Goal: Transaction & Acquisition: Purchase product/service

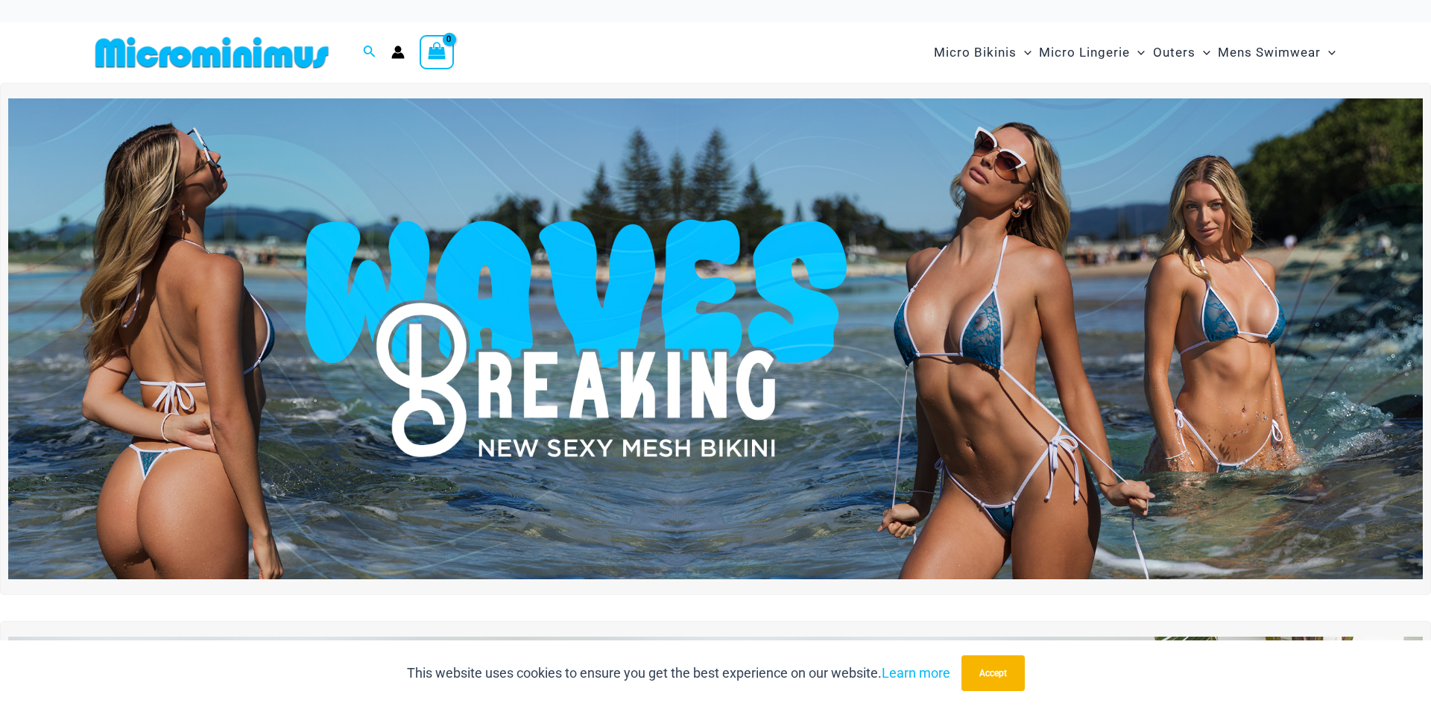
click at [1294, 309] on img at bounding box center [715, 338] width 1415 height 481
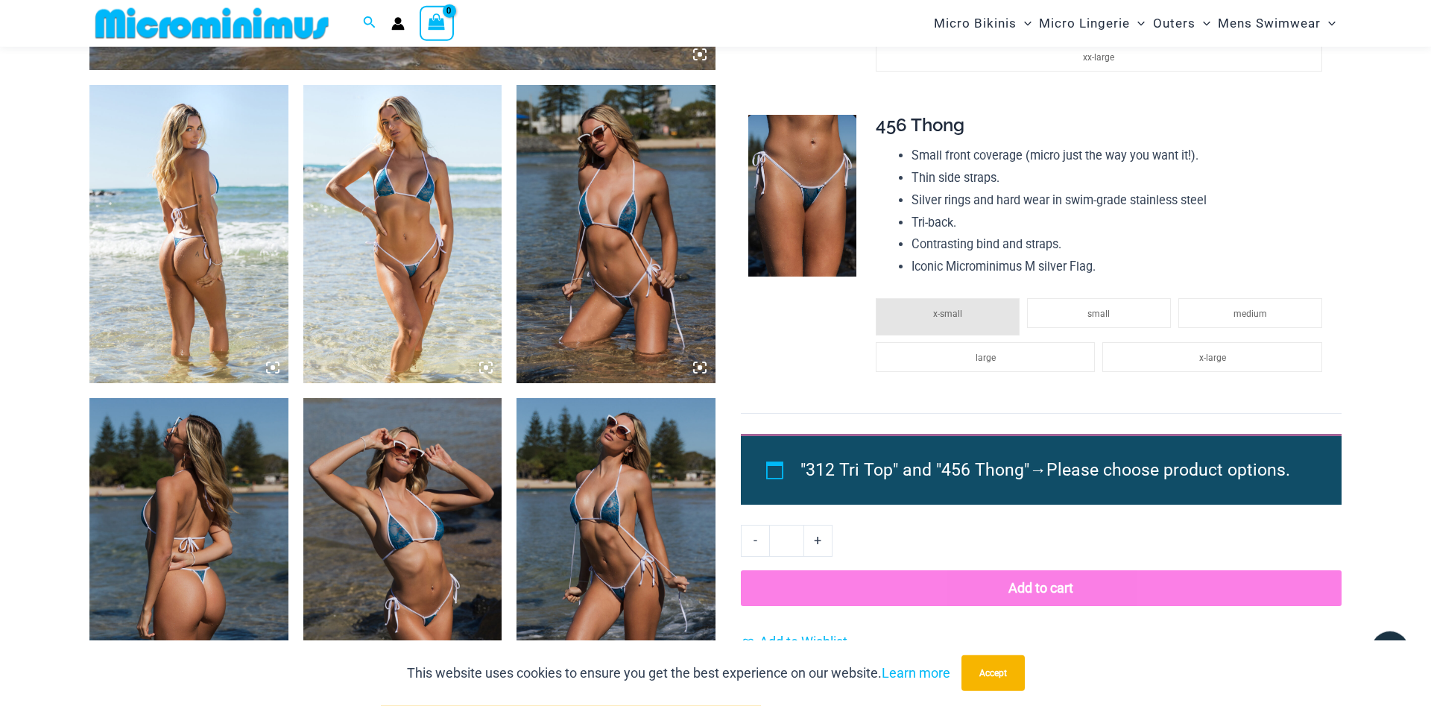
scroll to position [824, 0]
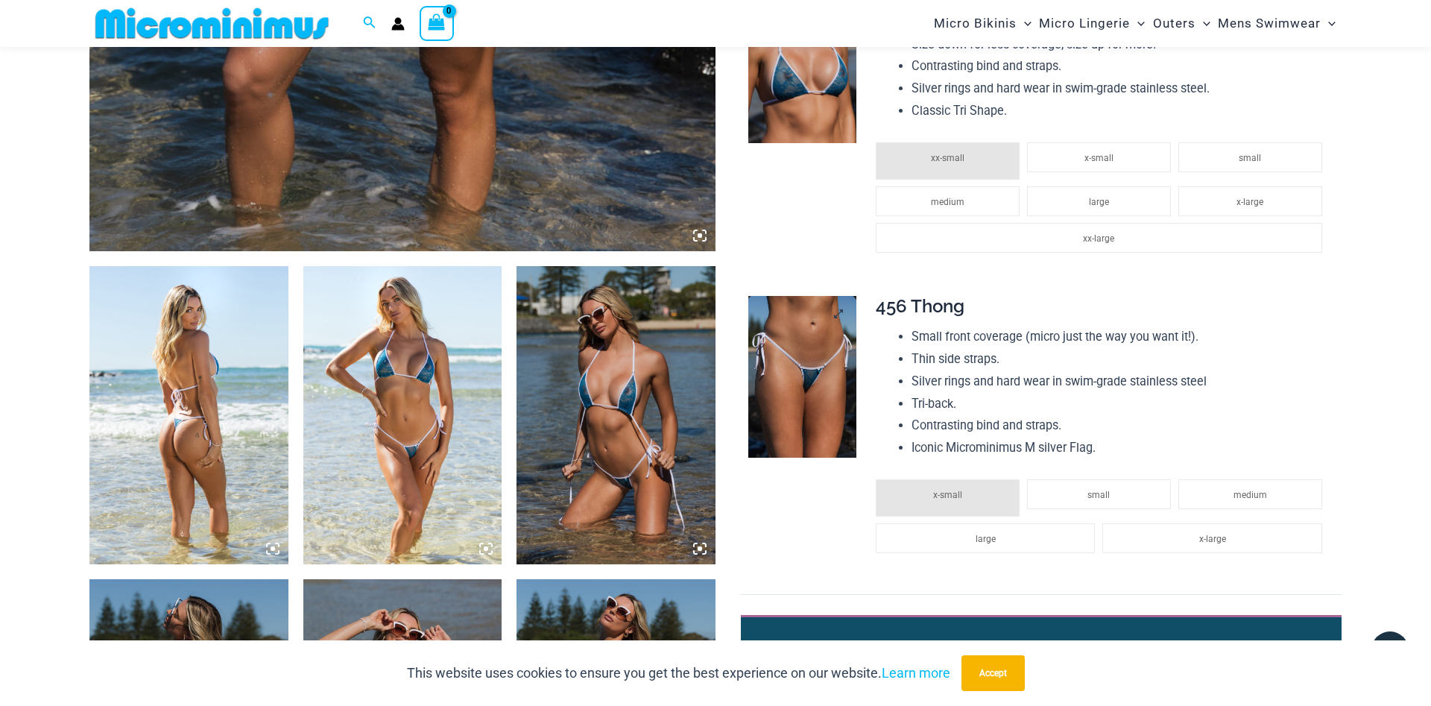
click at [798, 365] on img at bounding box center [803, 377] width 108 height 163
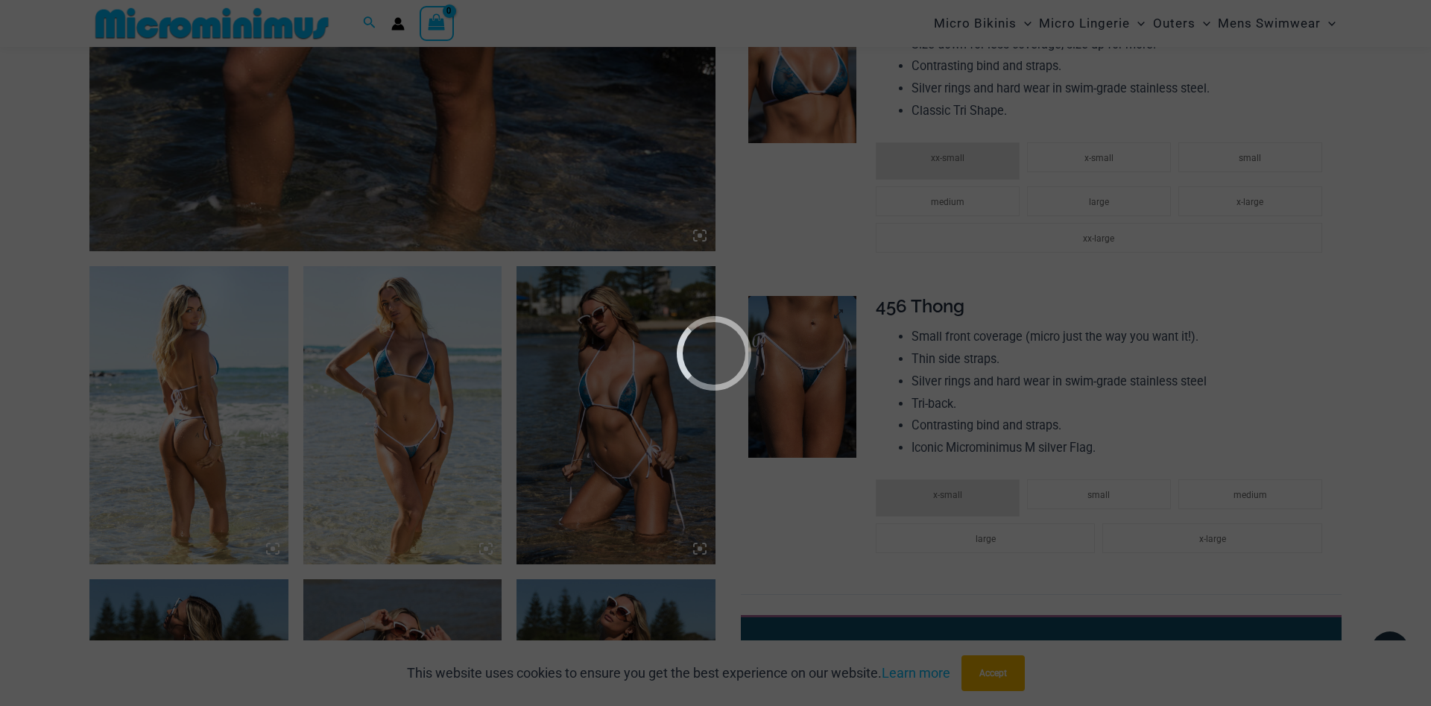
scroll to position [900, 0]
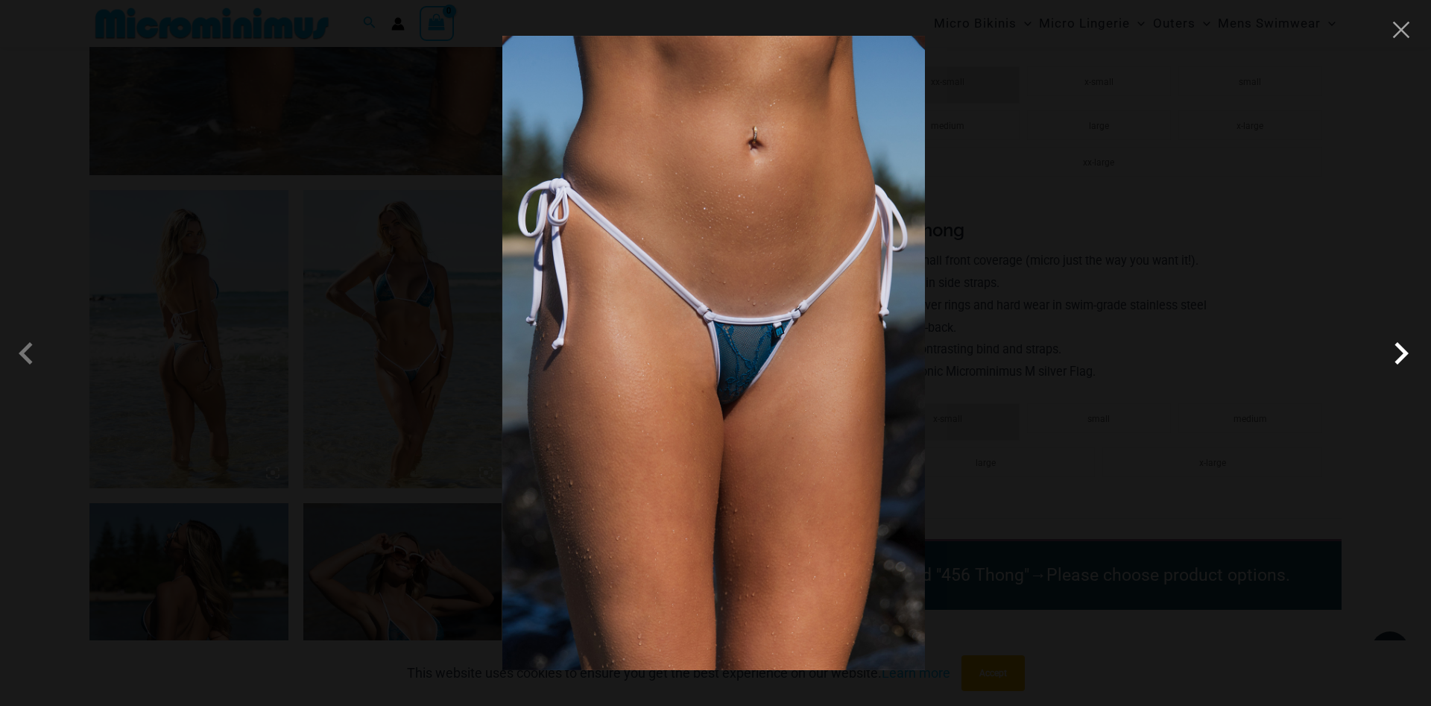
click at [910, 397] on span at bounding box center [880, 426] width 59 height 59
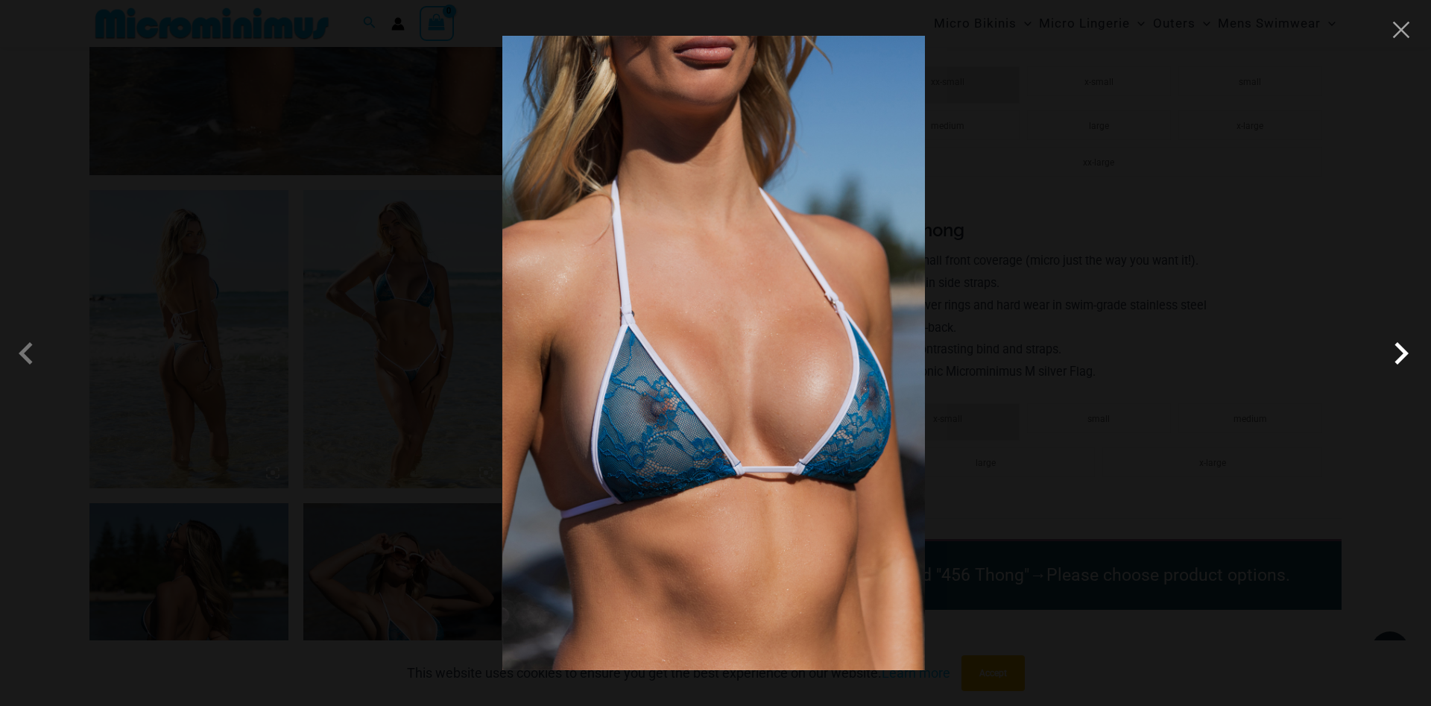
click at [916, 381] on span at bounding box center [887, 409] width 57 height 57
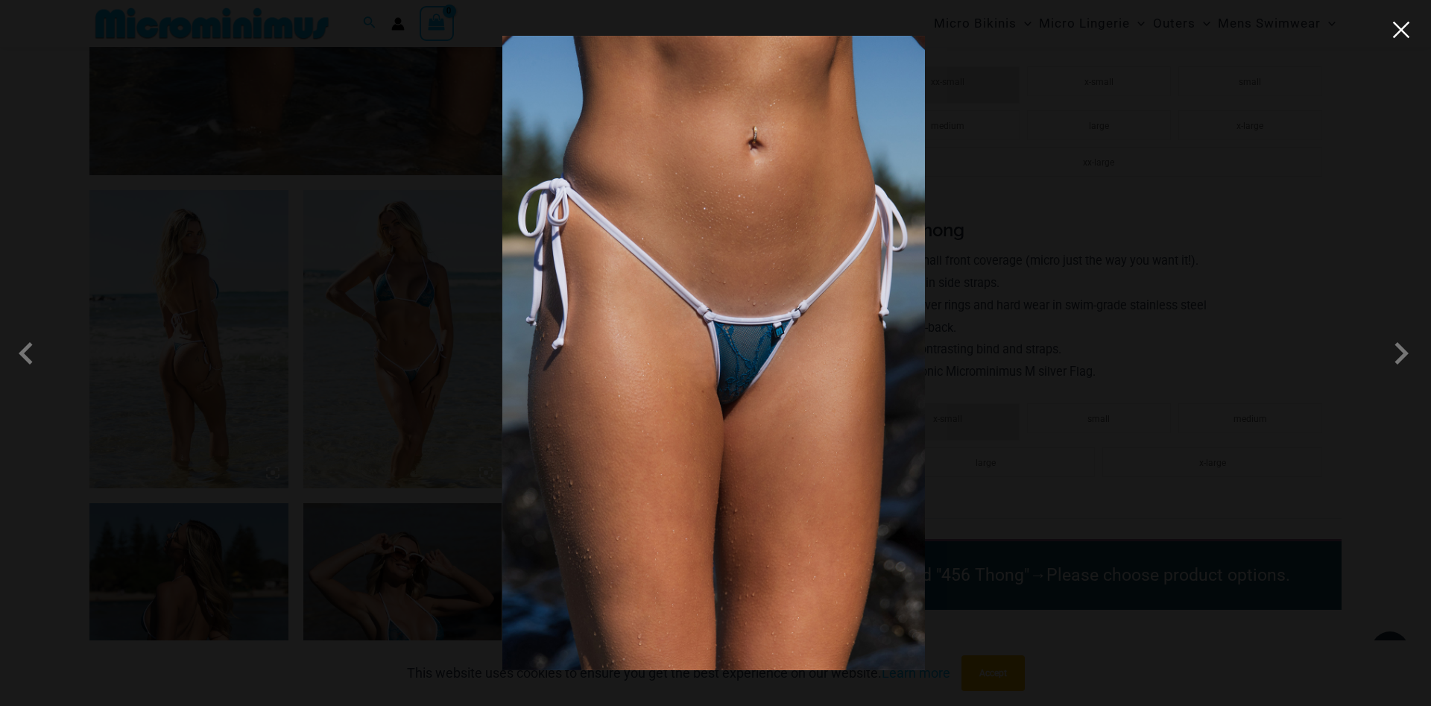
click at [990, 122] on button "Close" at bounding box center [976, 136] width 28 height 28
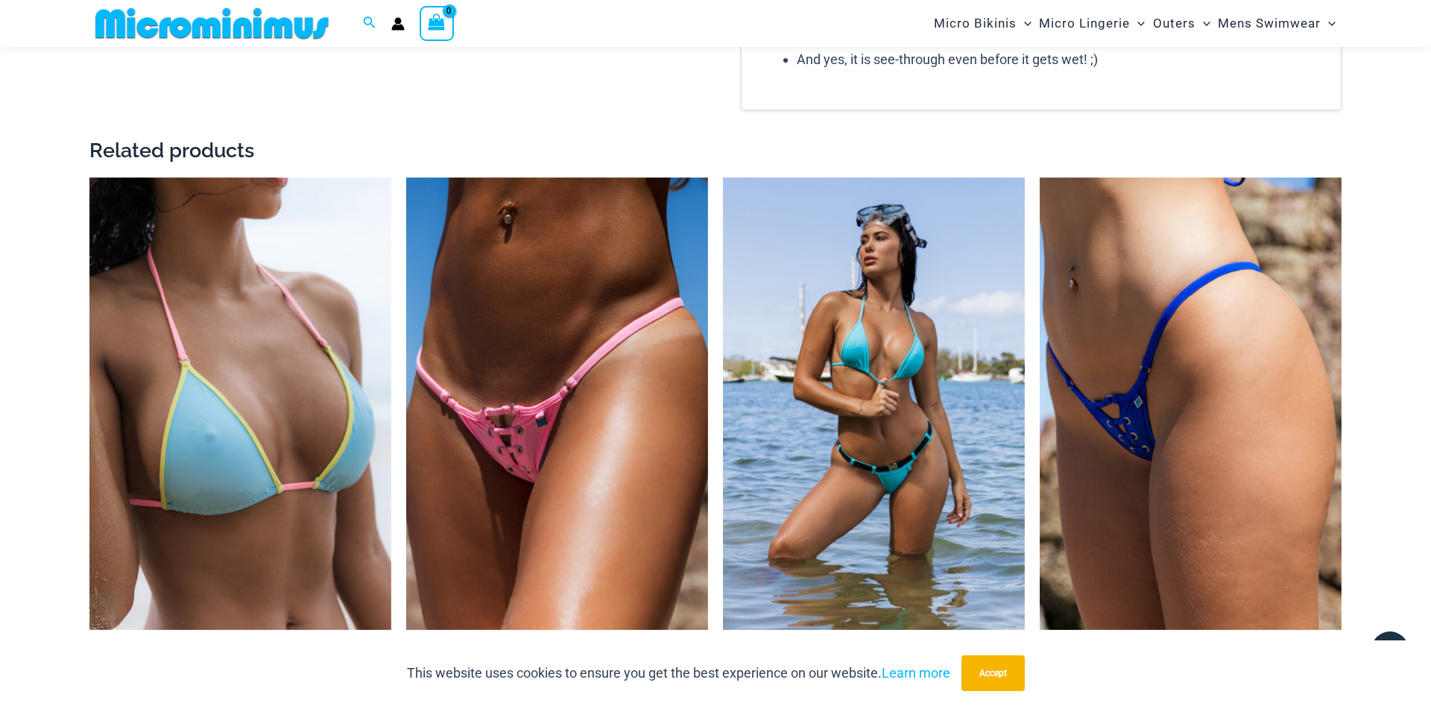
scroll to position [2117, 0]
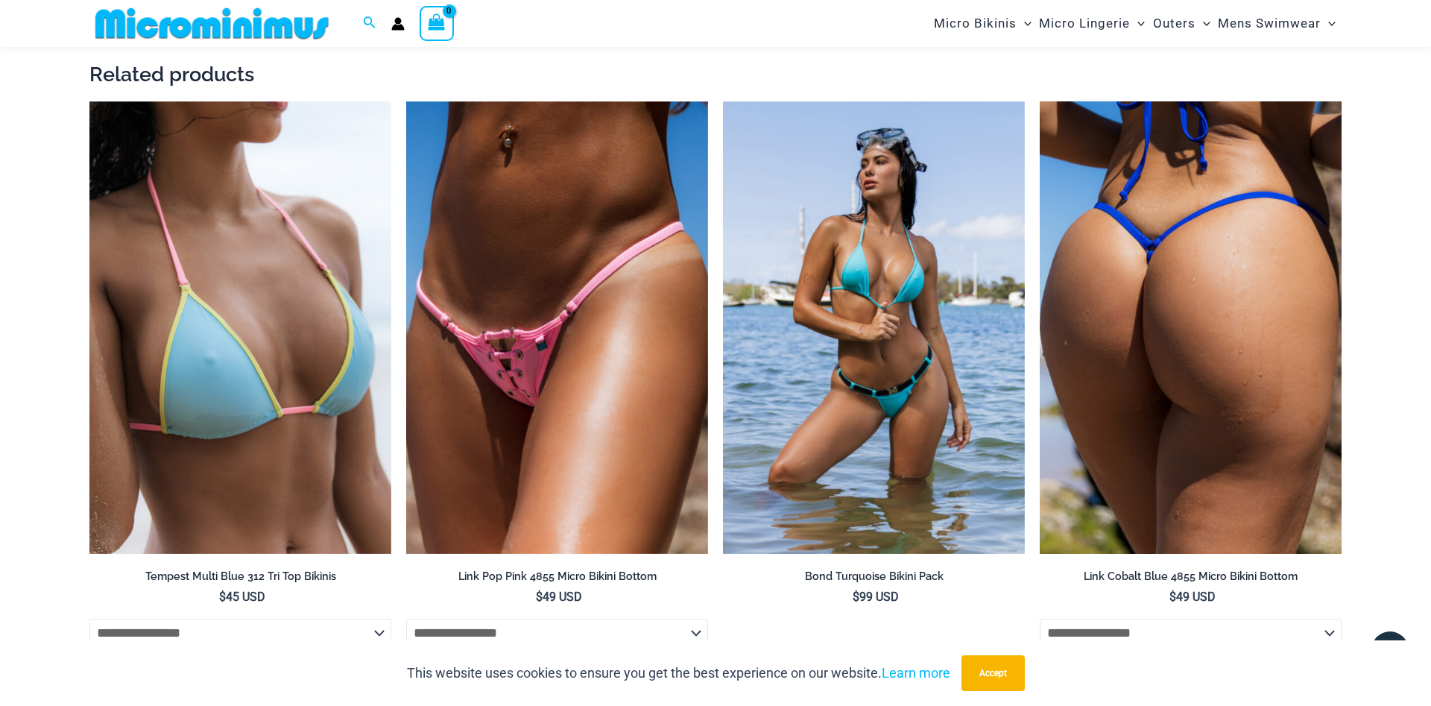
click at [1229, 355] on img at bounding box center [1191, 327] width 302 height 453
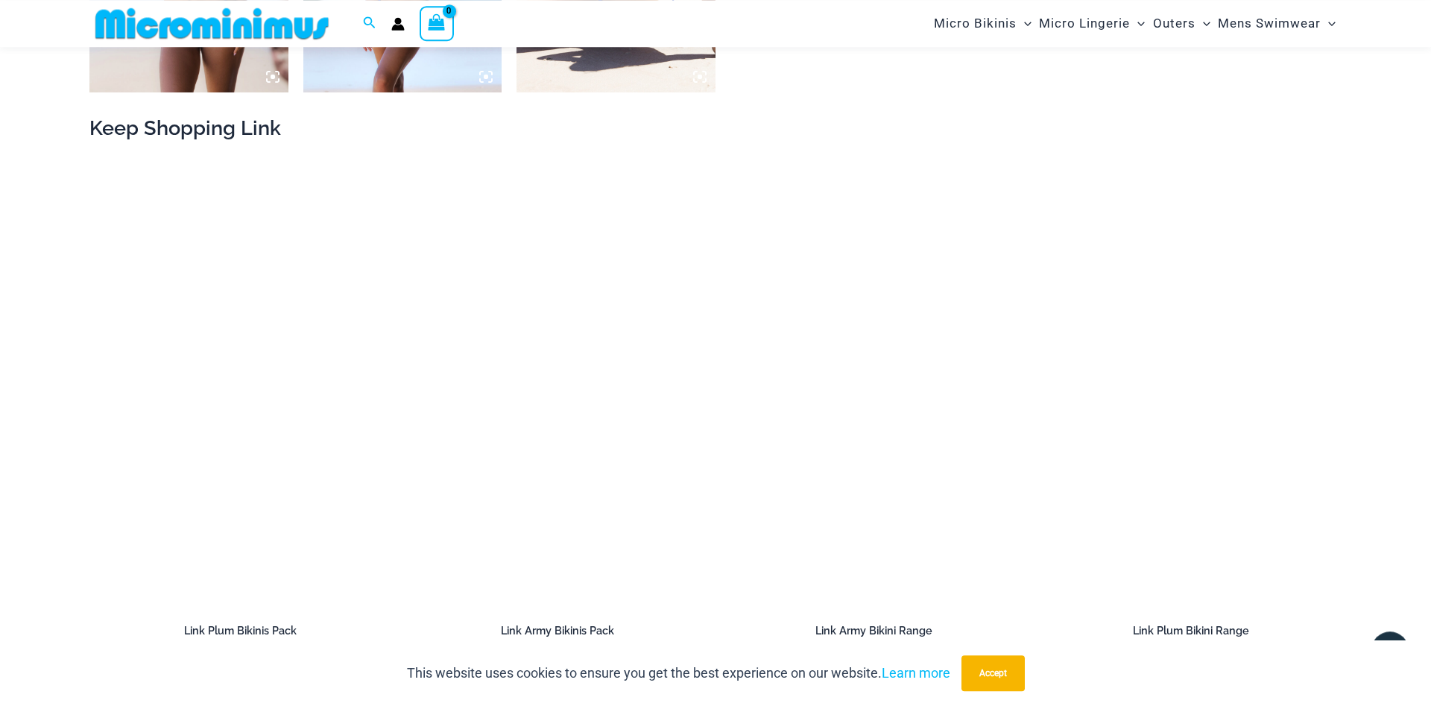
scroll to position [1660, 0]
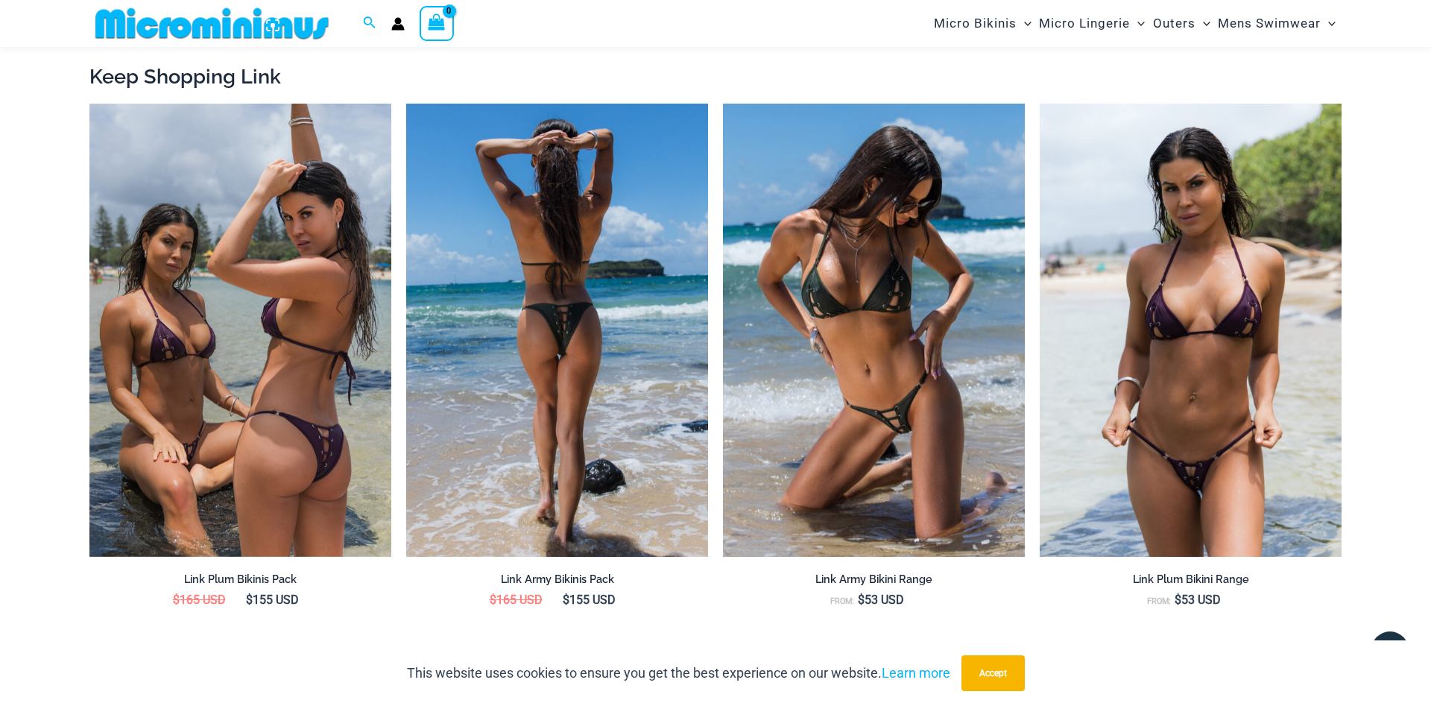
click at [612, 344] on img at bounding box center [557, 330] width 302 height 453
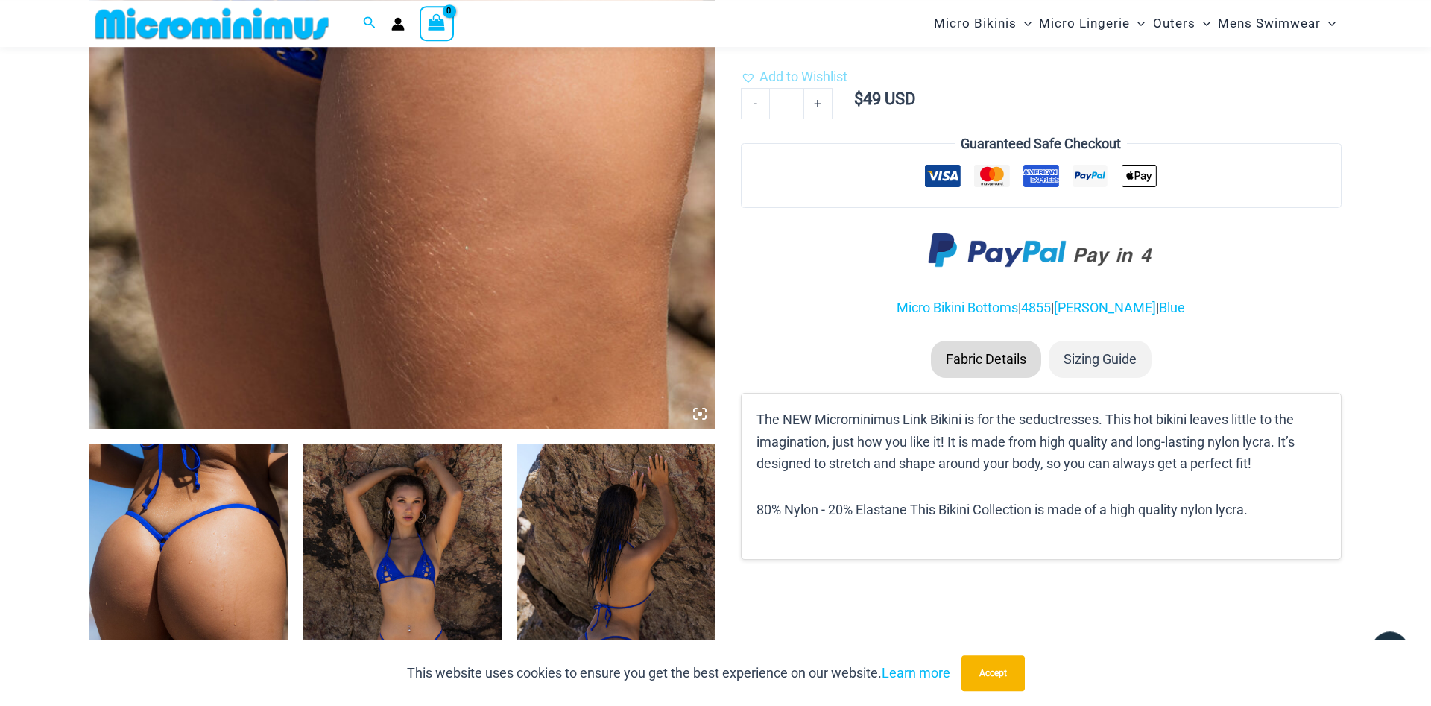
scroll to position [0, 0]
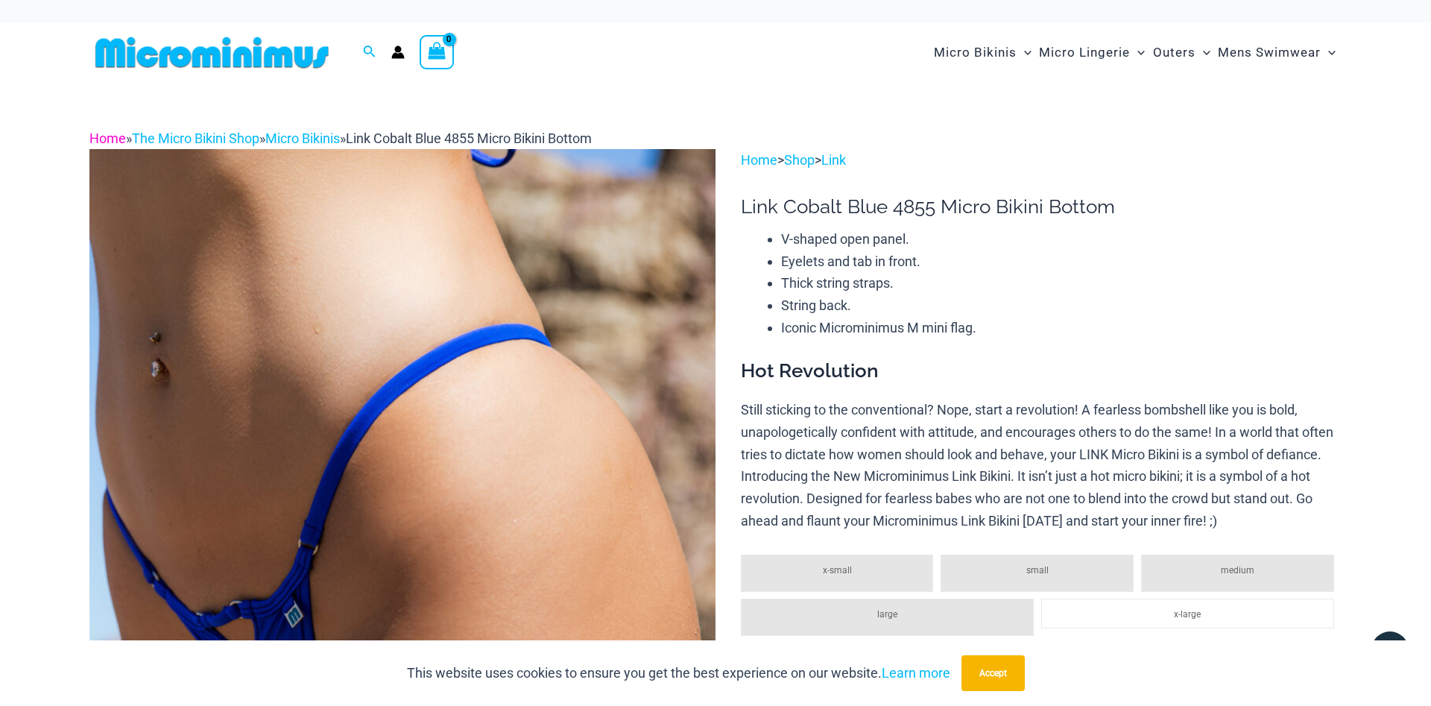
click at [112, 136] on link "Home" at bounding box center [107, 138] width 37 height 16
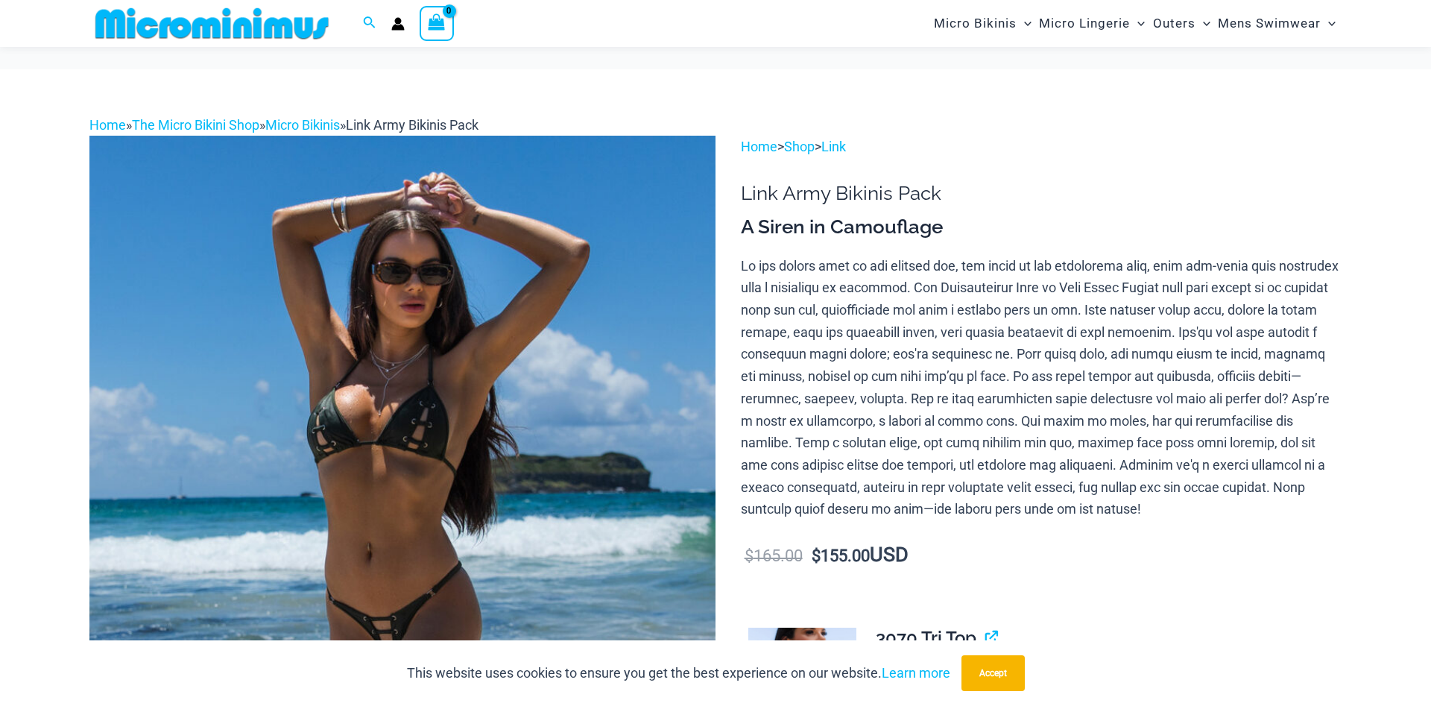
scroll to position [673, 0]
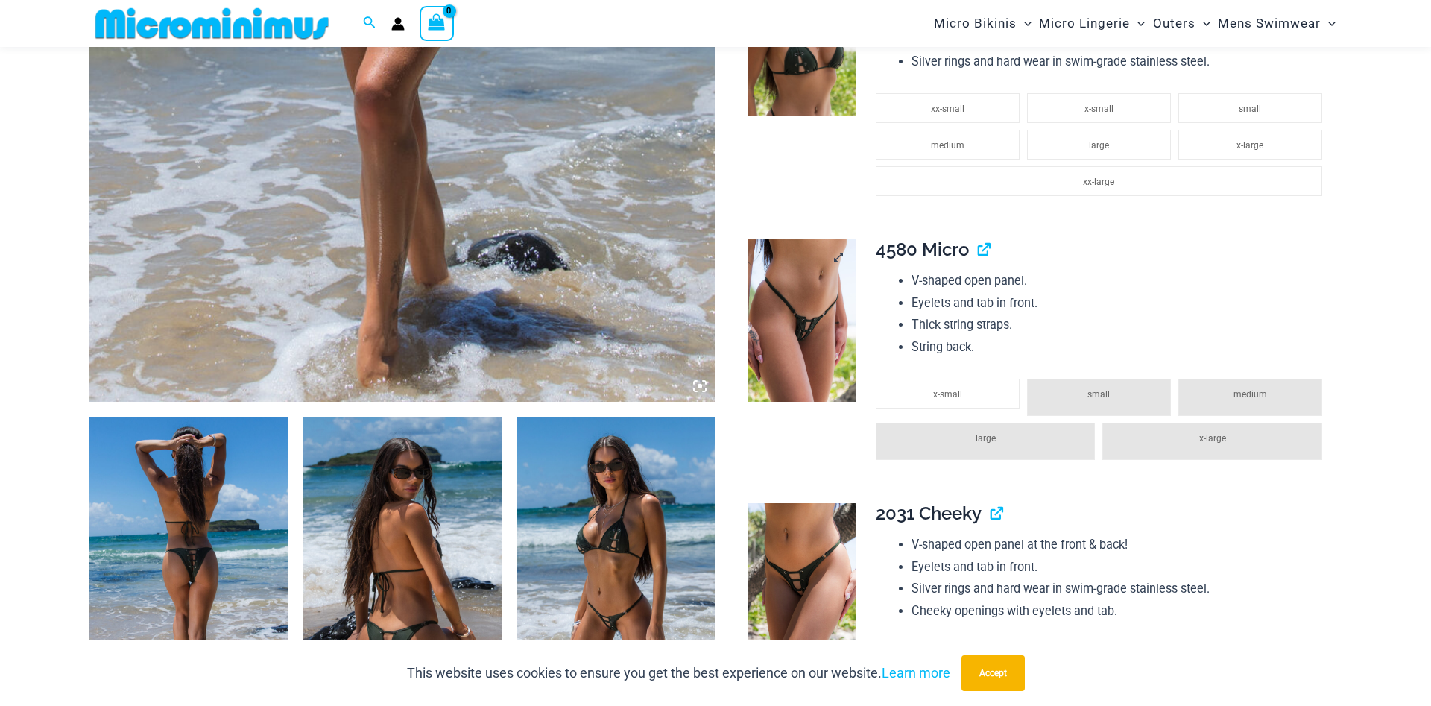
click at [831, 287] on img at bounding box center [803, 320] width 108 height 163
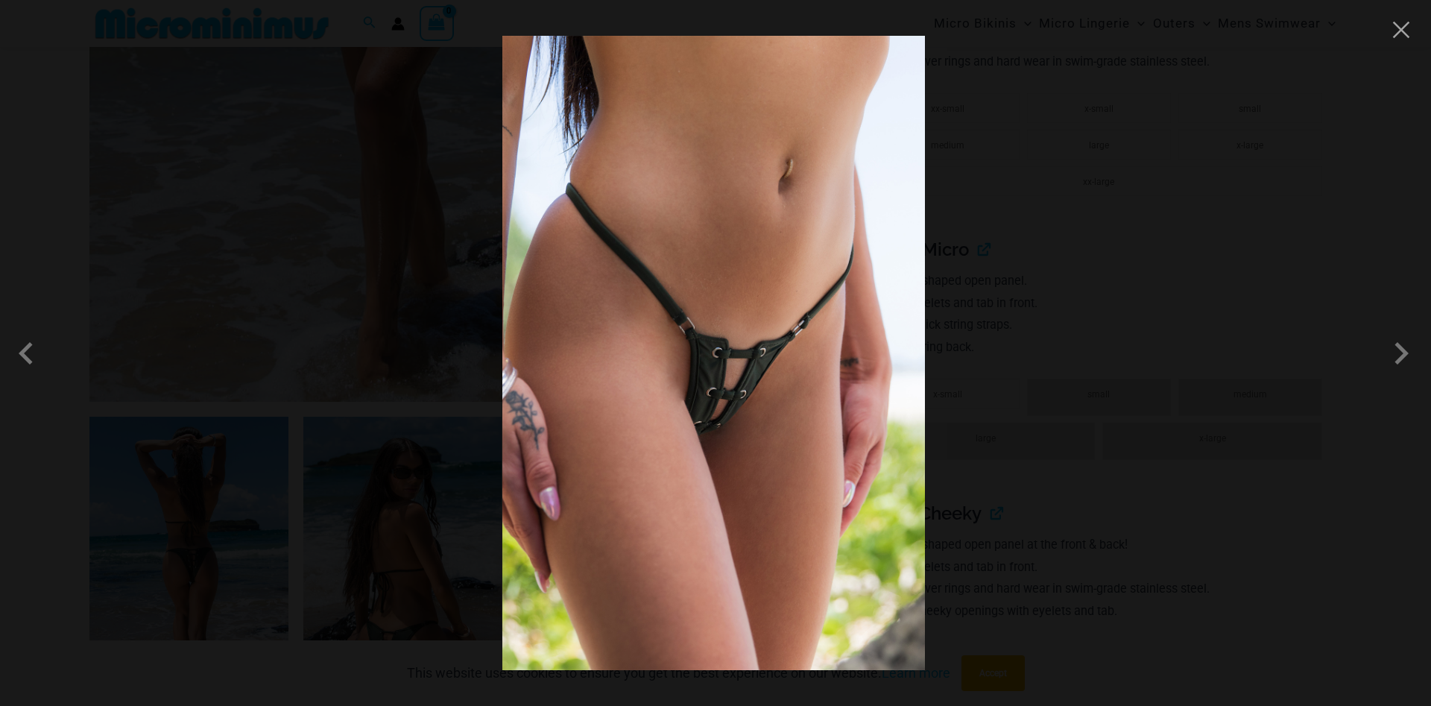
click at [720, 347] on img at bounding box center [713, 353] width 423 height 634
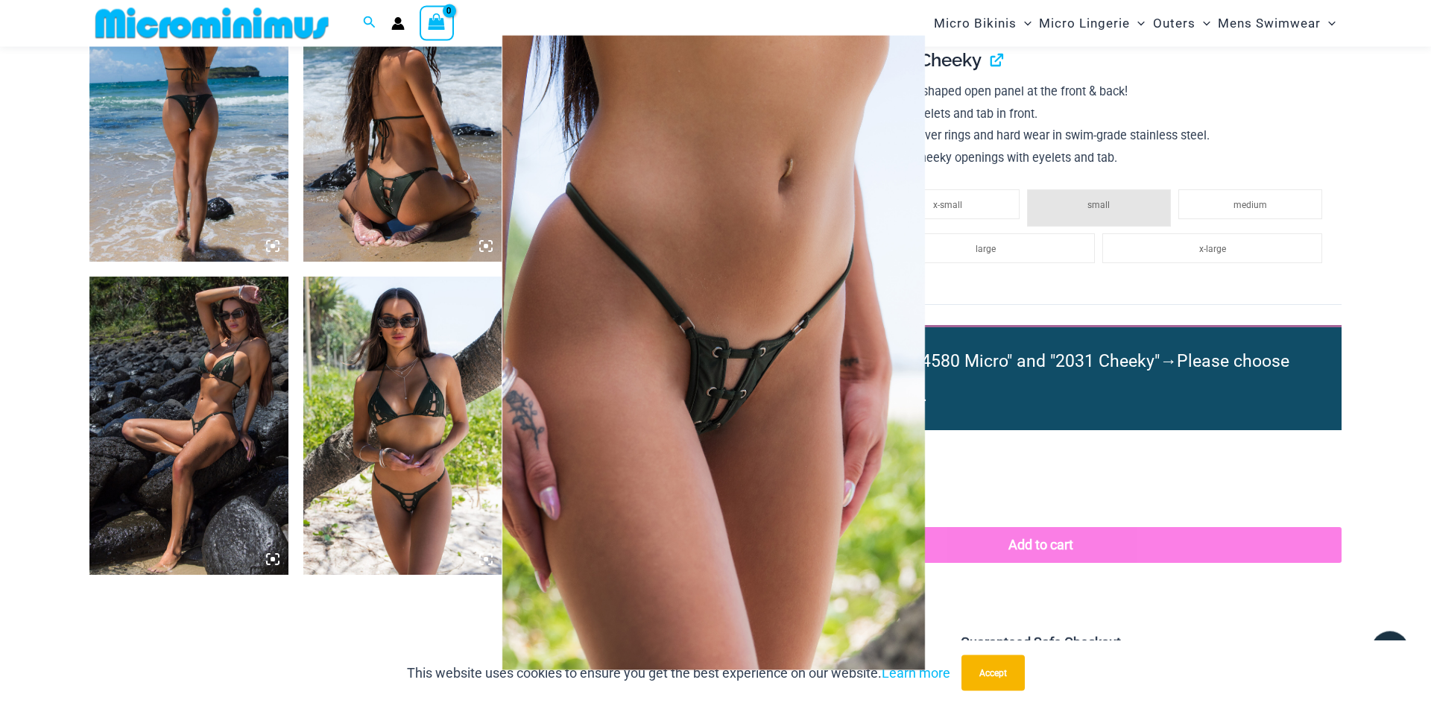
scroll to position [1130, 0]
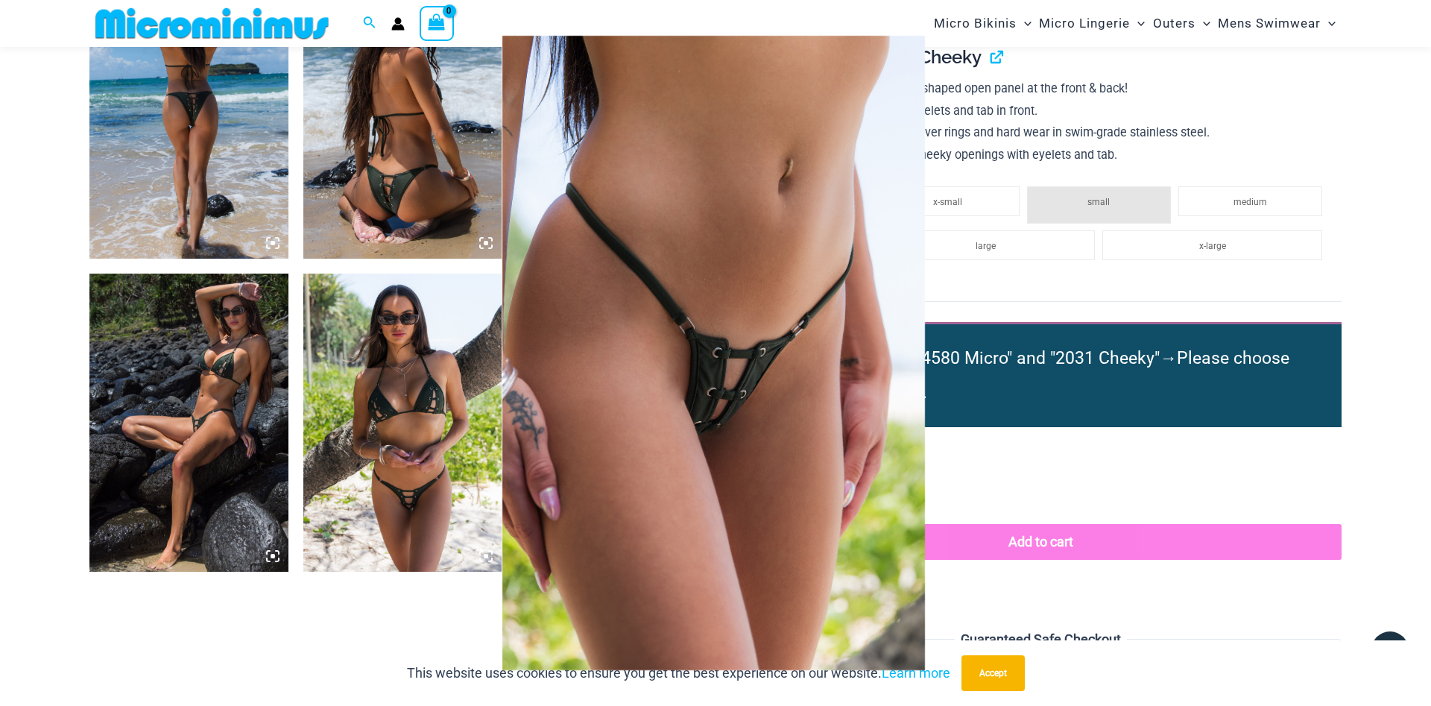
click at [199, 417] on div at bounding box center [715, 353] width 1431 height 706
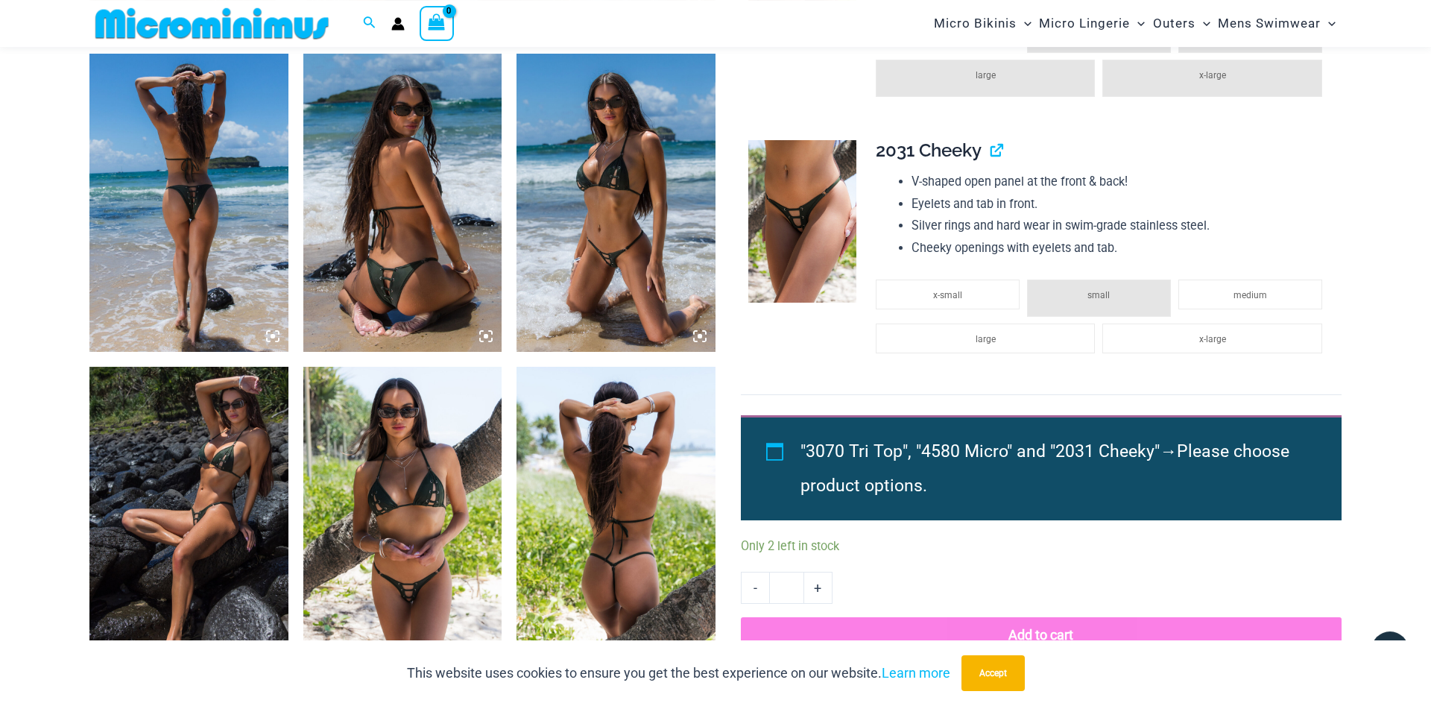
scroll to position [1053, 0]
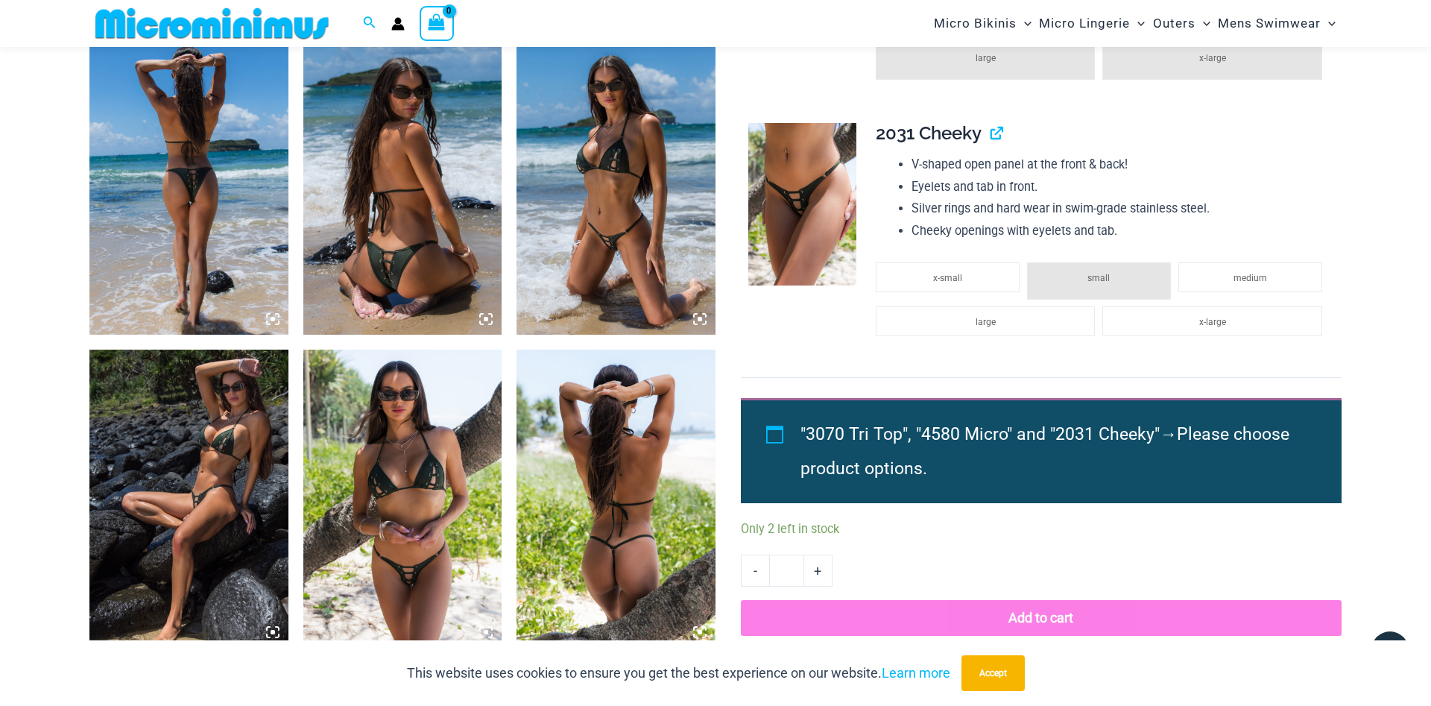
click at [225, 476] on img at bounding box center [188, 499] width 199 height 298
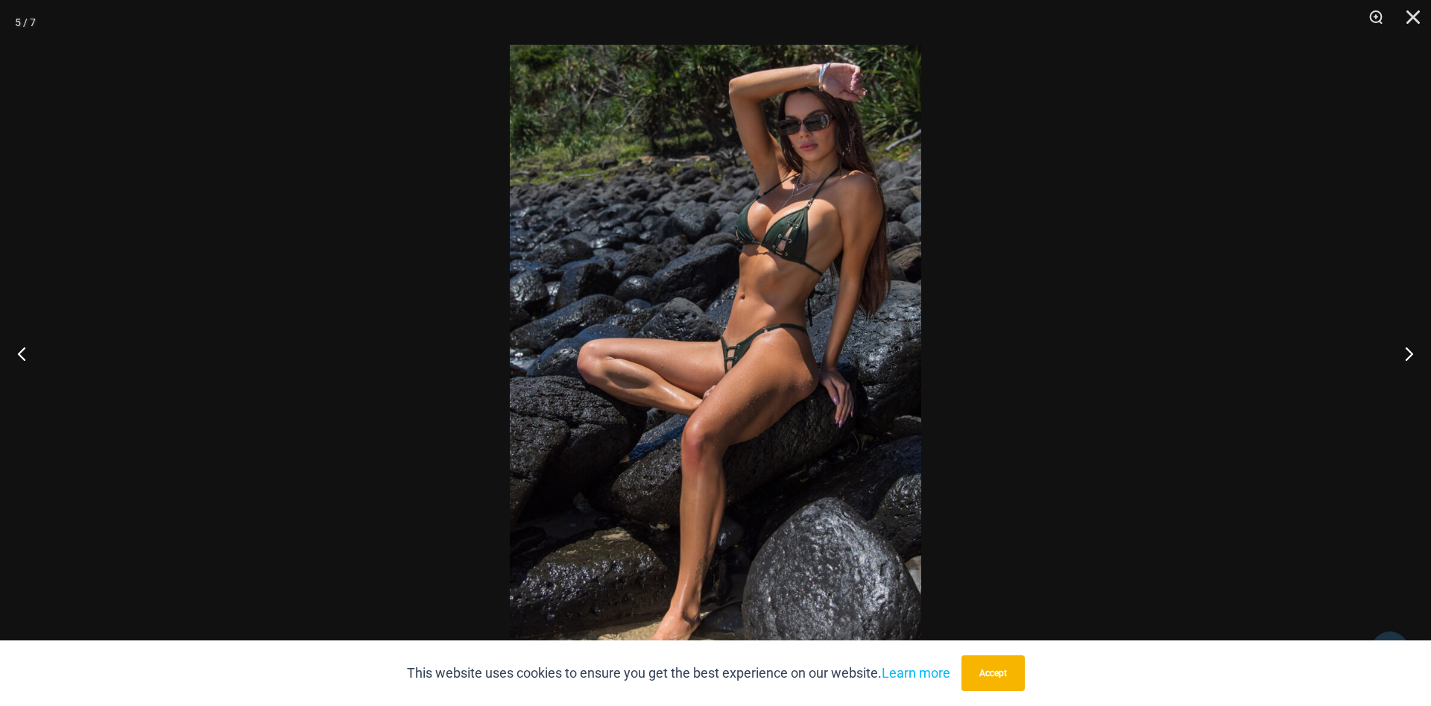
click at [655, 354] on img at bounding box center [716, 353] width 412 height 617
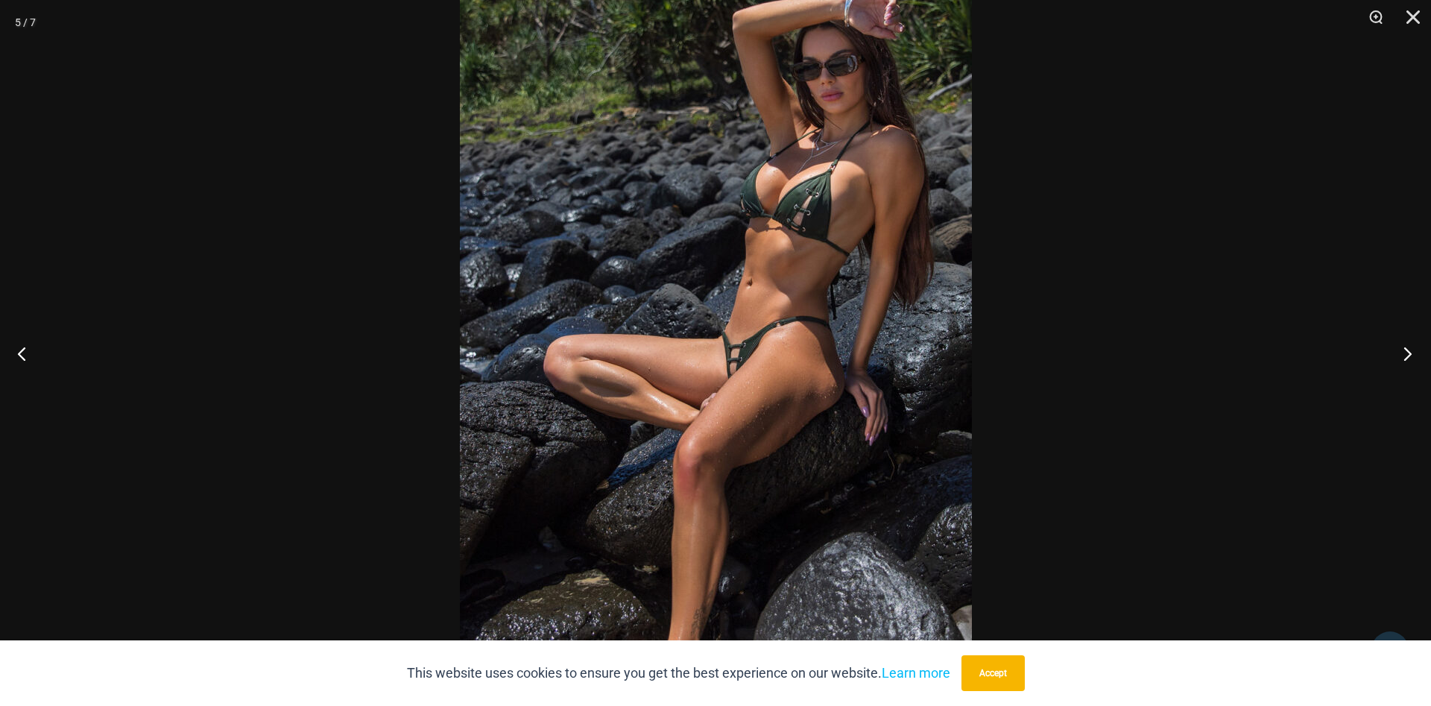
click at [1403, 355] on button "Next" at bounding box center [1404, 353] width 56 height 75
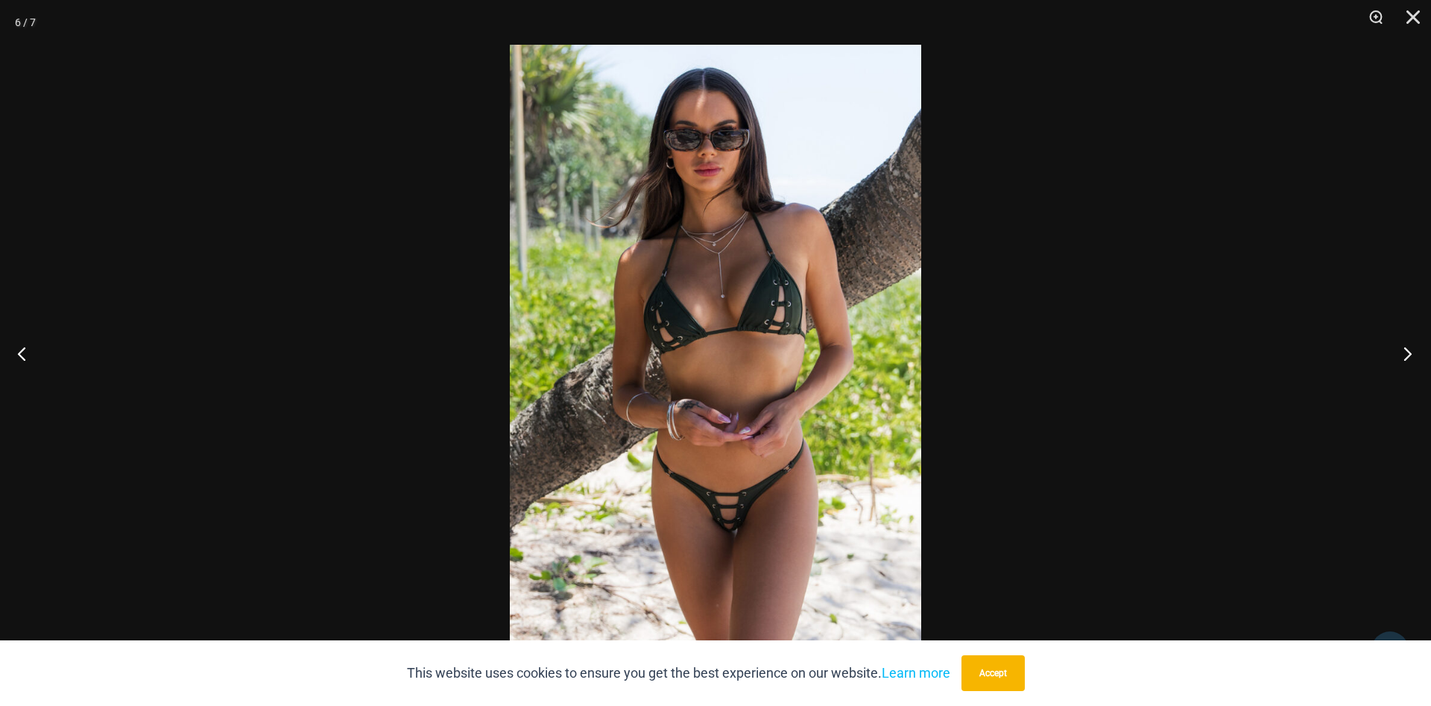
click at [1403, 355] on button "Next" at bounding box center [1404, 353] width 56 height 75
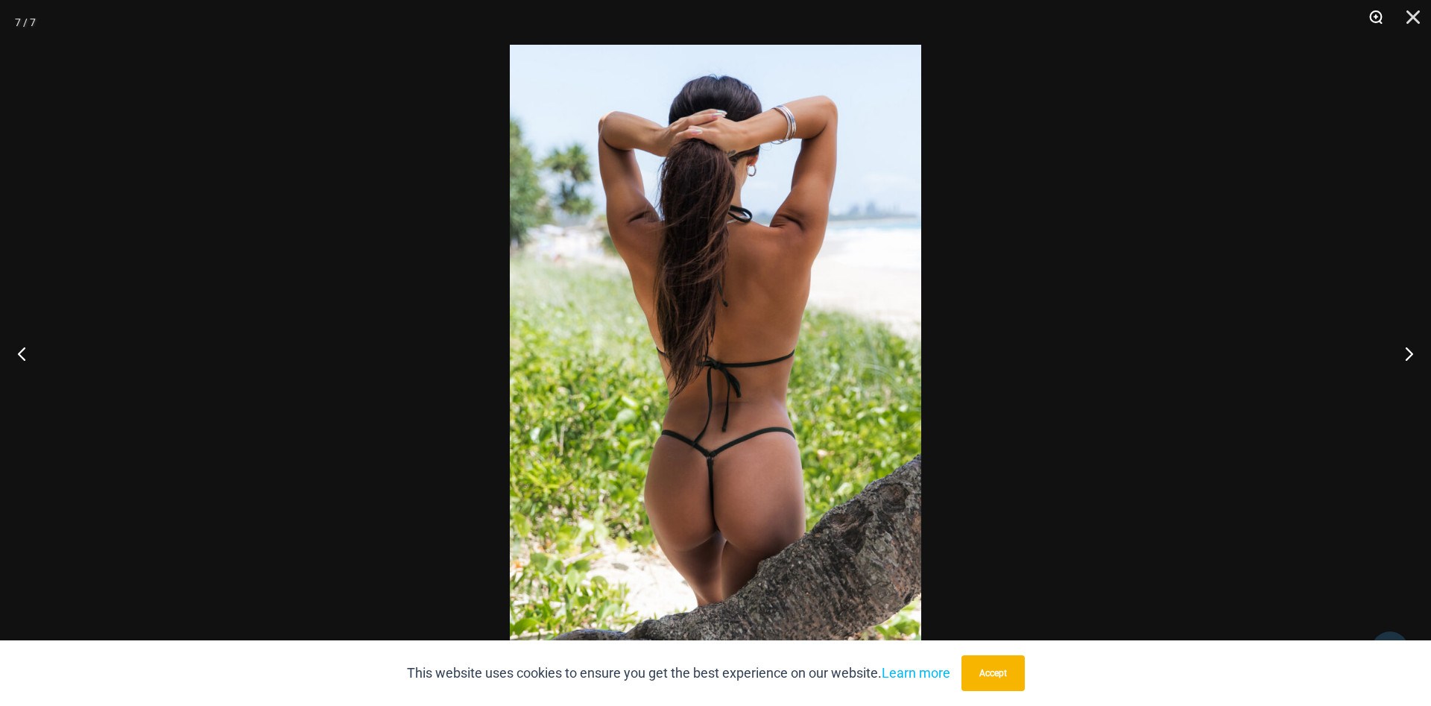
click at [1374, 16] on button "Zoom" at bounding box center [1370, 22] width 37 height 45
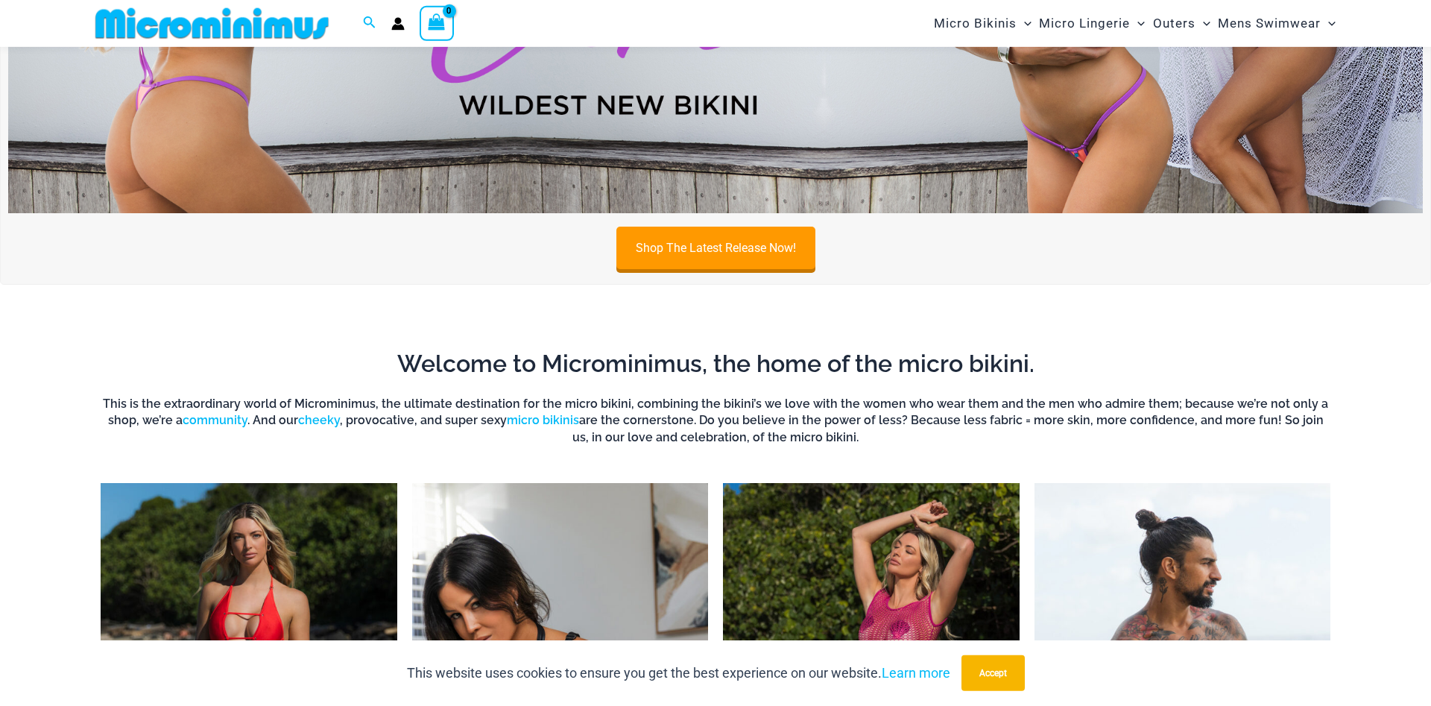
scroll to position [899, 0]
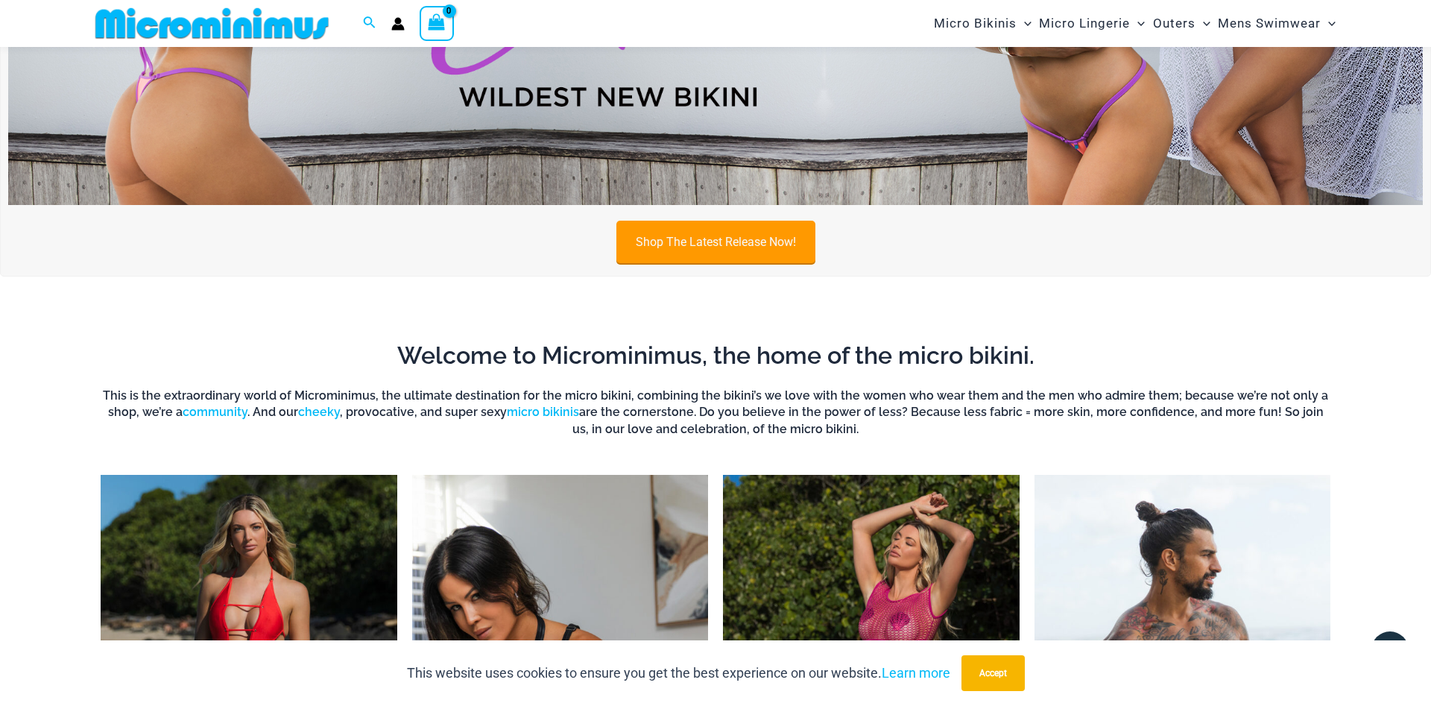
click at [749, 235] on link "Shop The Latest Release Now!" at bounding box center [716, 242] width 199 height 42
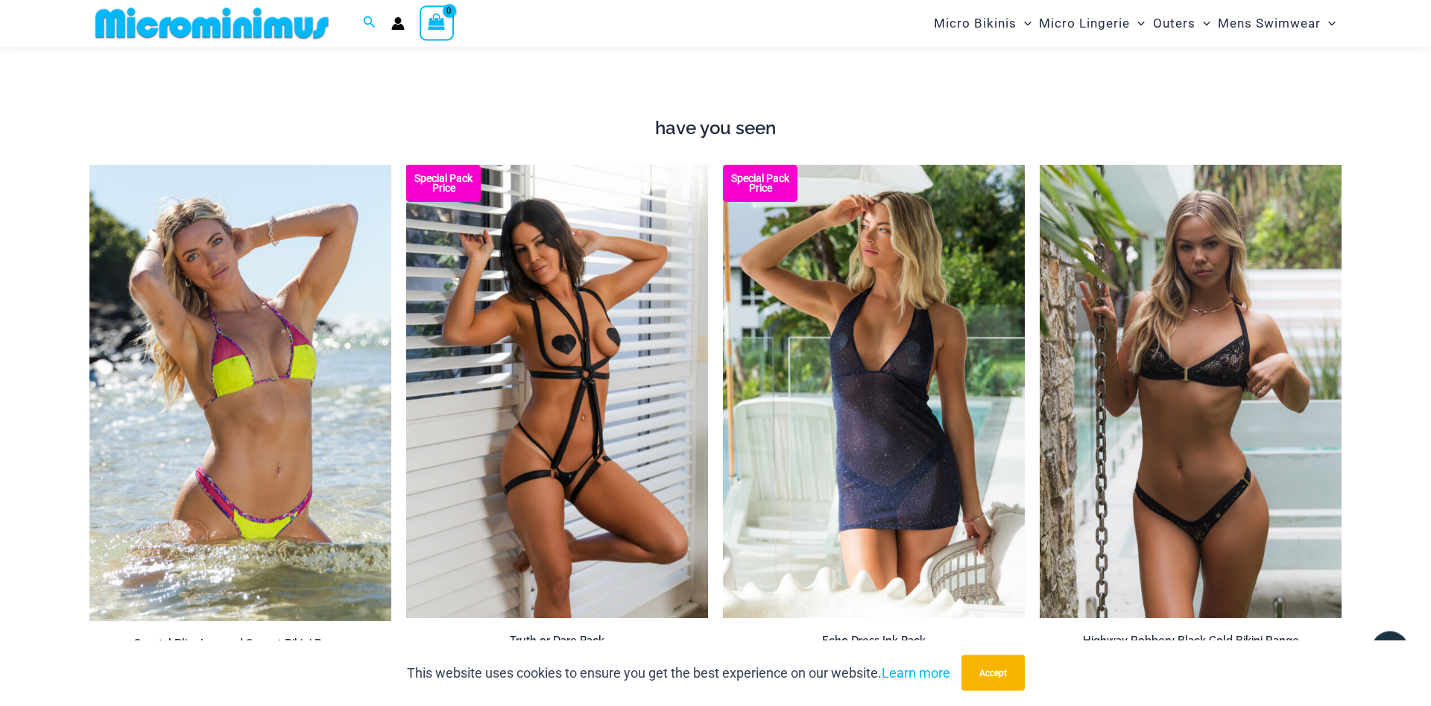
scroll to position [1888, 0]
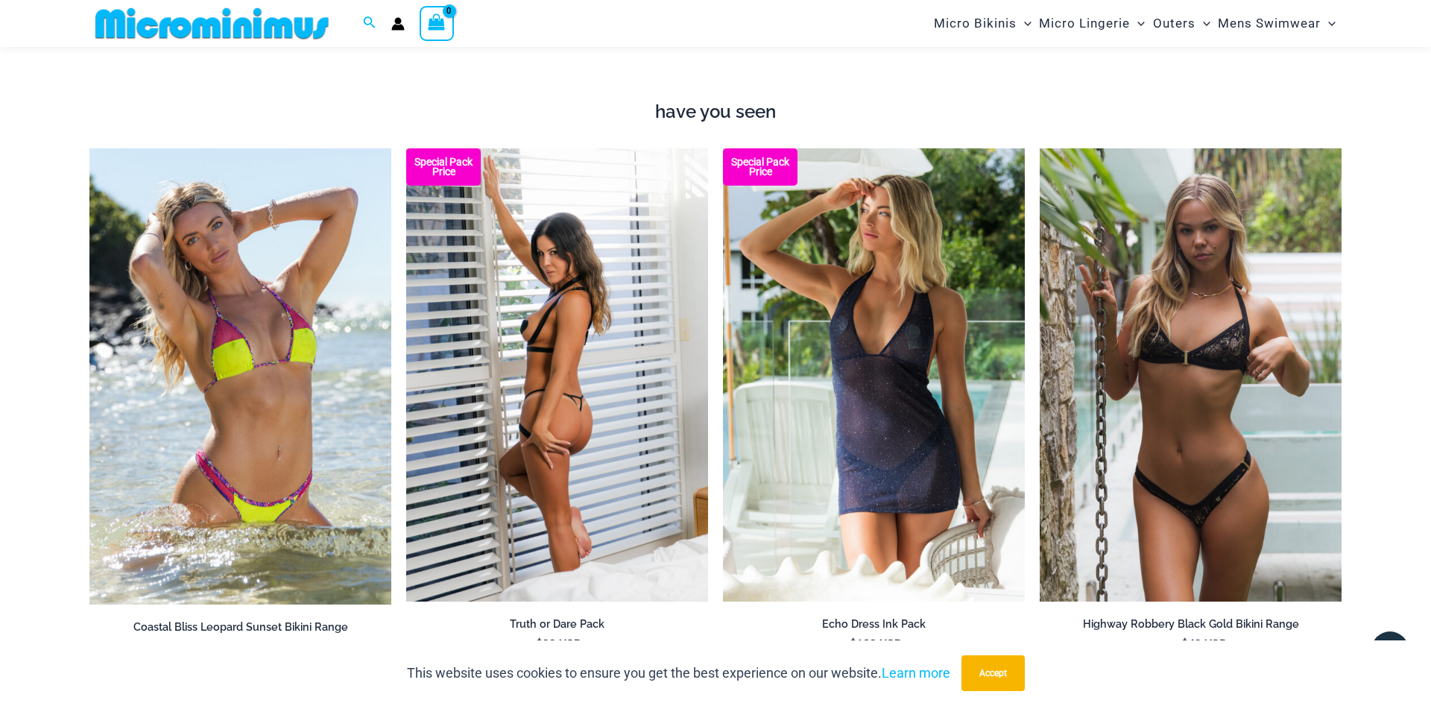
click at [535, 333] on img at bounding box center [557, 374] width 302 height 453
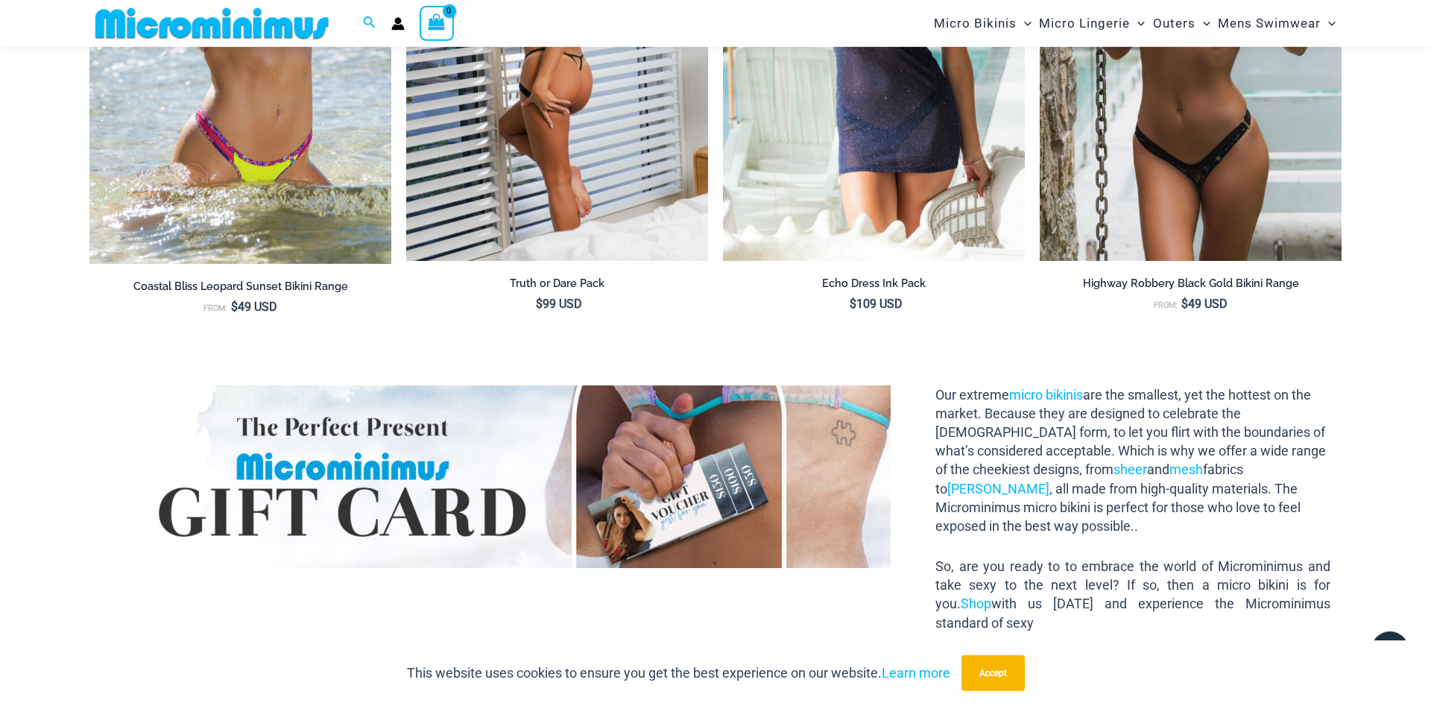
scroll to position [2268, 0]
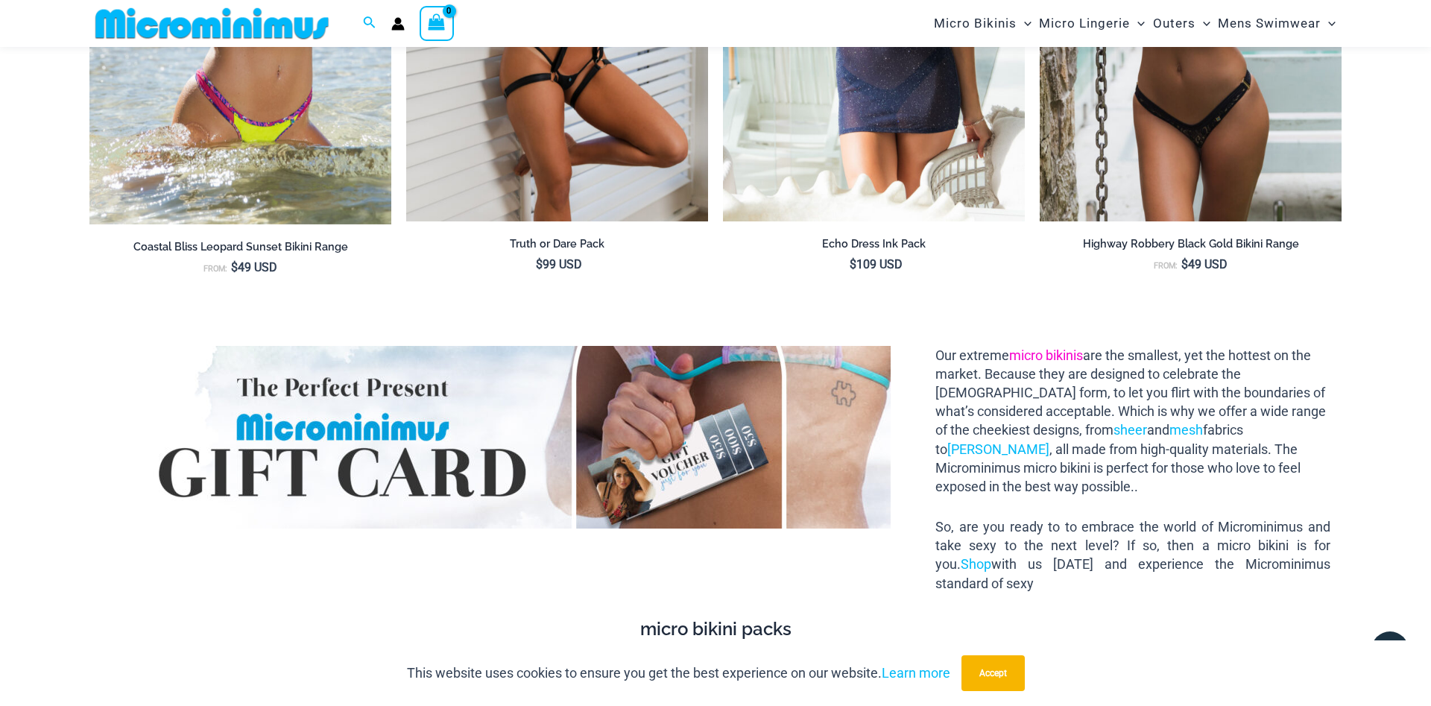
click at [1056, 353] on link "micro bikinis" at bounding box center [1046, 355] width 74 height 16
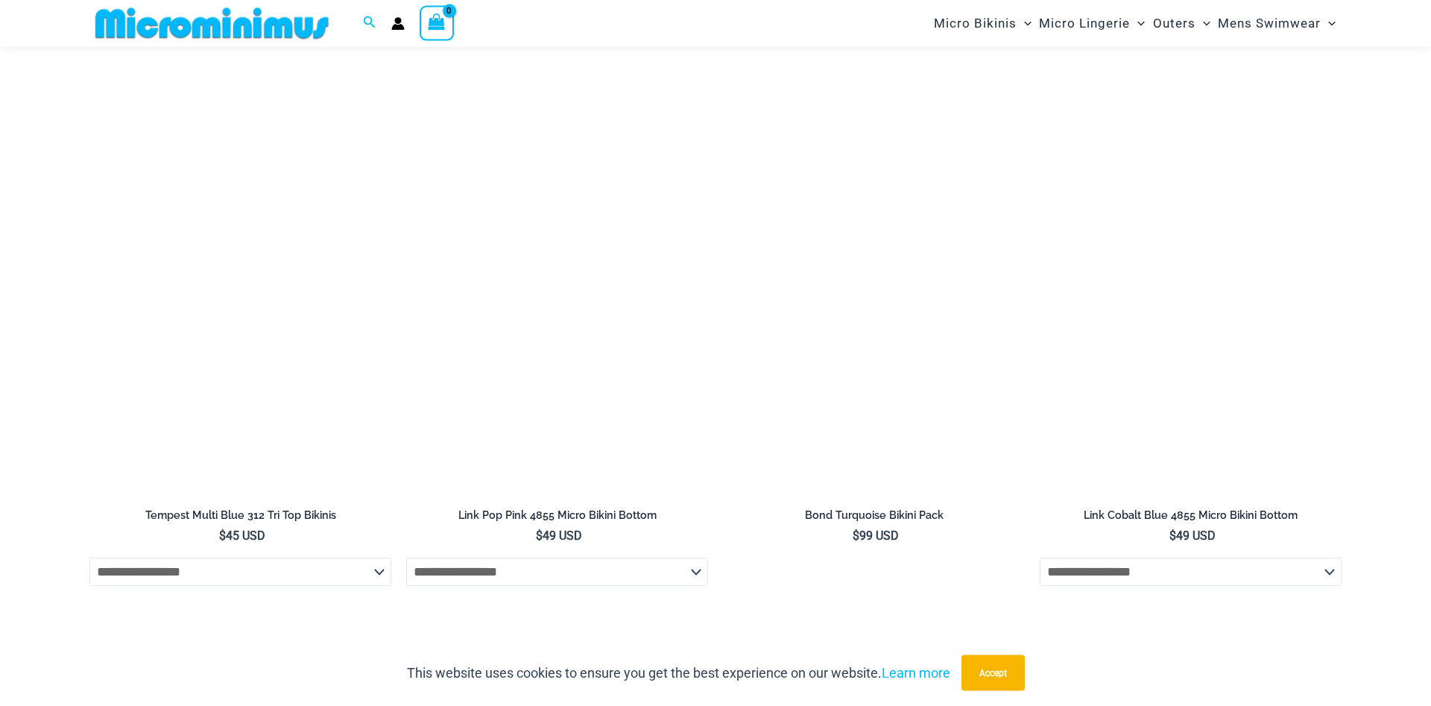
scroll to position [2427, 0]
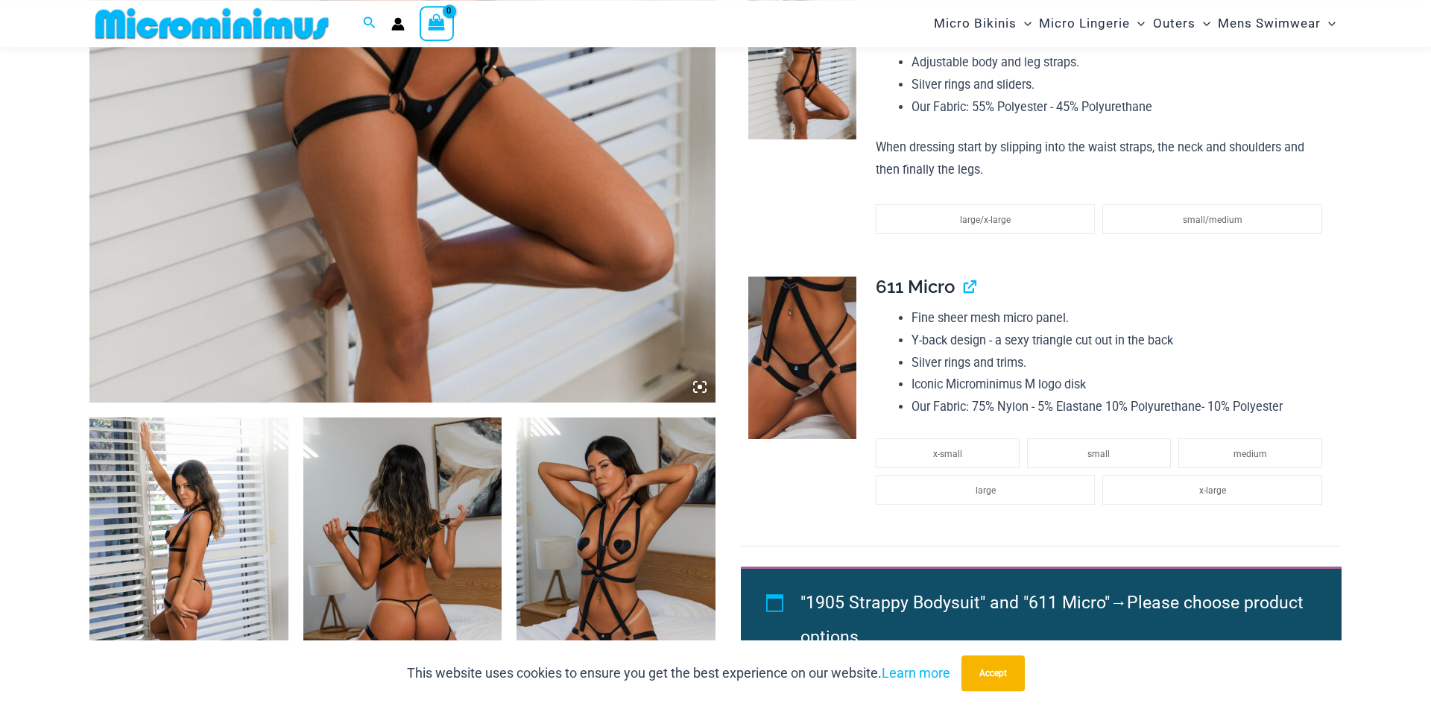
scroll to position [673, 0]
click at [809, 351] on img at bounding box center [803, 357] width 108 height 163
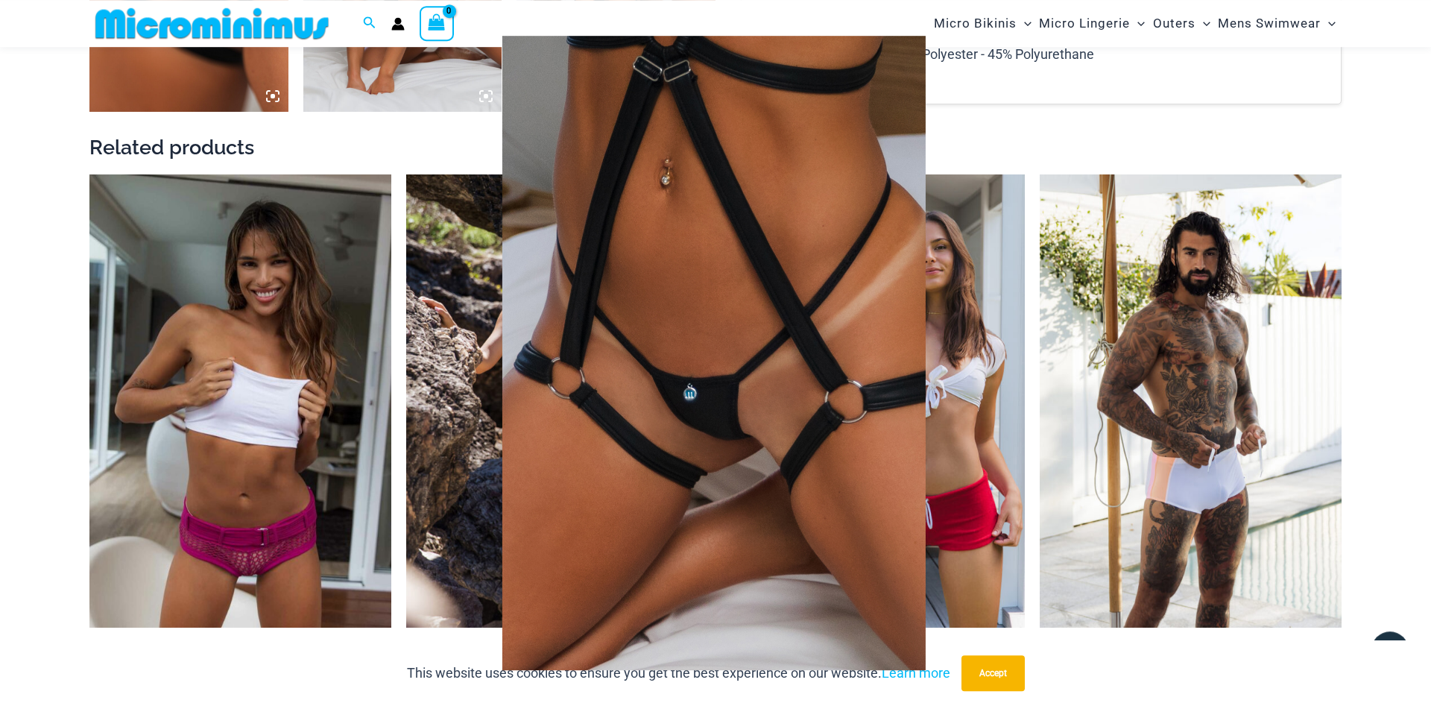
scroll to position [1966, 0]
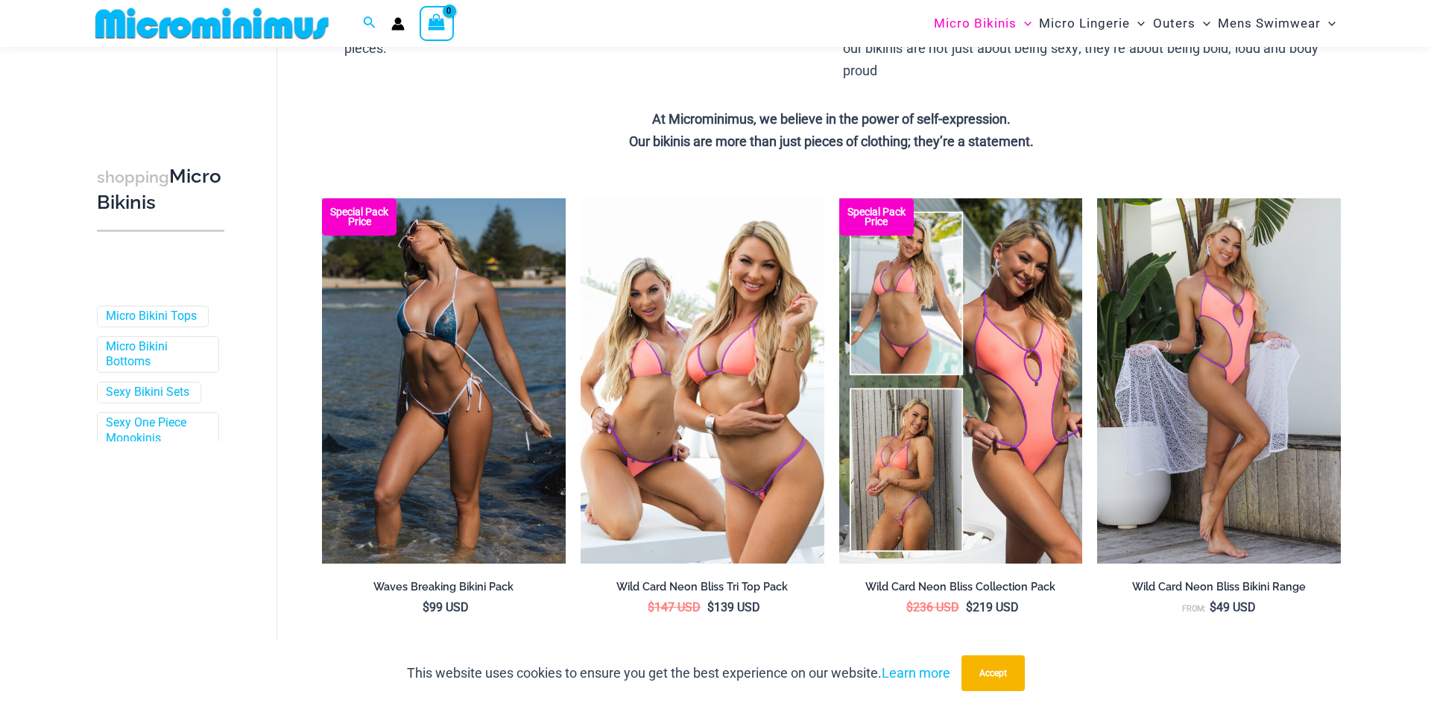
scroll to position [292, 0]
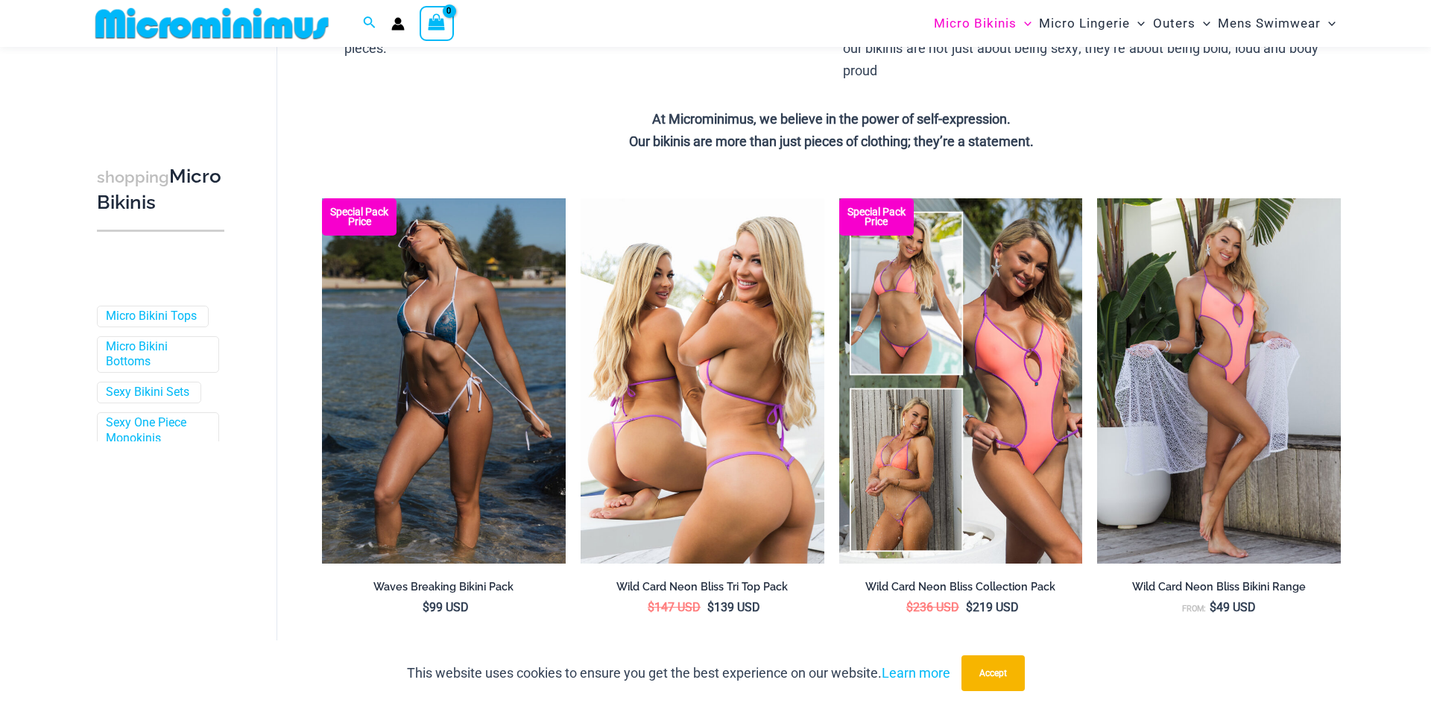
click at [748, 347] on img at bounding box center [703, 380] width 244 height 365
click at [633, 321] on img at bounding box center [703, 380] width 244 height 365
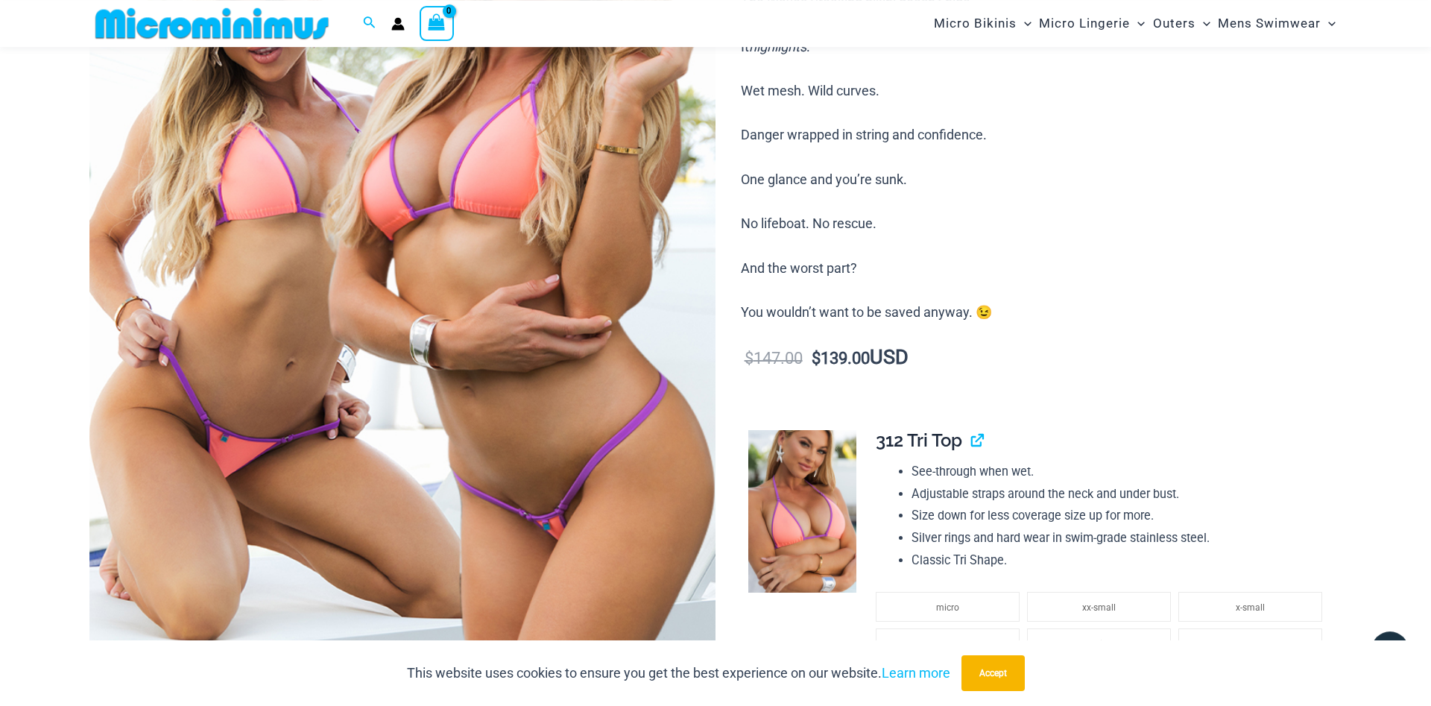
scroll to position [749, 0]
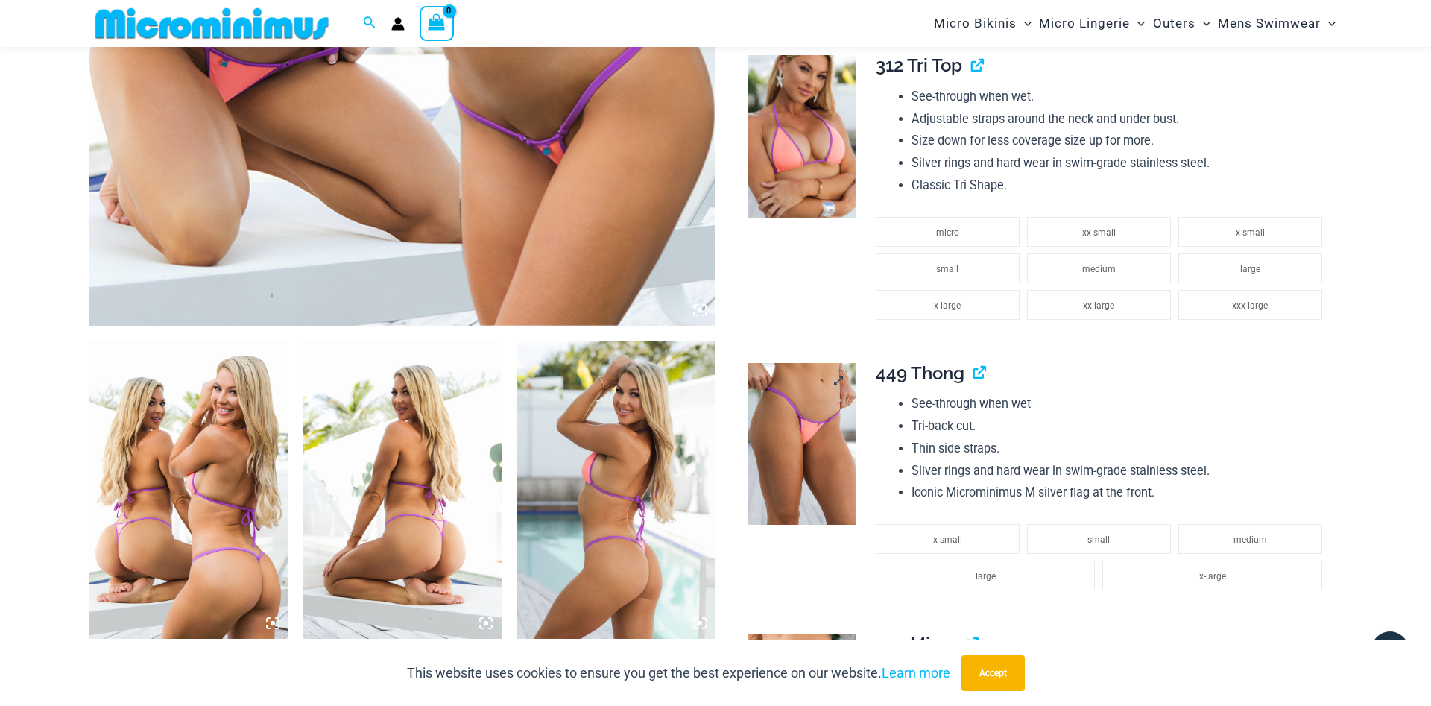
click at [817, 408] on img at bounding box center [803, 444] width 108 height 163
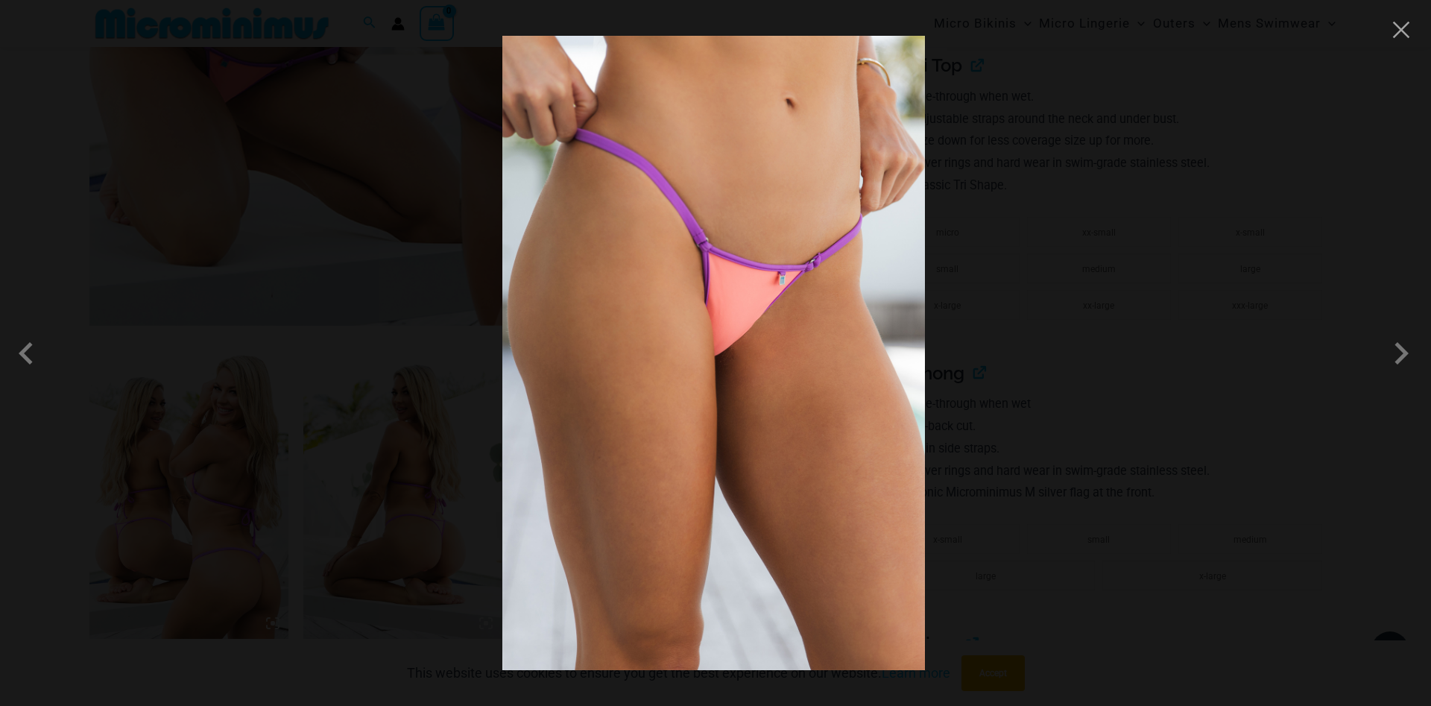
click at [754, 385] on img at bounding box center [713, 353] width 423 height 634
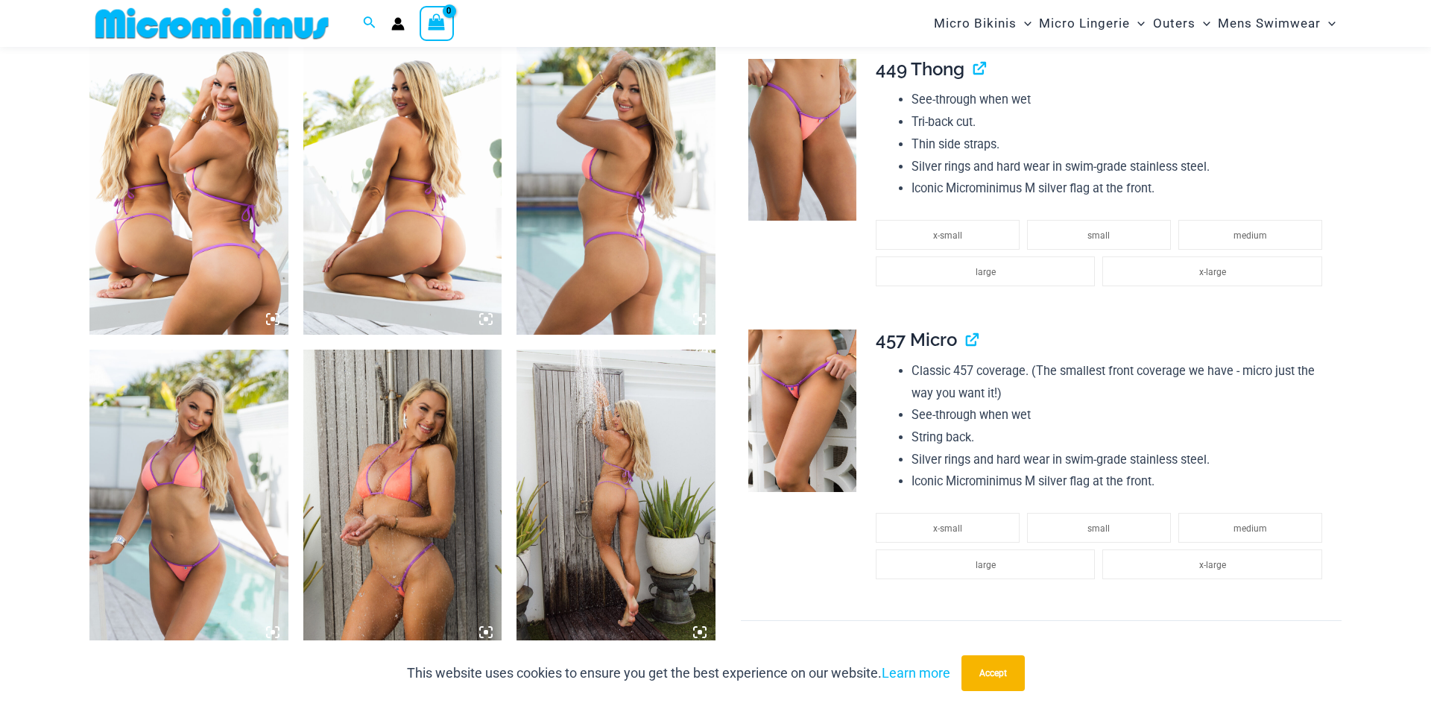
scroll to position [1053, 0]
click at [201, 197] on img at bounding box center [188, 186] width 199 height 298
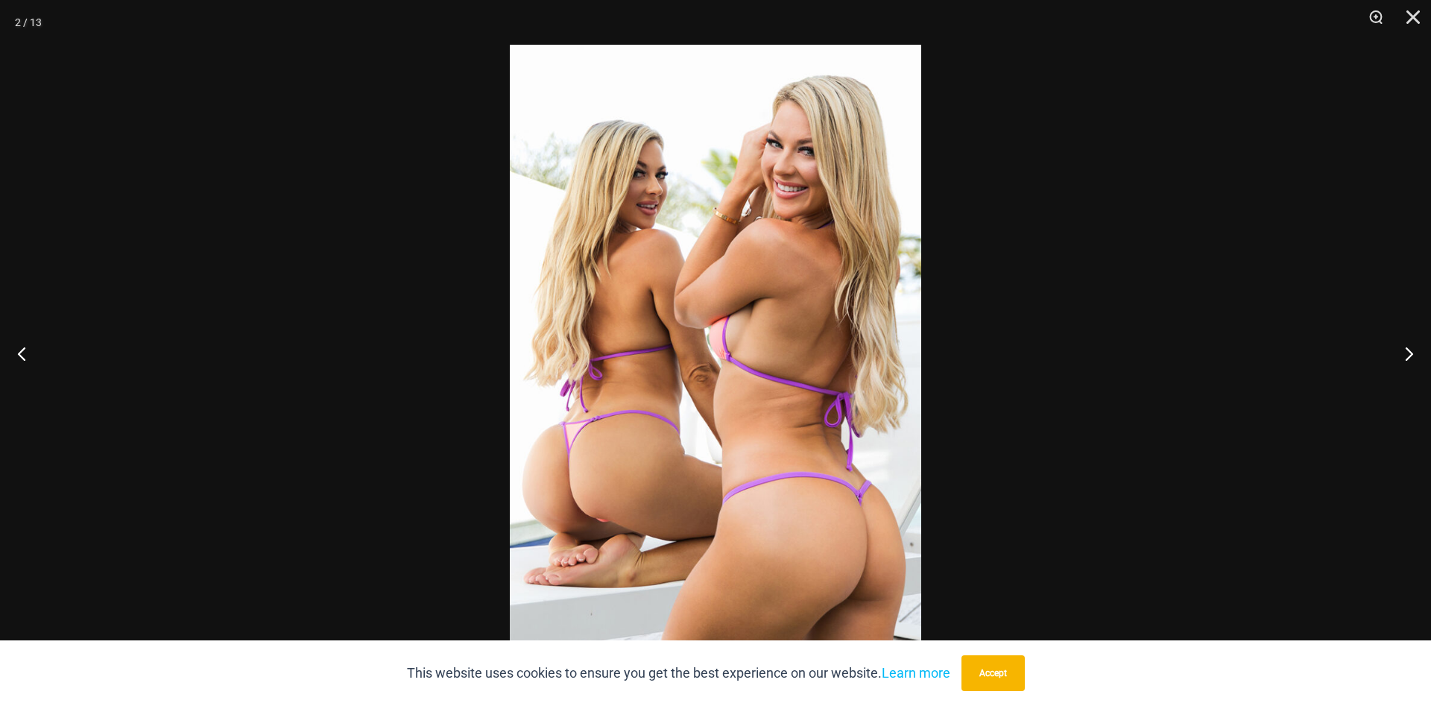
click at [629, 316] on img at bounding box center [716, 353] width 412 height 617
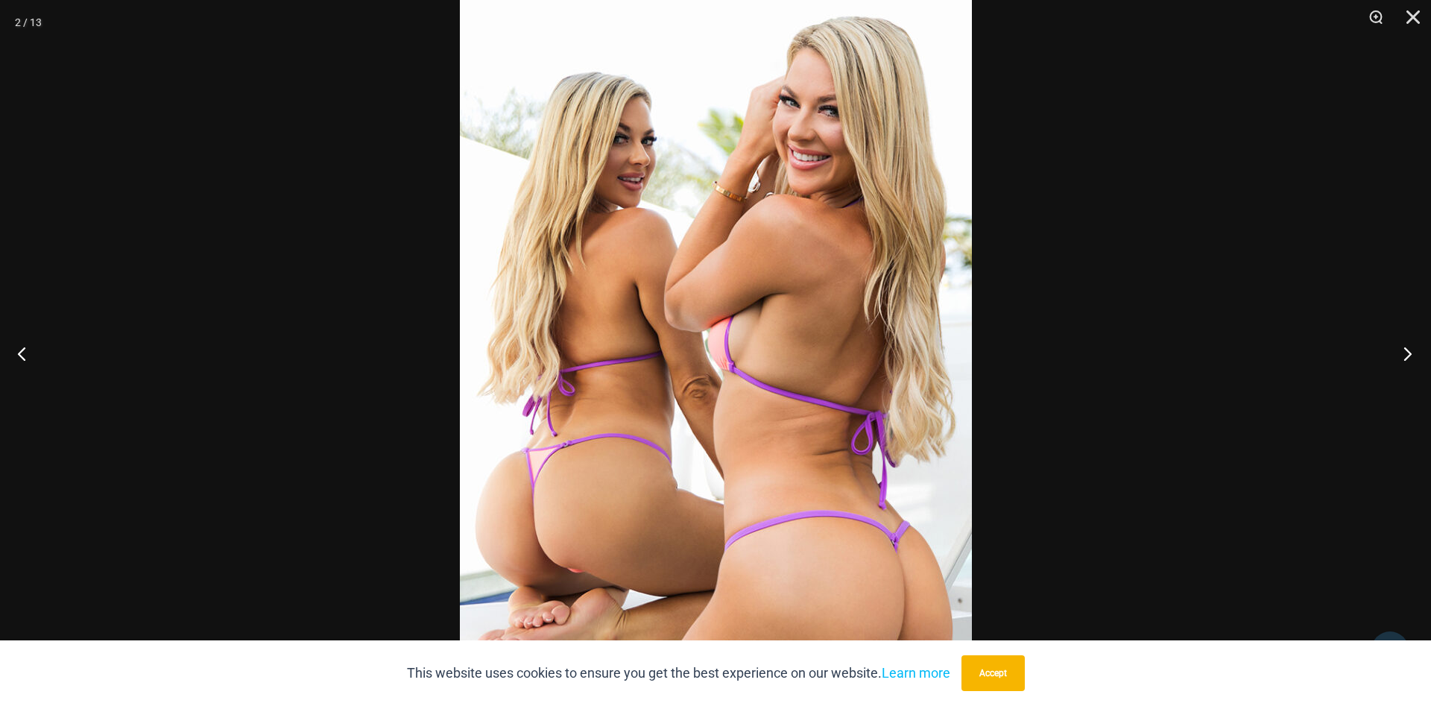
click at [1411, 346] on button "Next" at bounding box center [1404, 353] width 56 height 75
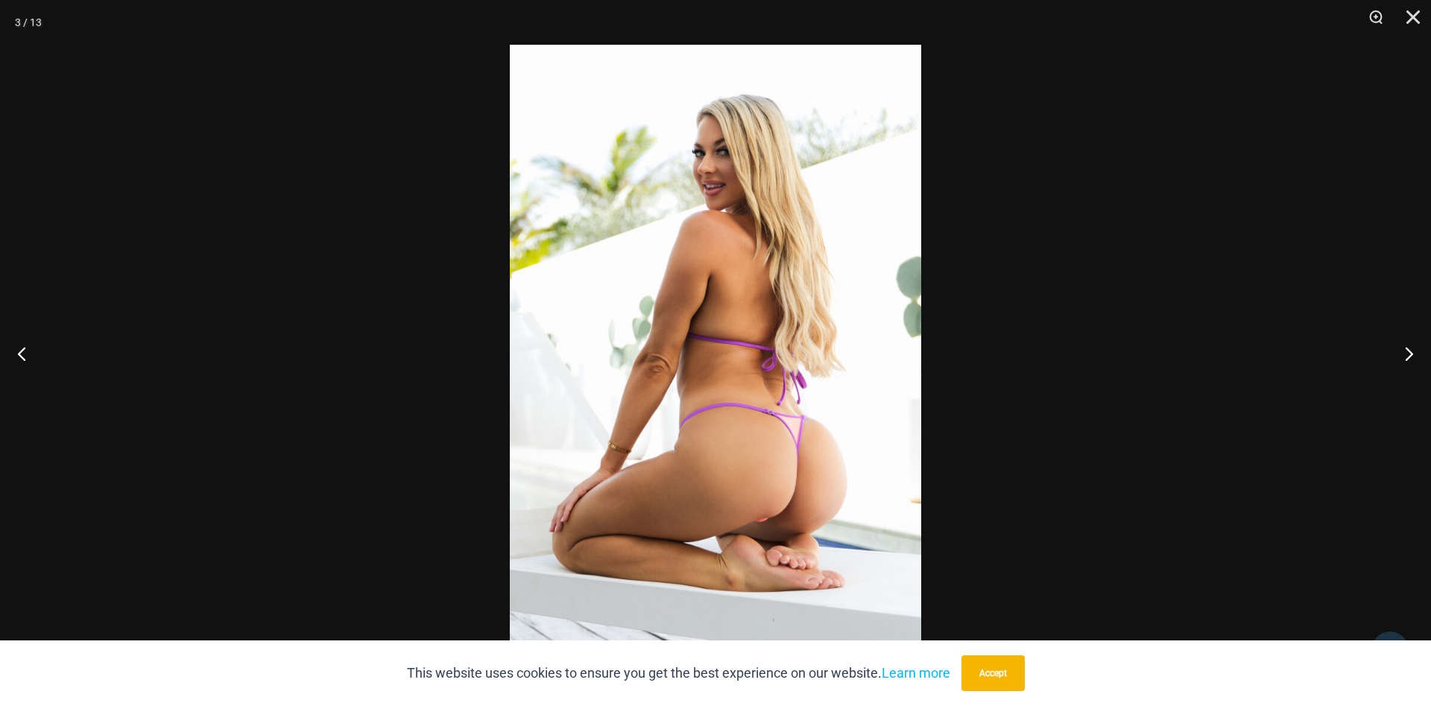
click at [808, 309] on img at bounding box center [716, 353] width 412 height 617
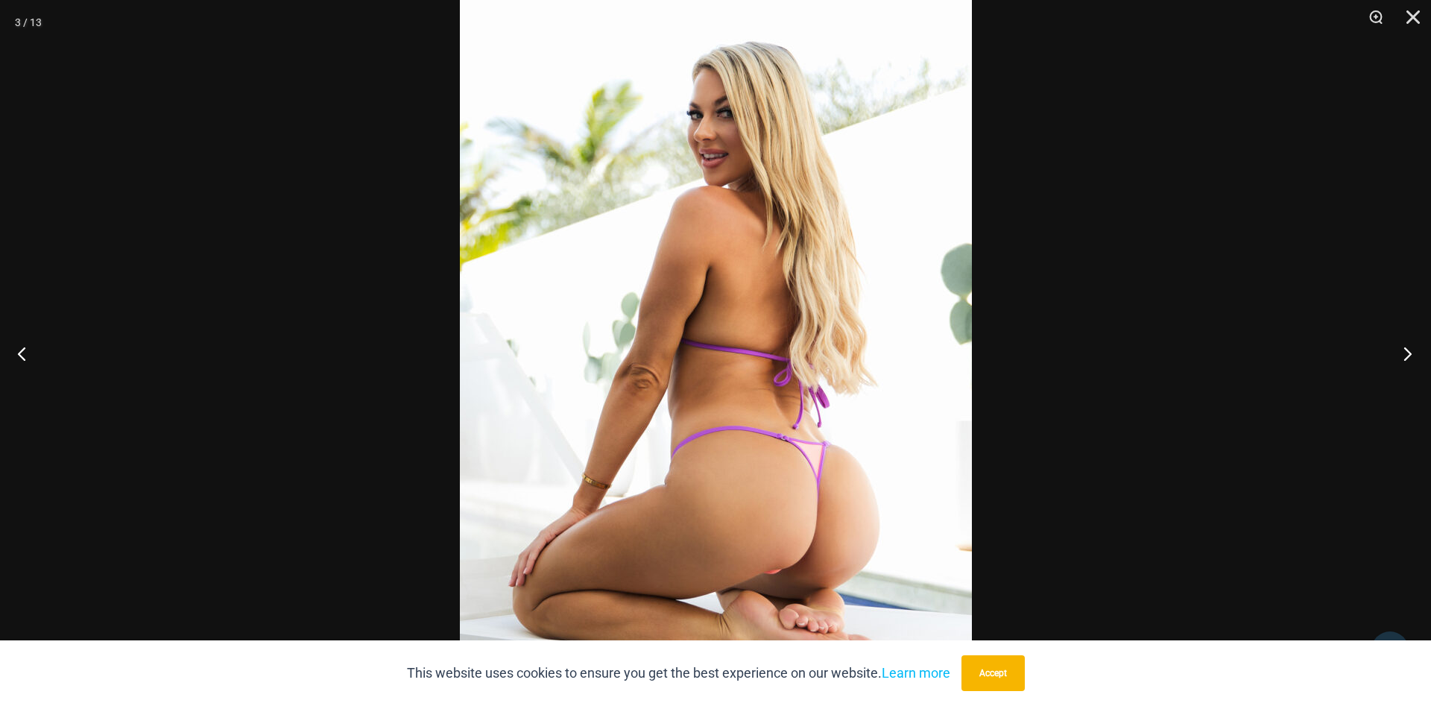
click at [1407, 354] on button "Next" at bounding box center [1404, 353] width 56 height 75
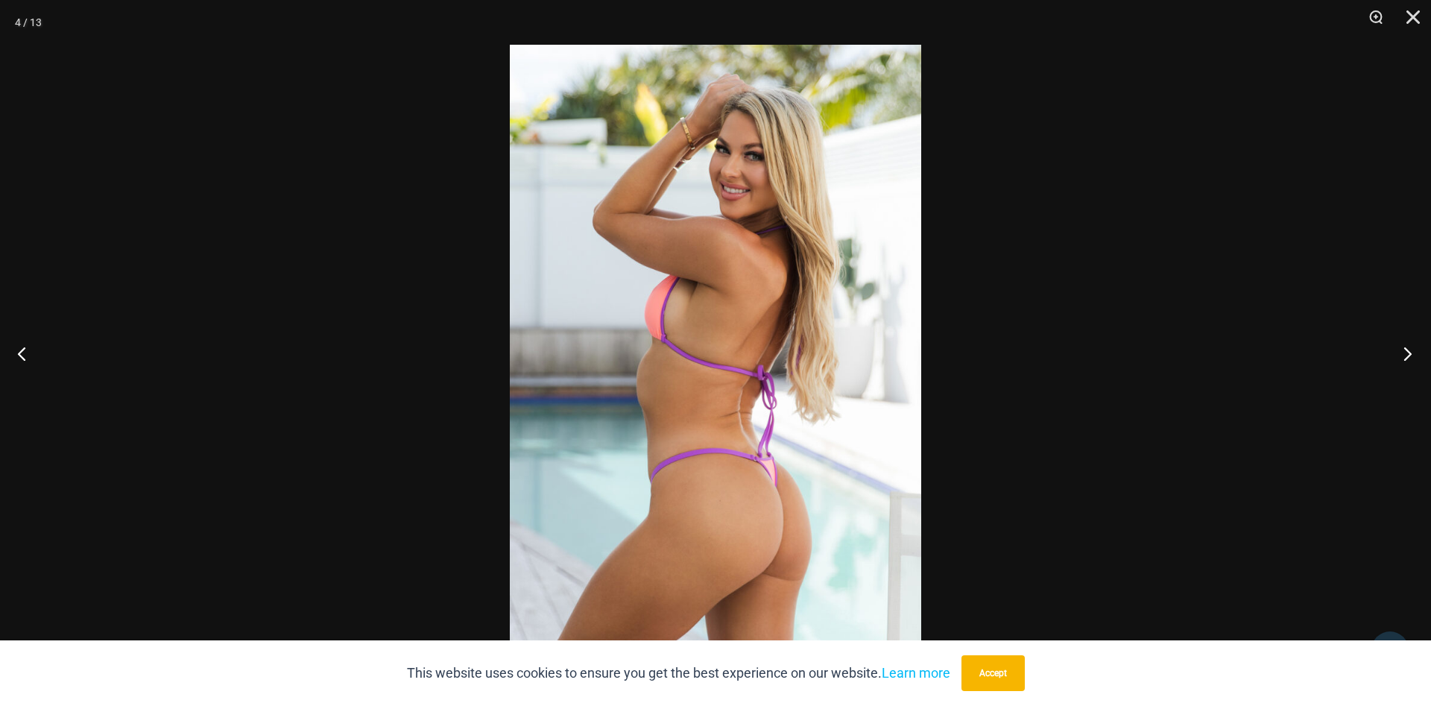
click at [1407, 354] on button "Next" at bounding box center [1404, 353] width 56 height 75
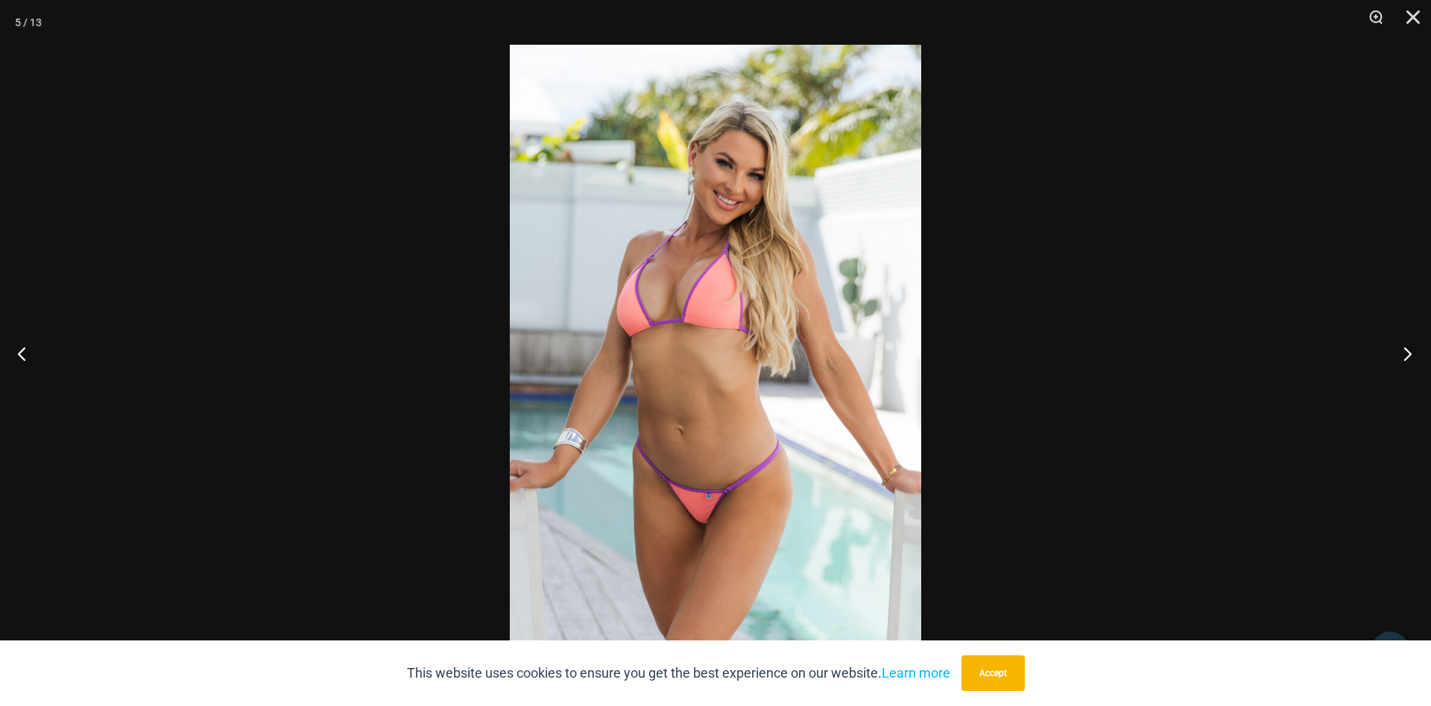
click at [1407, 354] on button "Next" at bounding box center [1404, 353] width 56 height 75
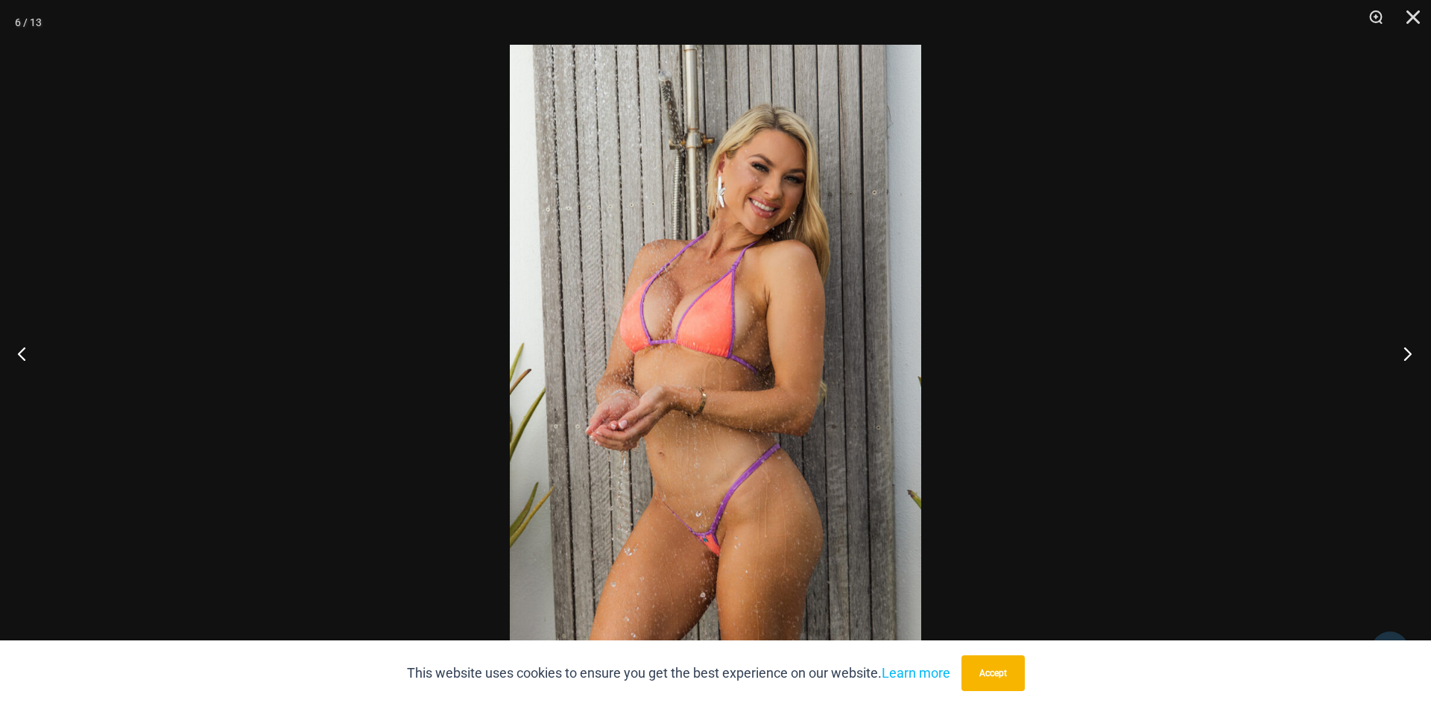
click at [1407, 354] on button "Next" at bounding box center [1404, 353] width 56 height 75
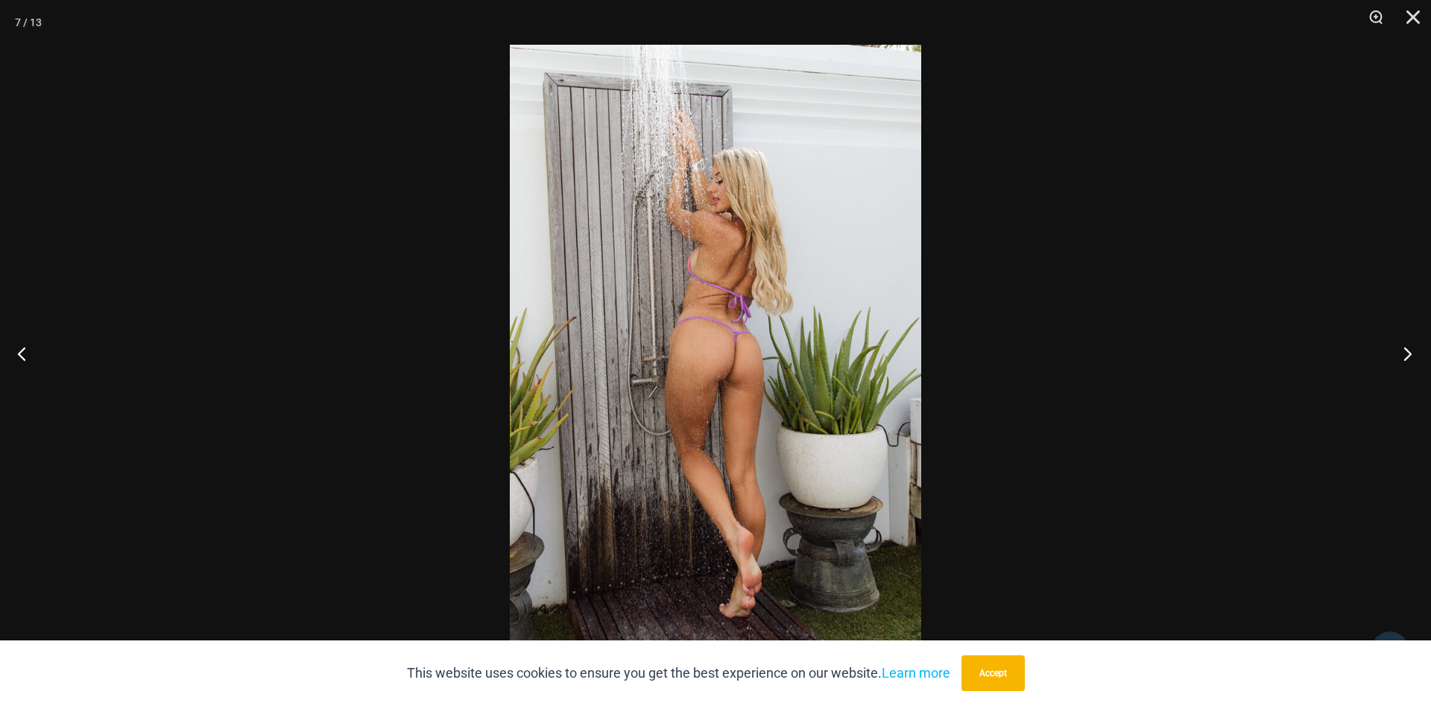
click at [1407, 354] on button "Next" at bounding box center [1404, 353] width 56 height 75
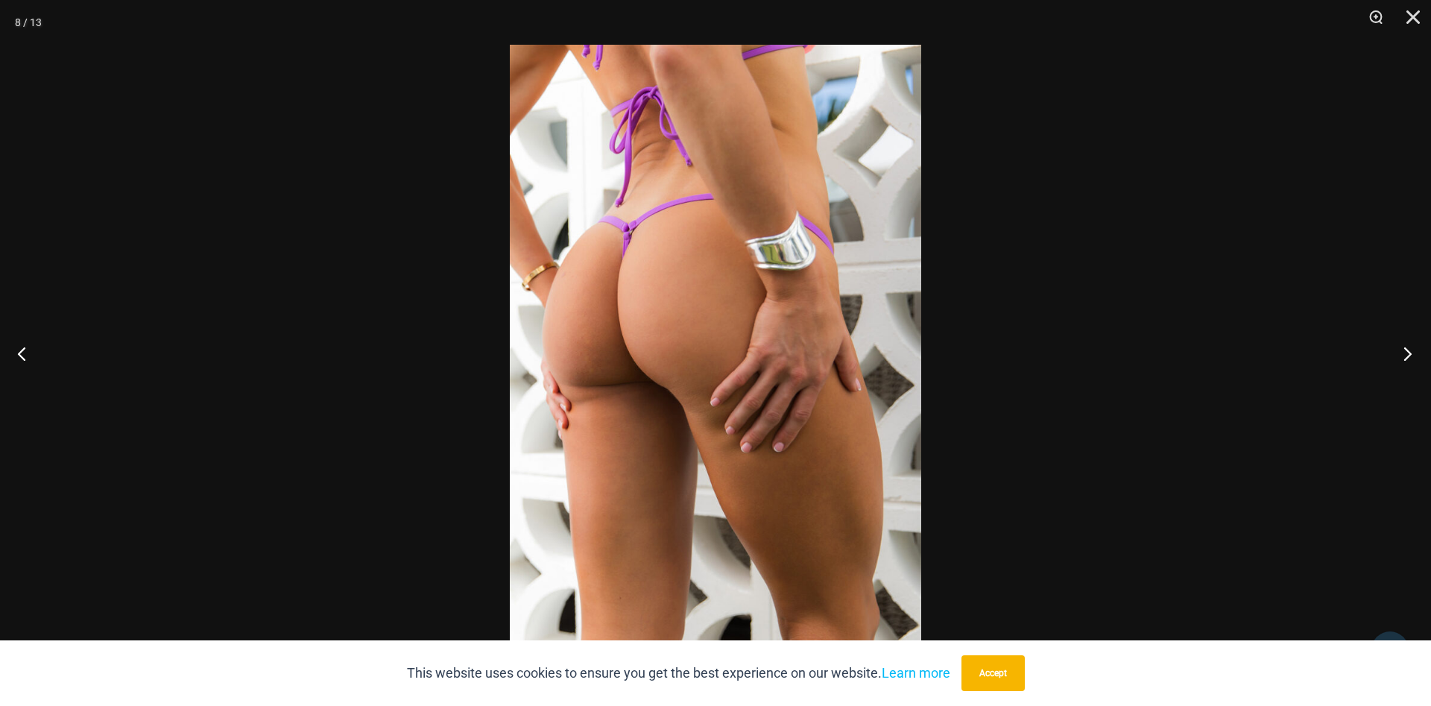
click at [1407, 354] on button "Next" at bounding box center [1404, 353] width 56 height 75
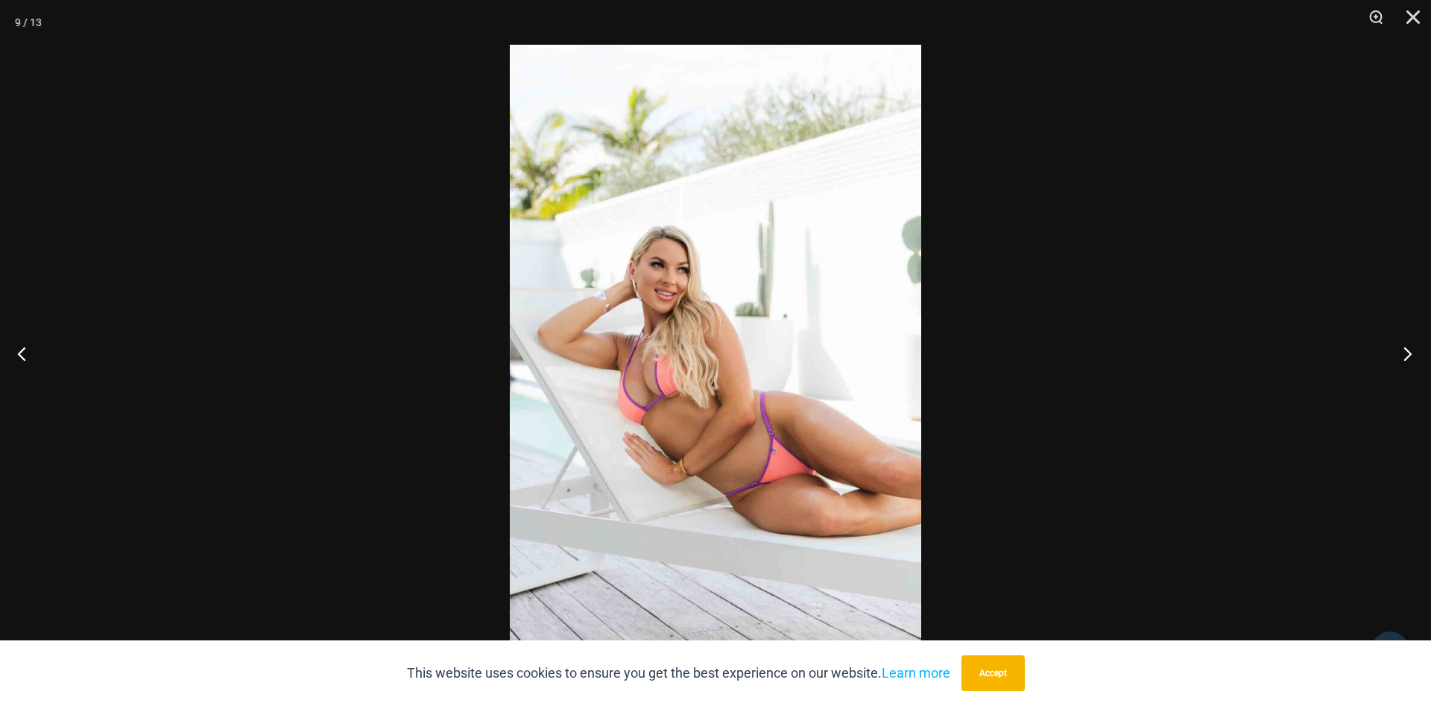
click at [1407, 354] on button "Next" at bounding box center [1404, 353] width 56 height 75
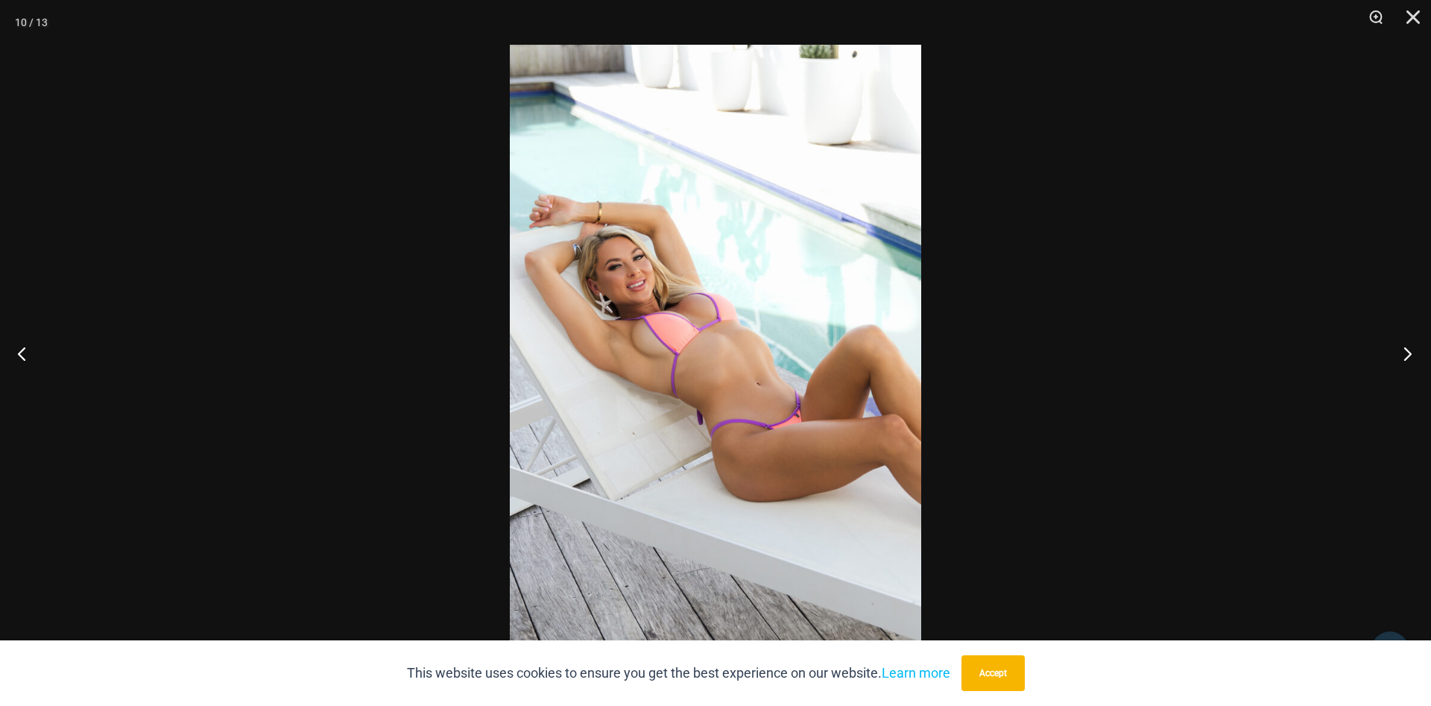
click at [1407, 354] on button "Next" at bounding box center [1404, 353] width 56 height 75
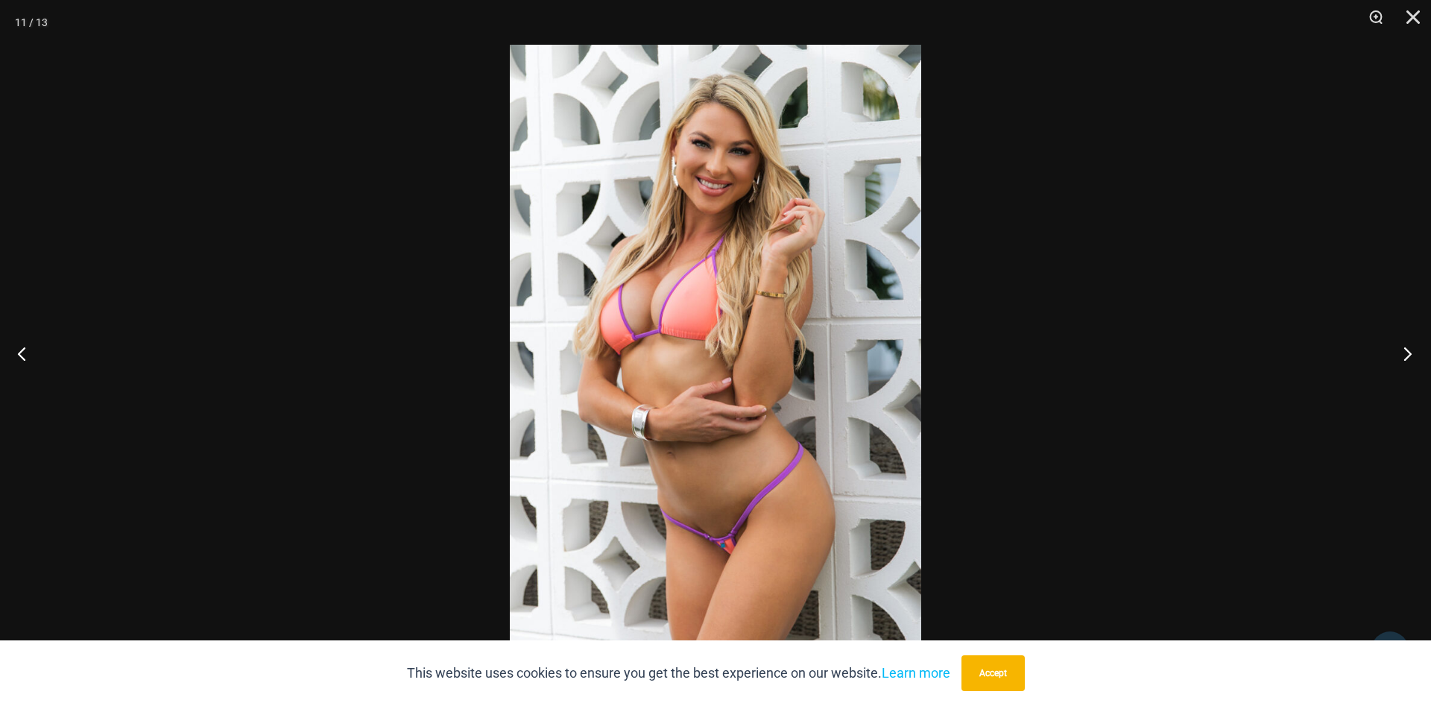
click at [1405, 347] on button "Next" at bounding box center [1404, 353] width 56 height 75
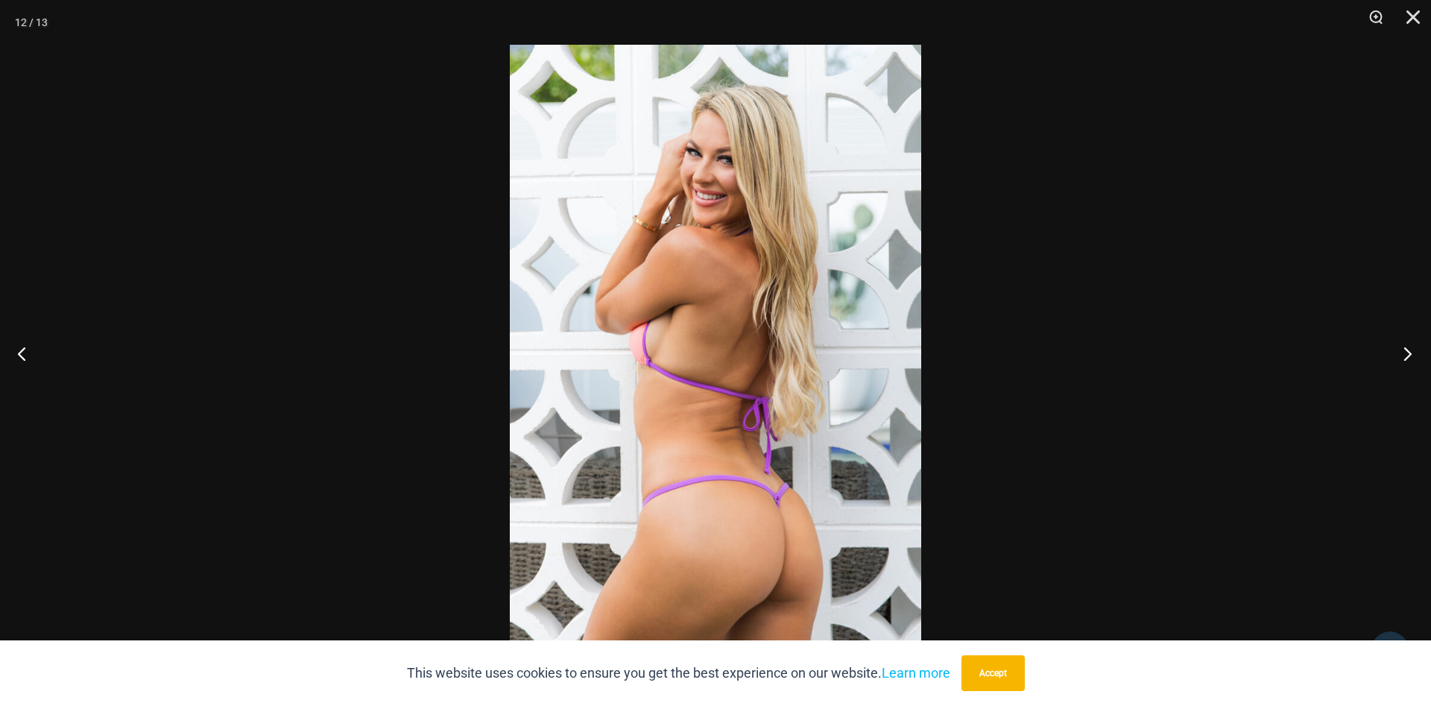
click at [1405, 347] on button "Next" at bounding box center [1404, 353] width 56 height 75
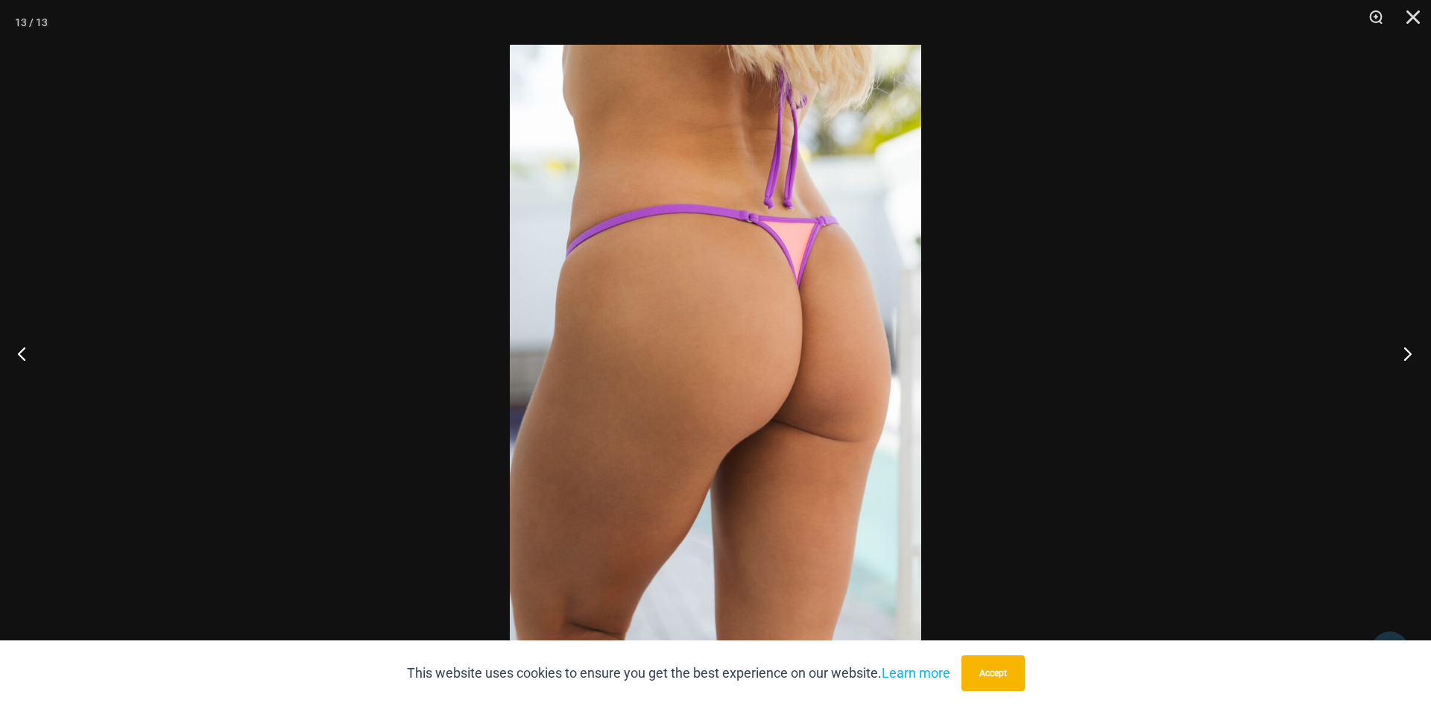
click at [1405, 347] on button "Next" at bounding box center [1404, 353] width 56 height 75
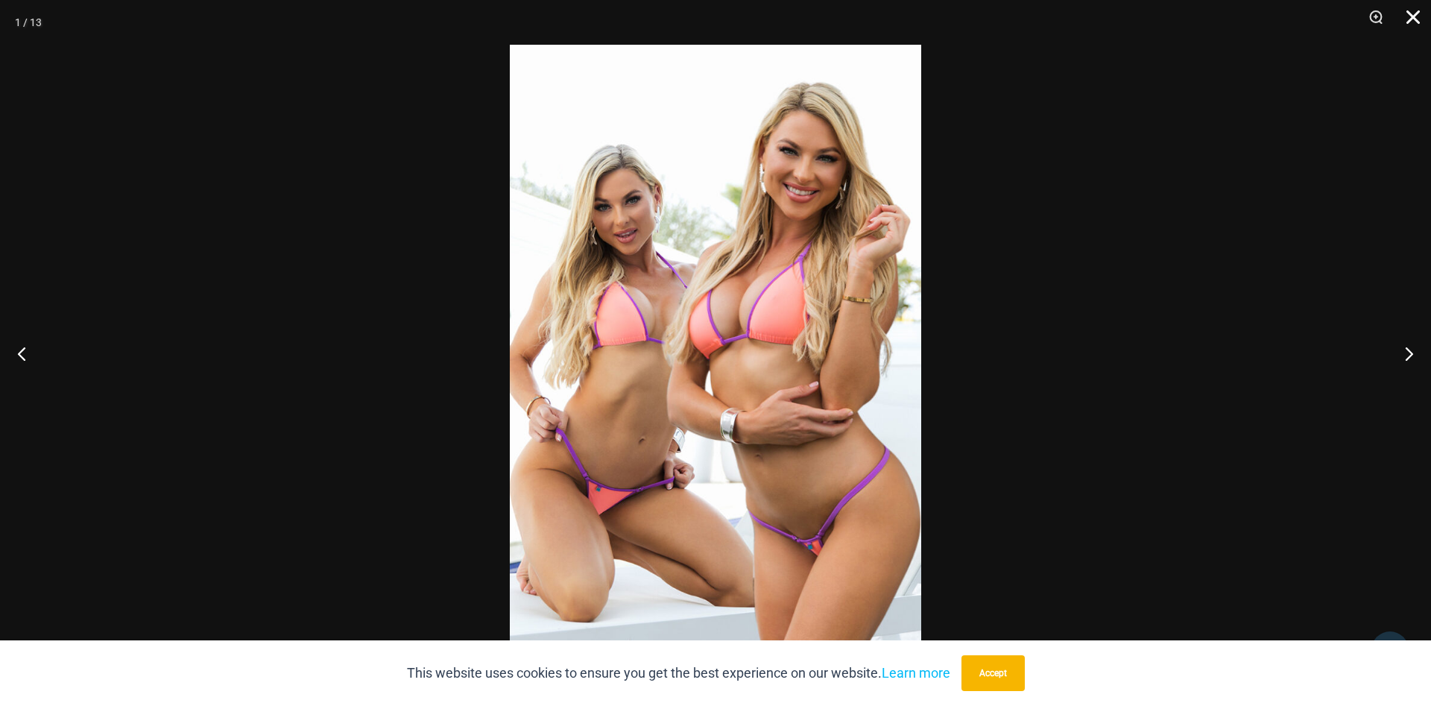
click at [1417, 7] on button "Close" at bounding box center [1408, 22] width 37 height 45
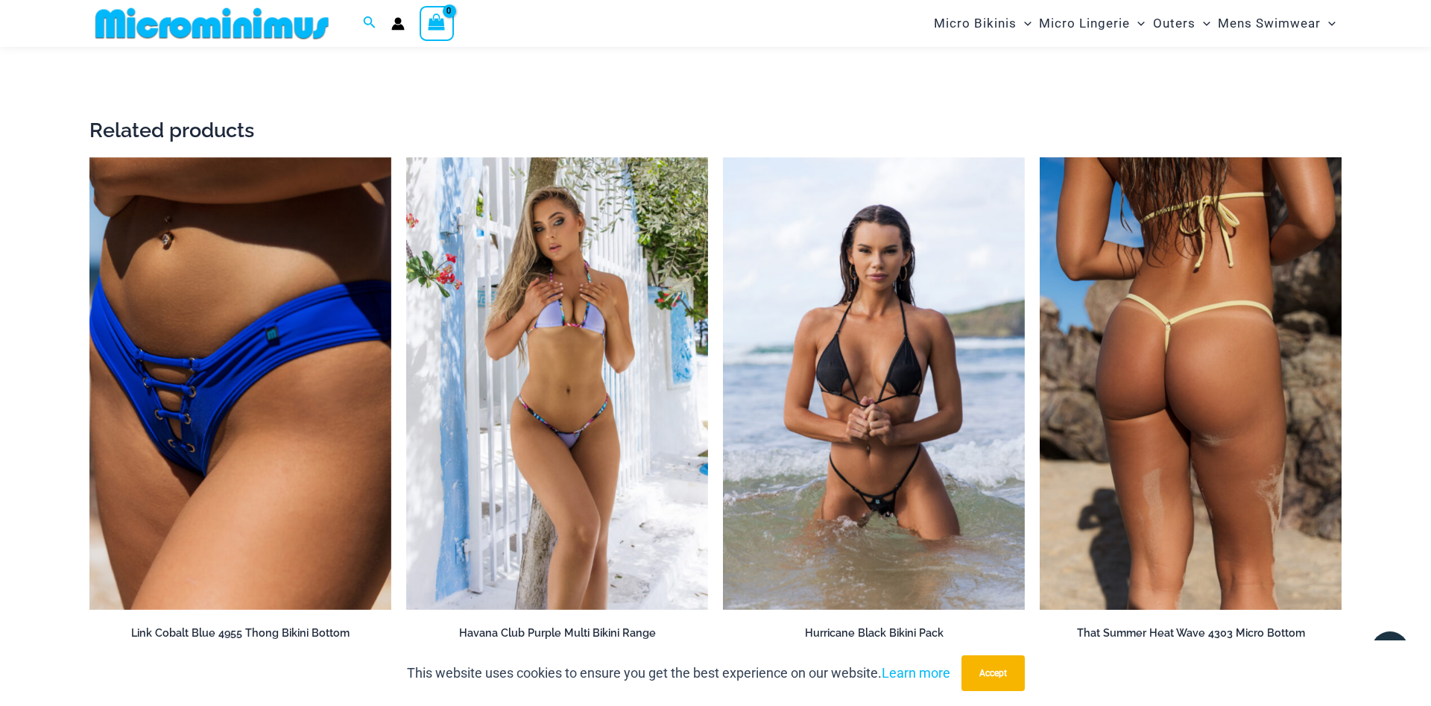
scroll to position [3031, 0]
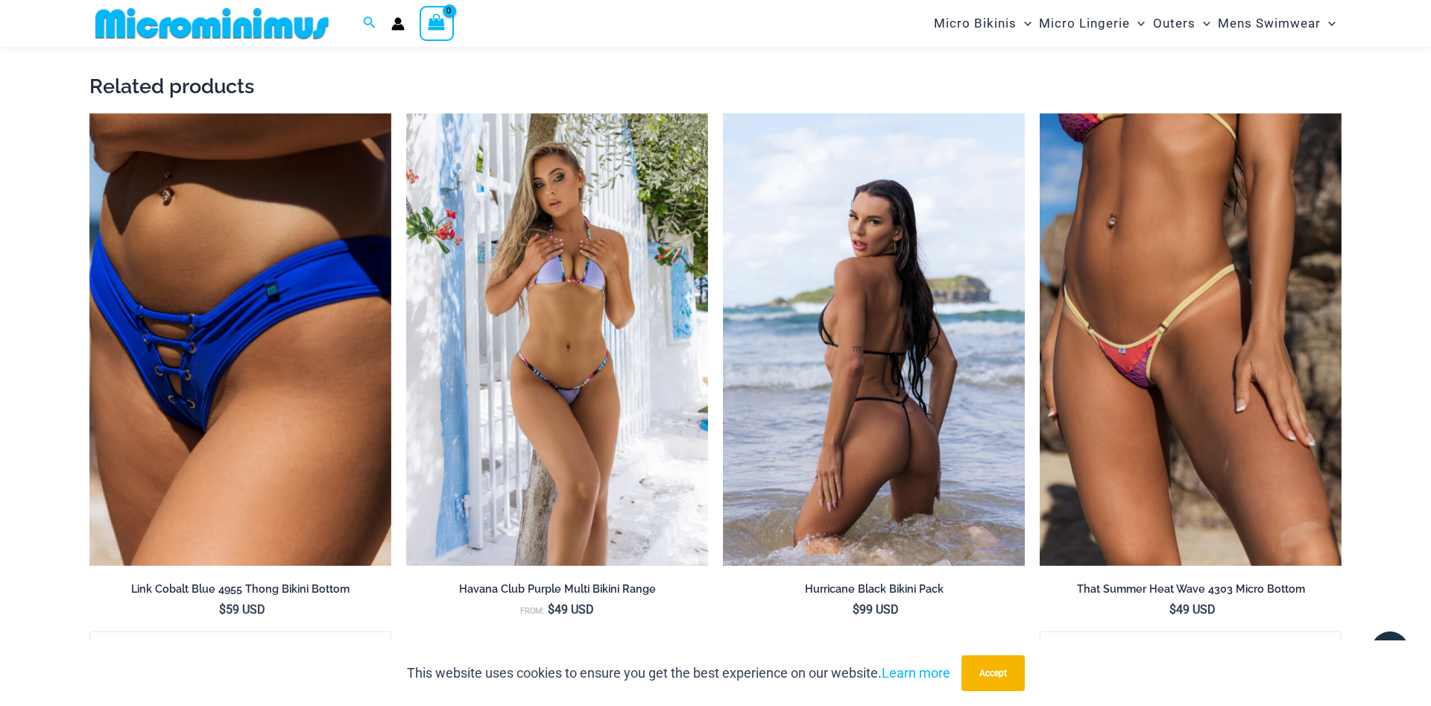
click at [890, 291] on img at bounding box center [874, 339] width 302 height 453
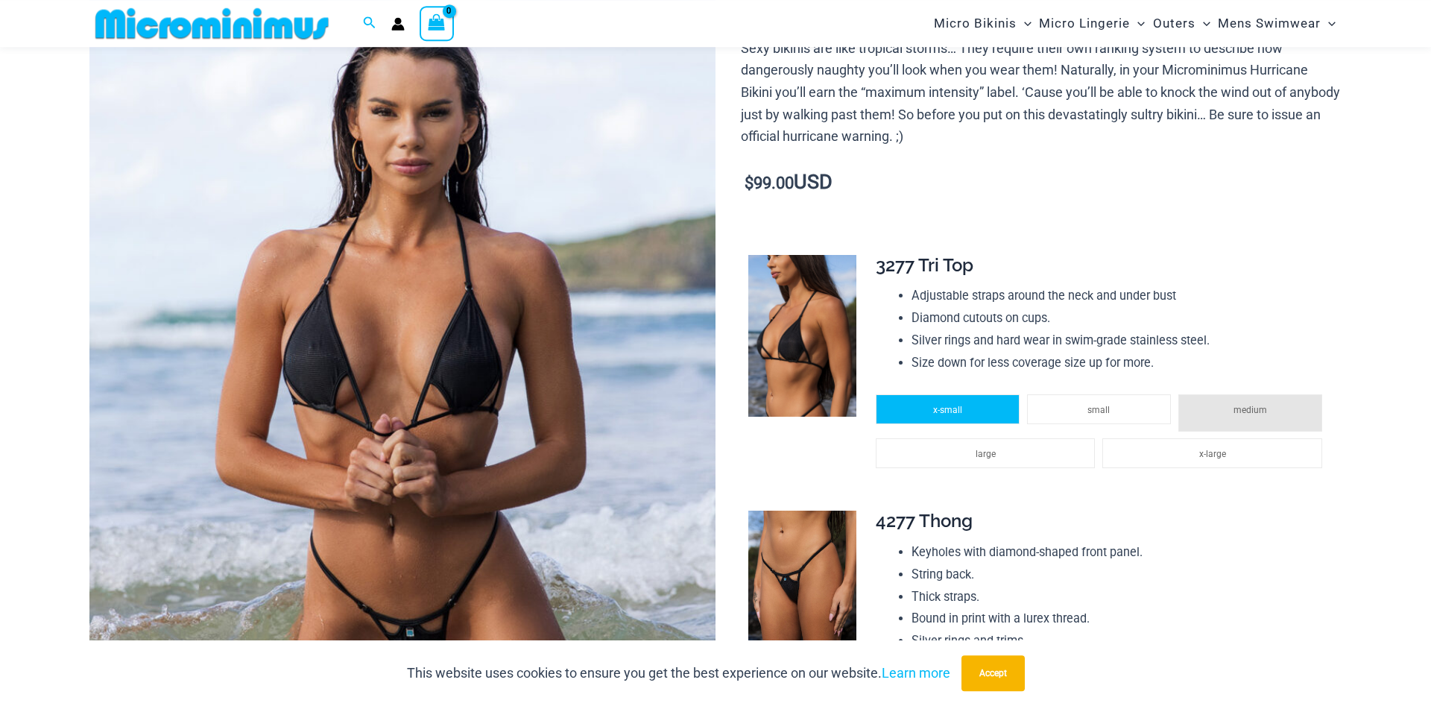
scroll to position [369, 0]
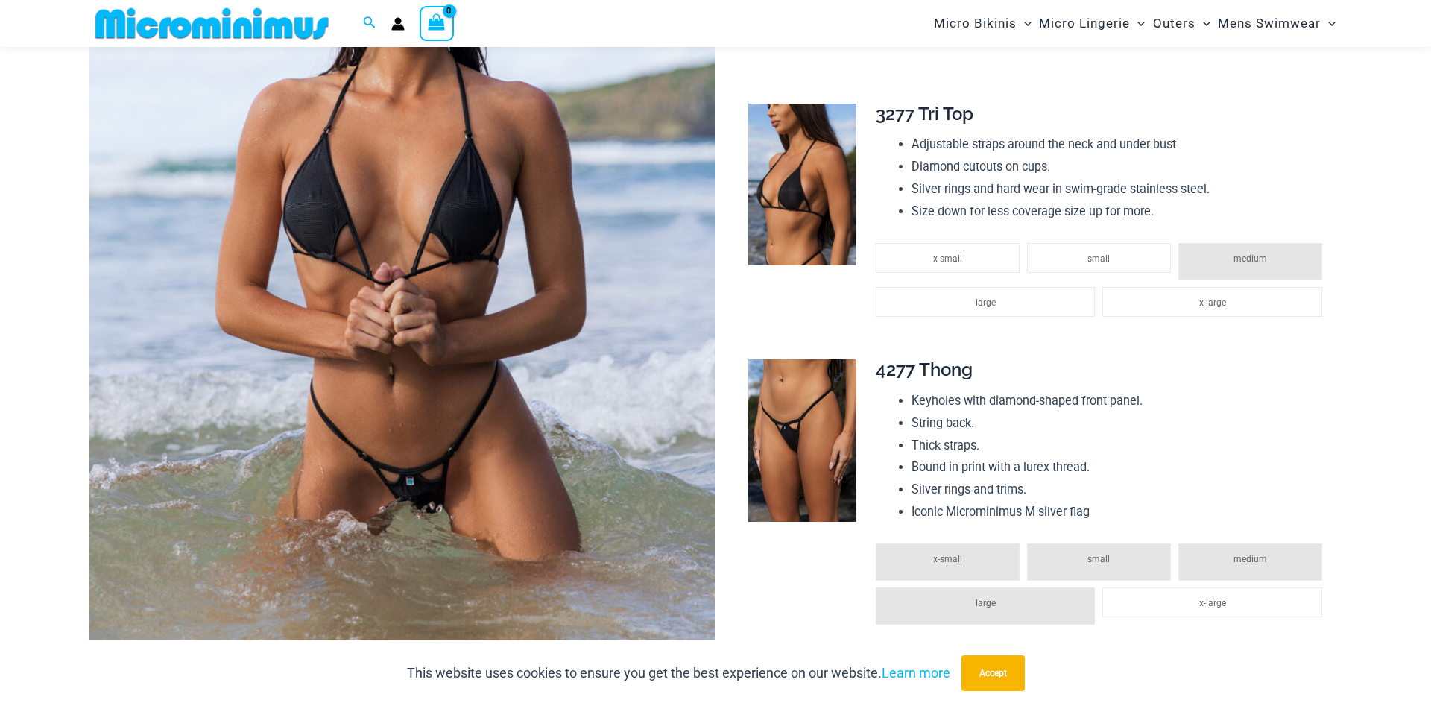
click at [811, 419] on img at bounding box center [803, 440] width 108 height 163
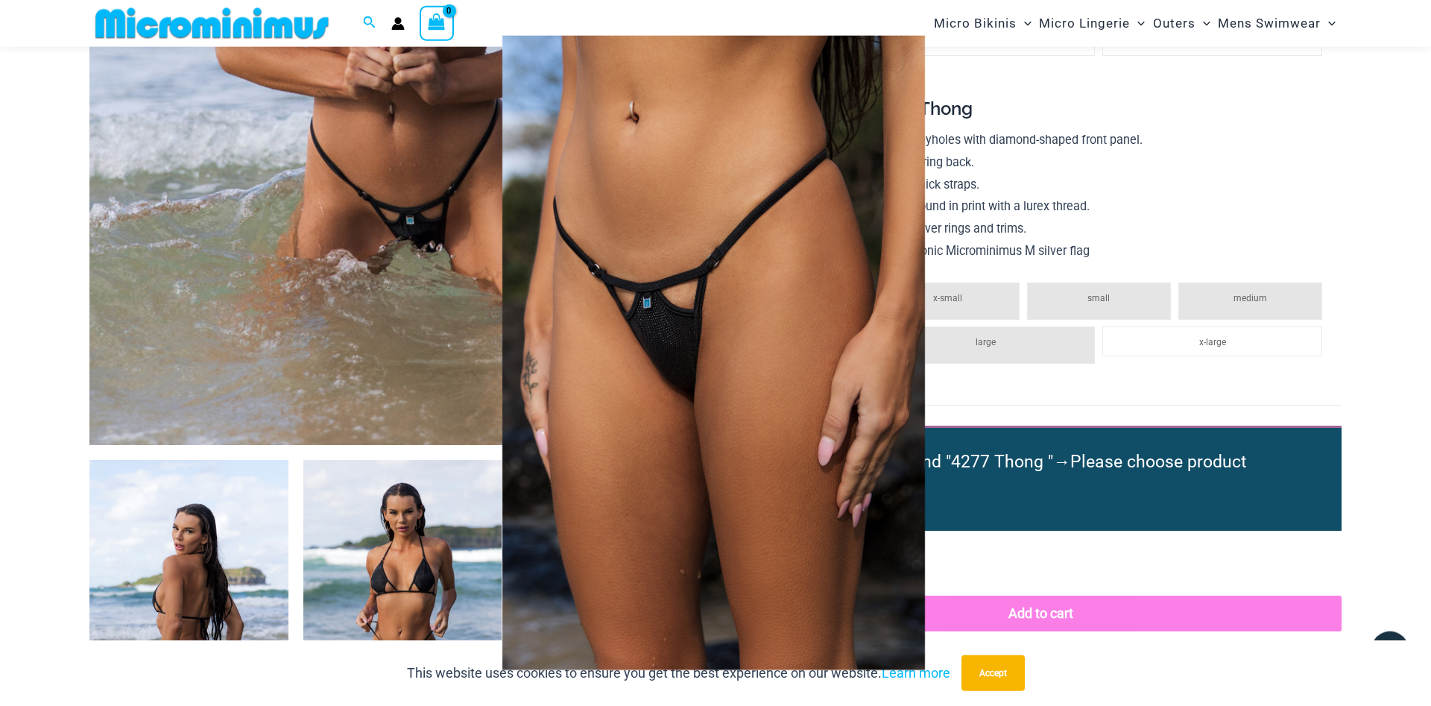
scroll to position [977, 0]
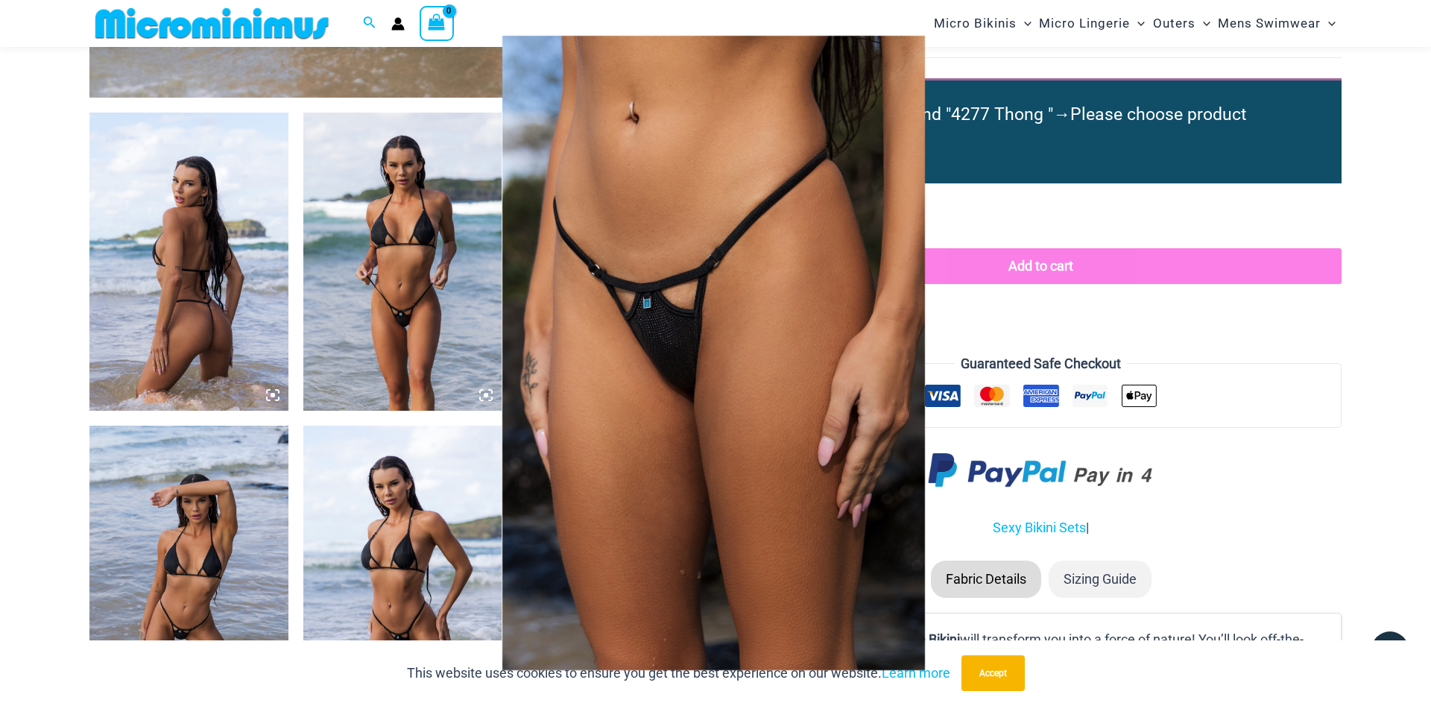
click at [221, 245] on div at bounding box center [715, 353] width 1431 height 706
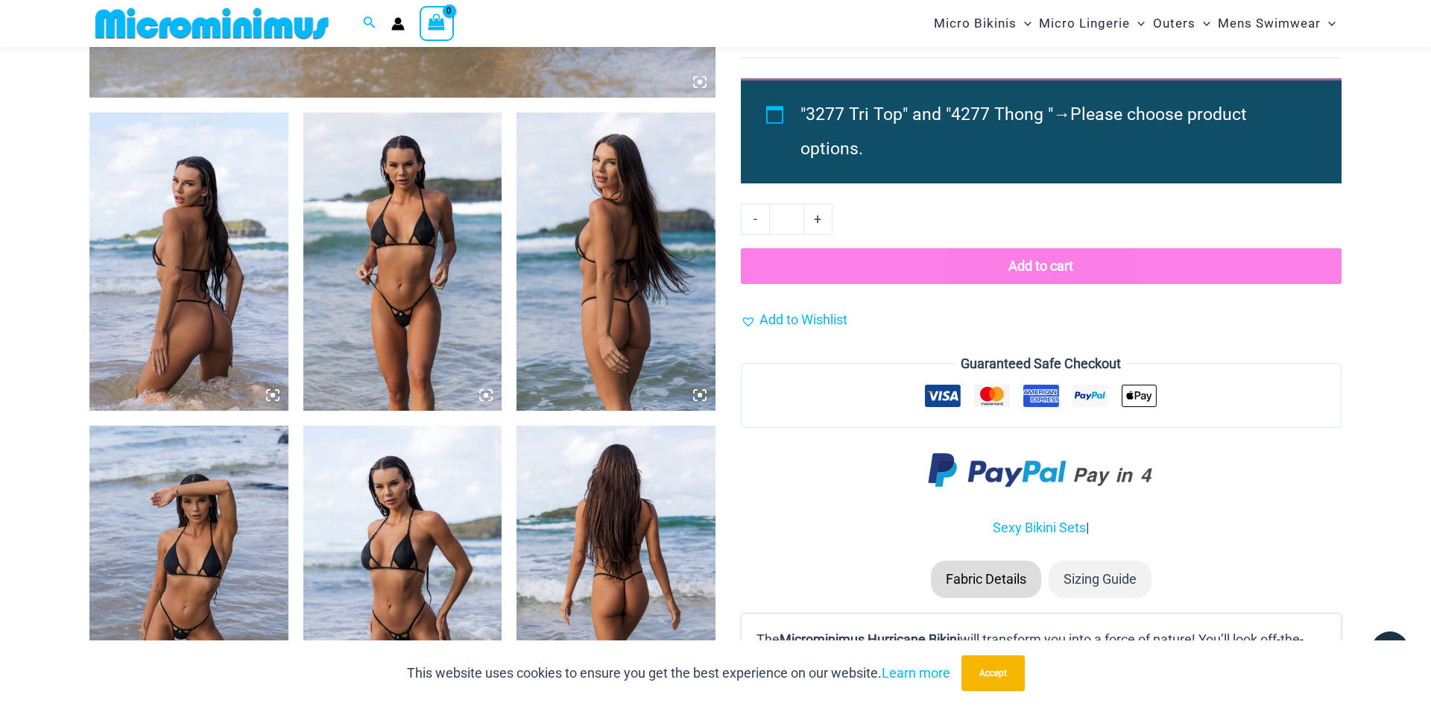
click at [221, 244] on img at bounding box center [188, 262] width 199 height 298
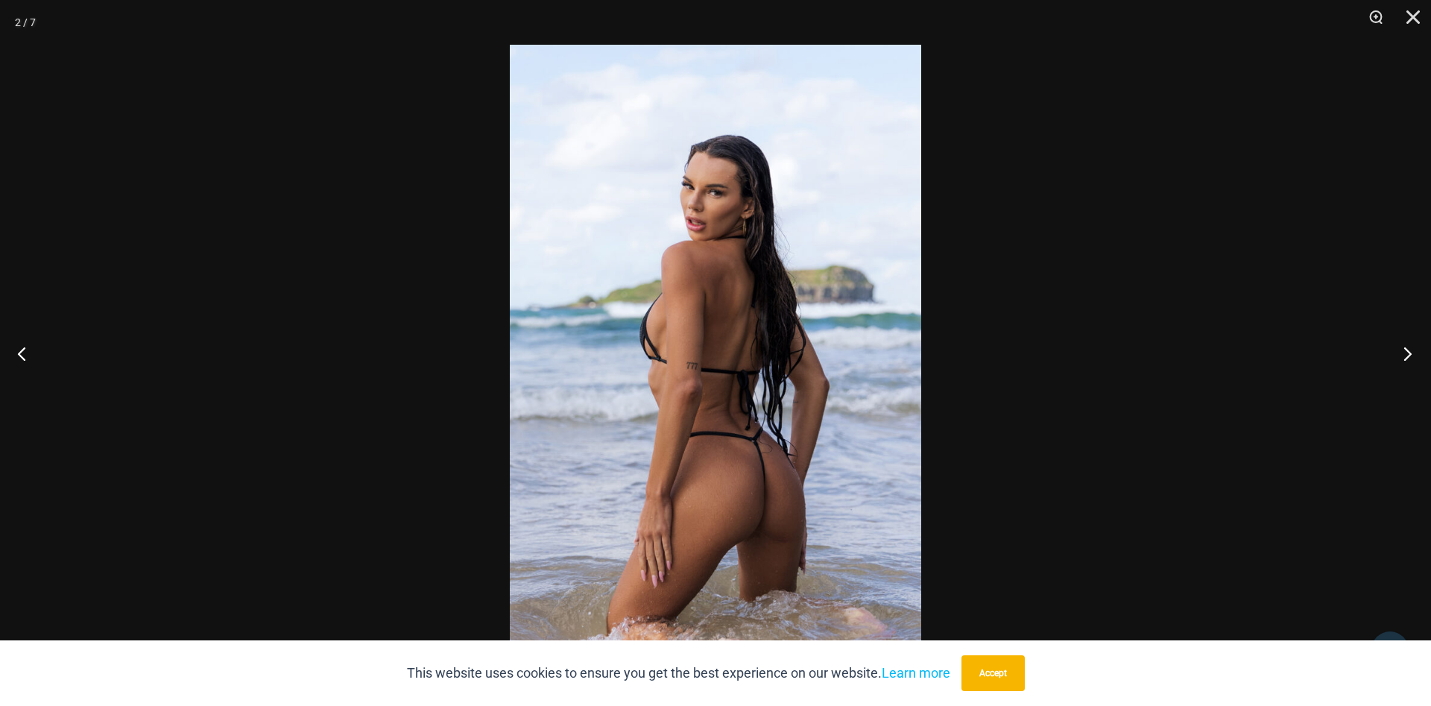
click at [1401, 352] on button "Next" at bounding box center [1404, 353] width 56 height 75
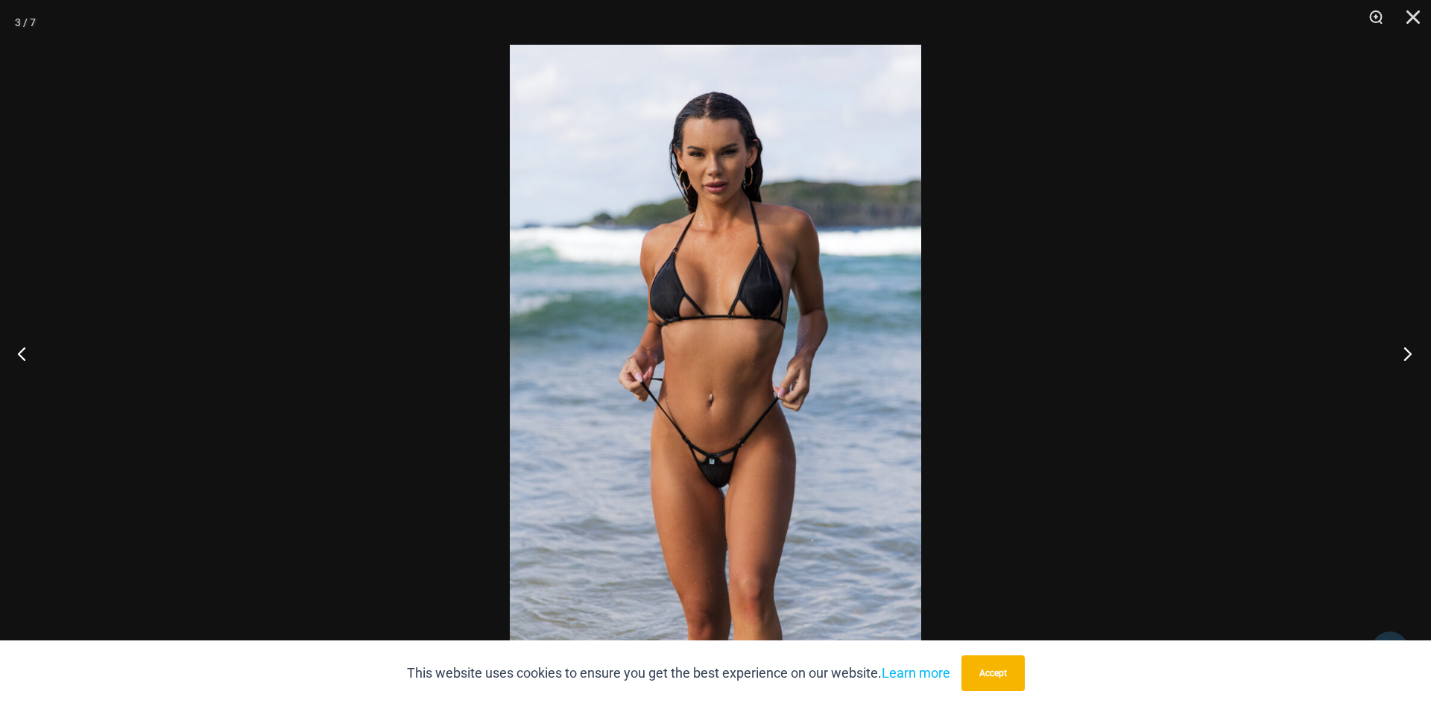
click at [1401, 352] on button "Next" at bounding box center [1404, 353] width 56 height 75
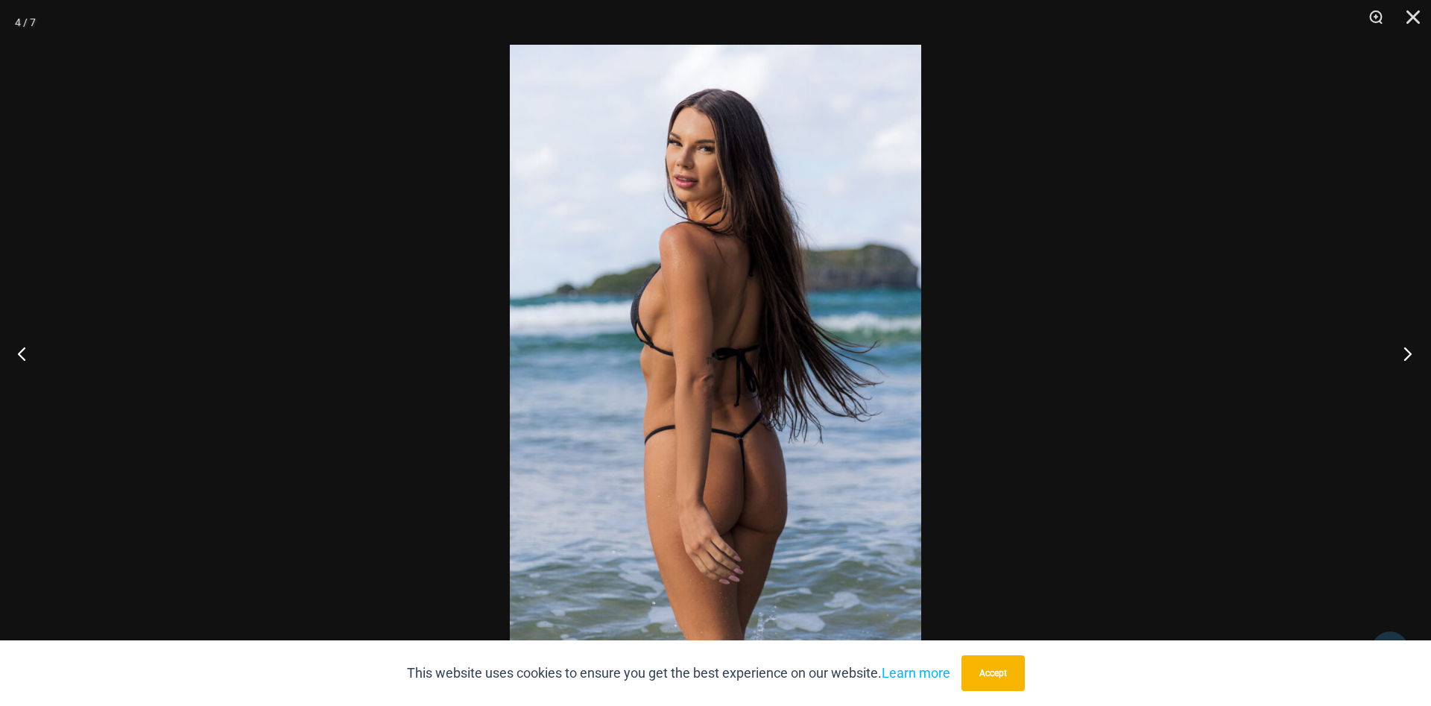
click at [1401, 352] on button "Next" at bounding box center [1404, 353] width 56 height 75
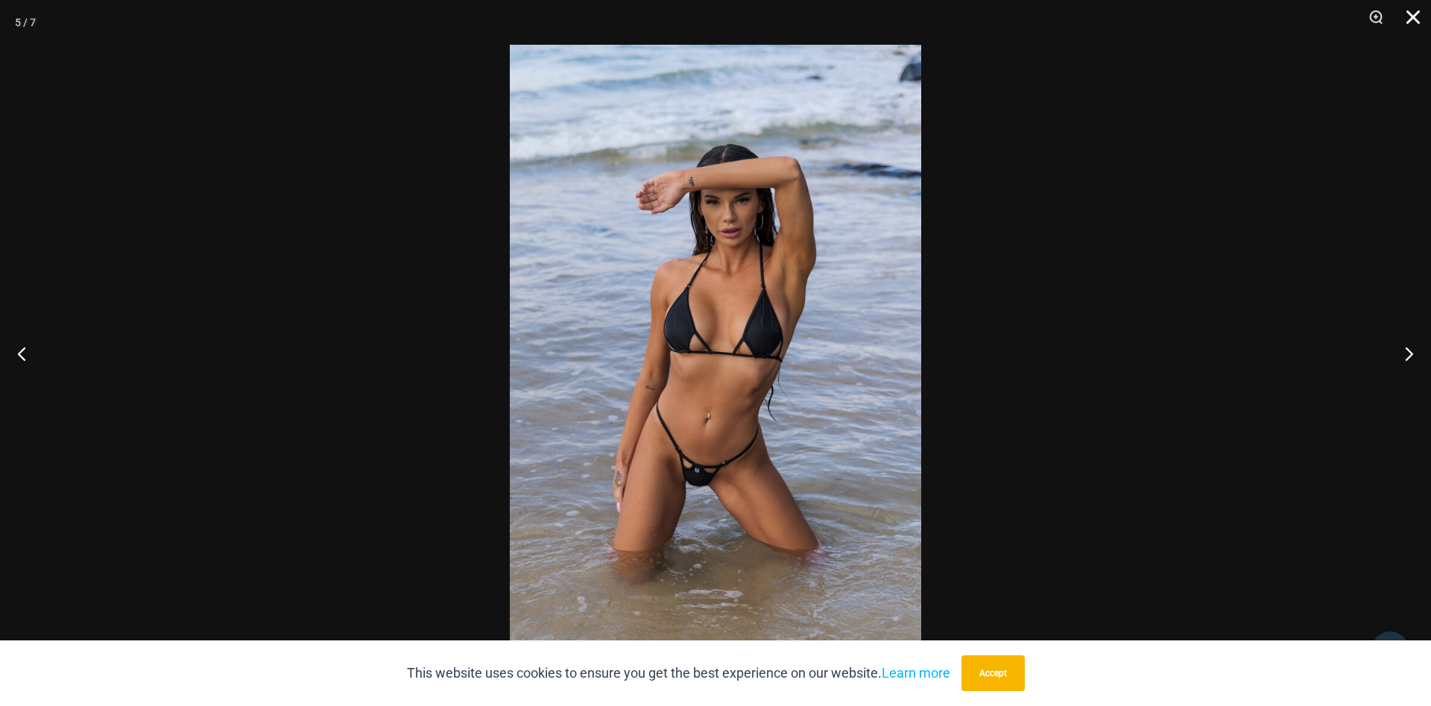
click at [1412, 18] on button "Close" at bounding box center [1408, 22] width 37 height 45
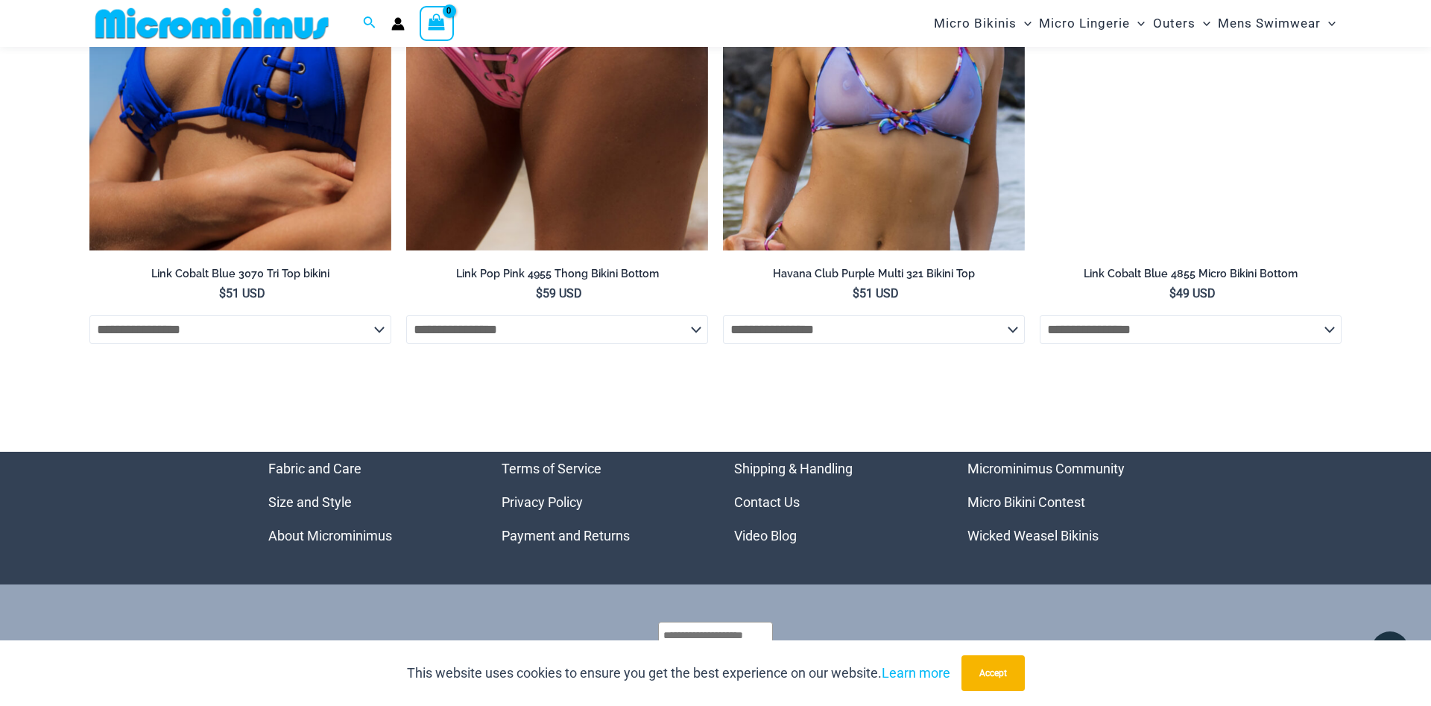
scroll to position [5093, 0]
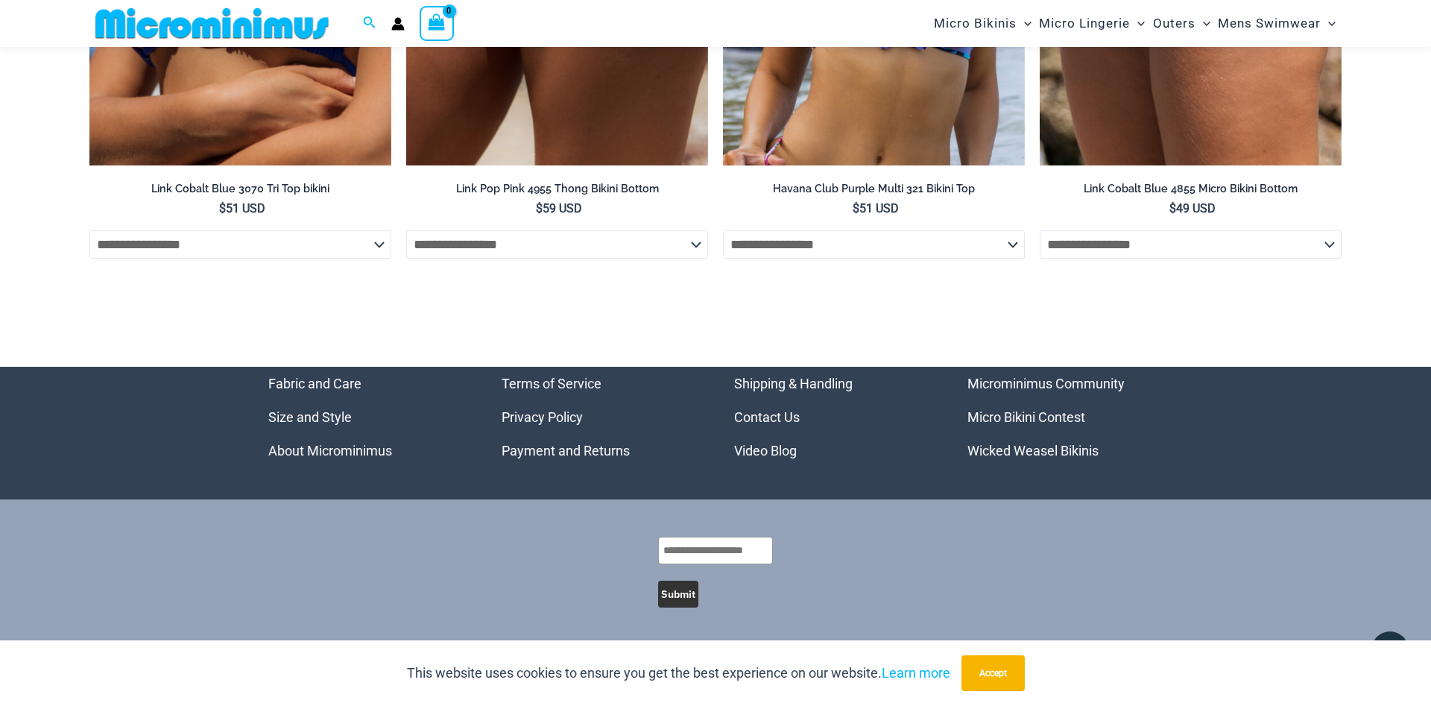
click at [1034, 412] on link "Micro Bikini Contest" at bounding box center [1027, 417] width 118 height 16
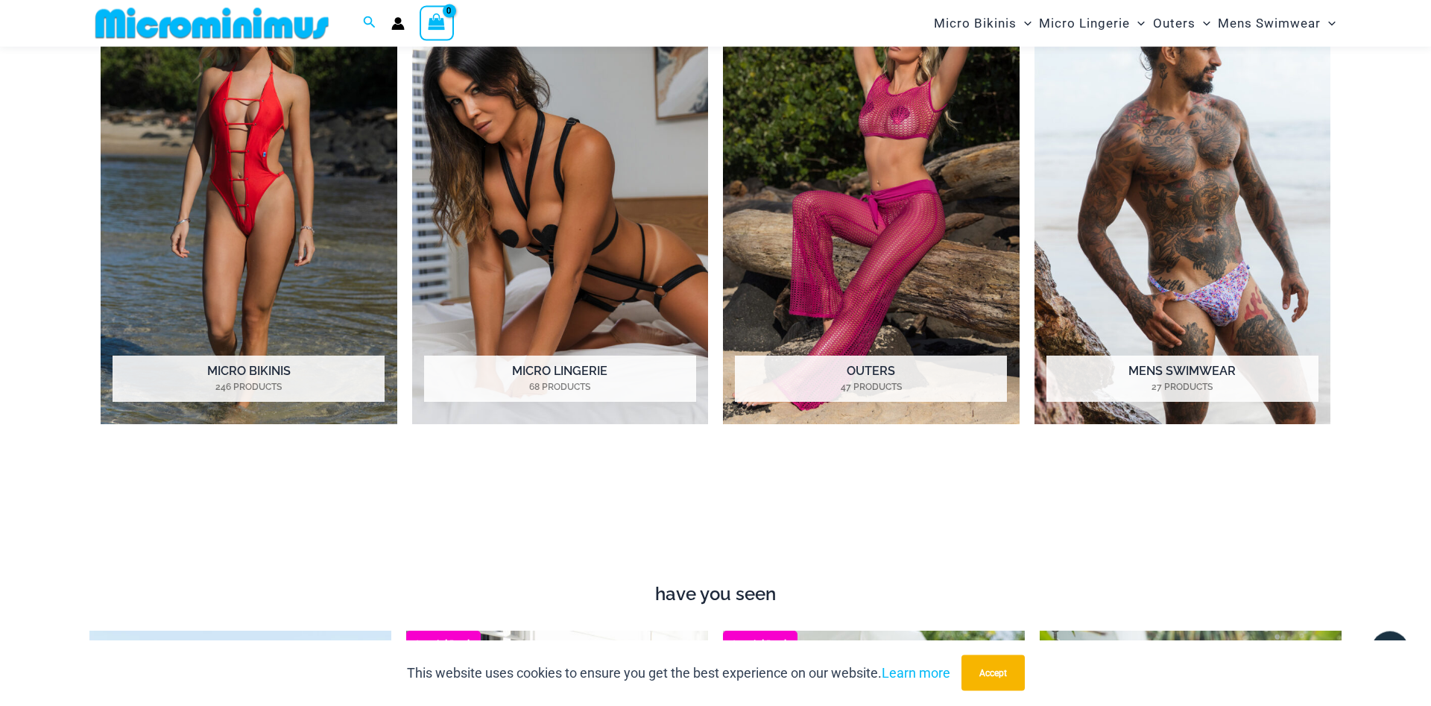
scroll to position [1203, 0]
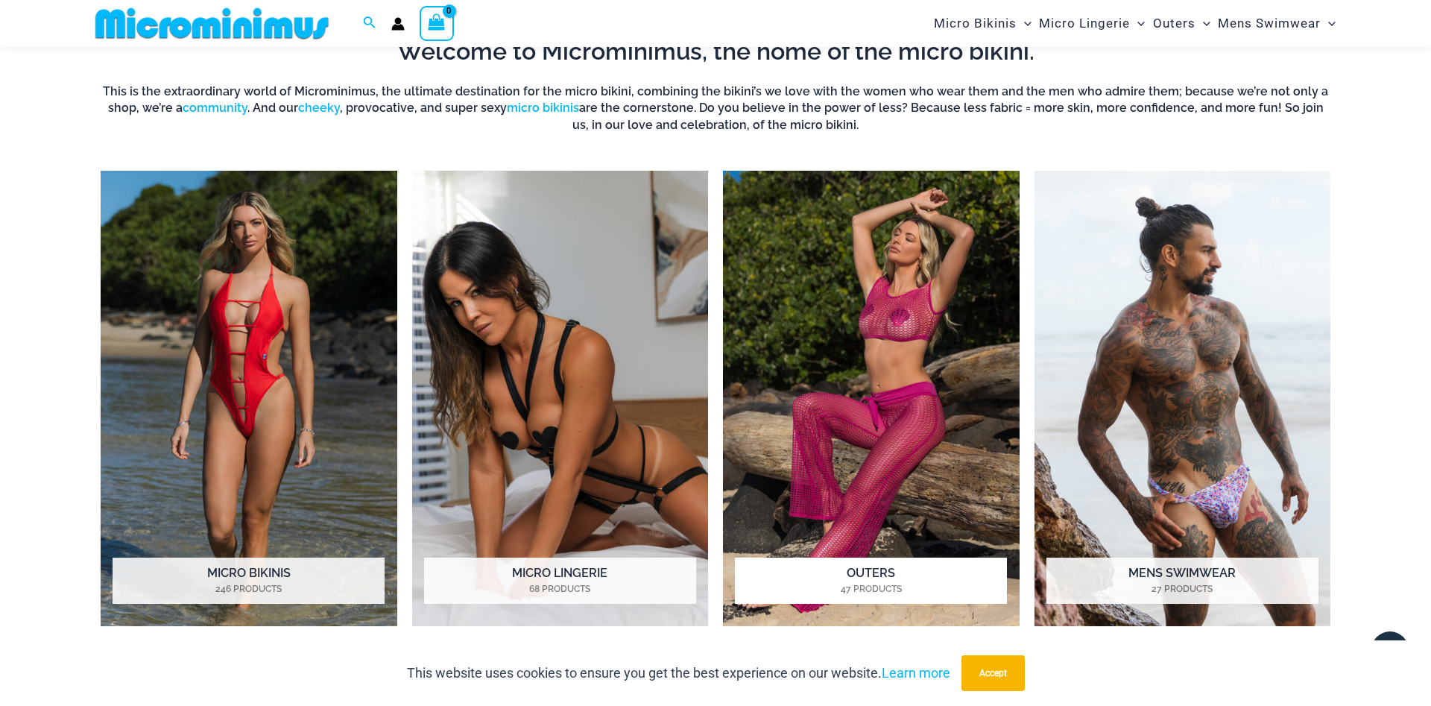
click at [867, 579] on h2 "Outers 47 Products" at bounding box center [871, 581] width 272 height 46
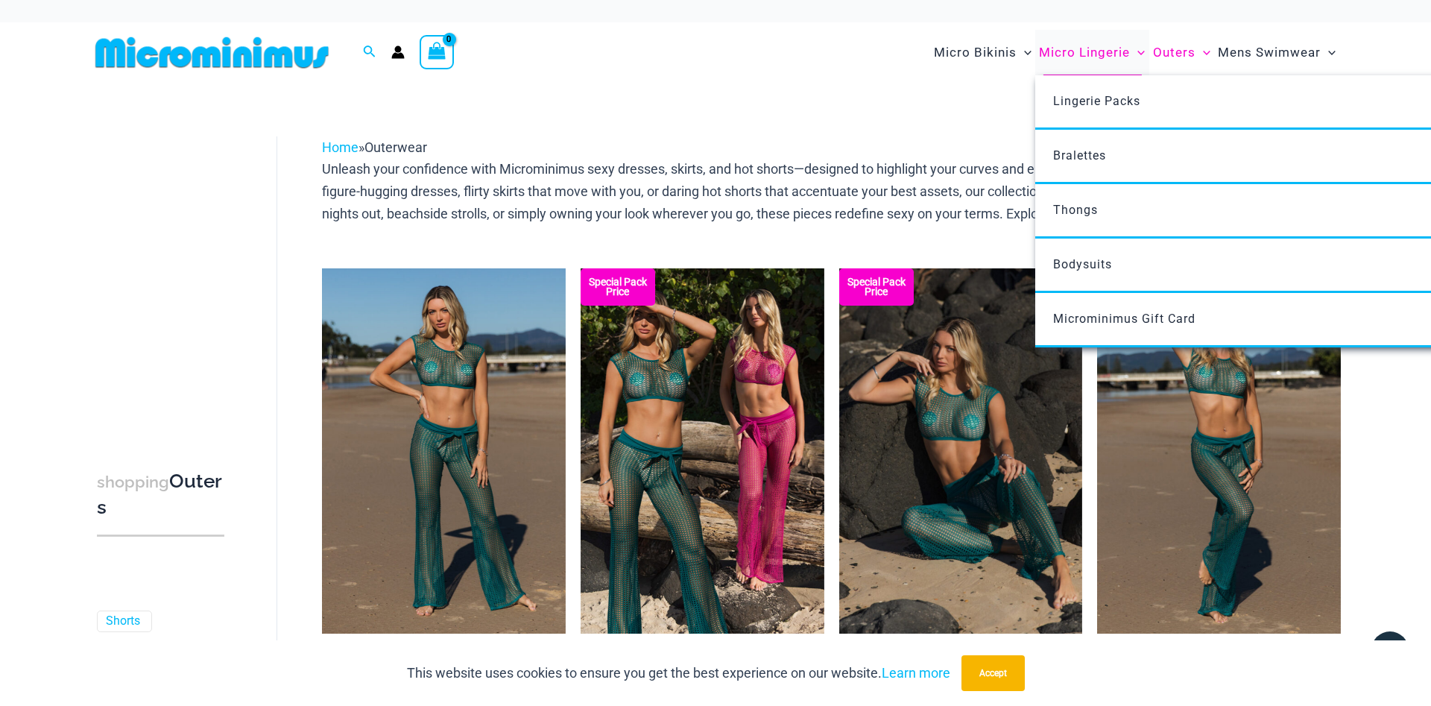
click at [1074, 53] on span "Micro Lingerie" at bounding box center [1084, 53] width 91 height 38
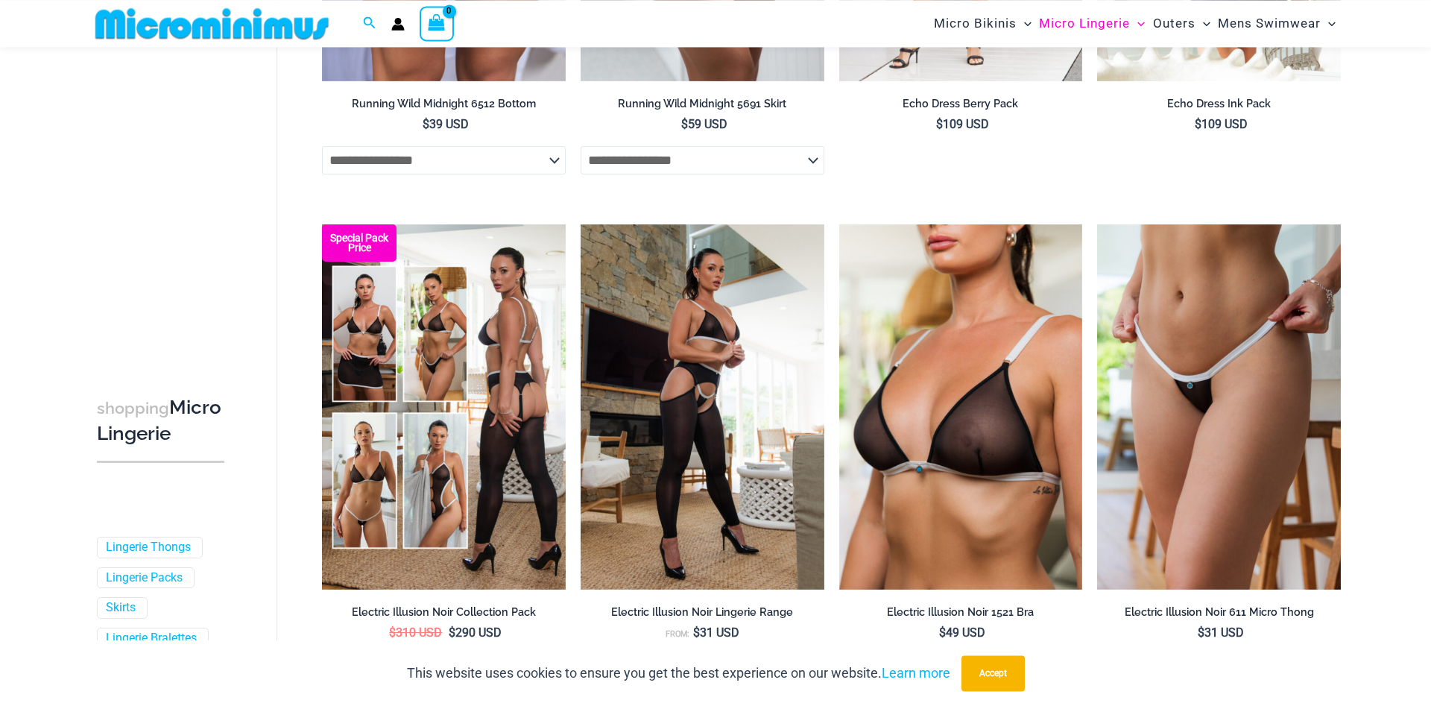
scroll to position [1586, 0]
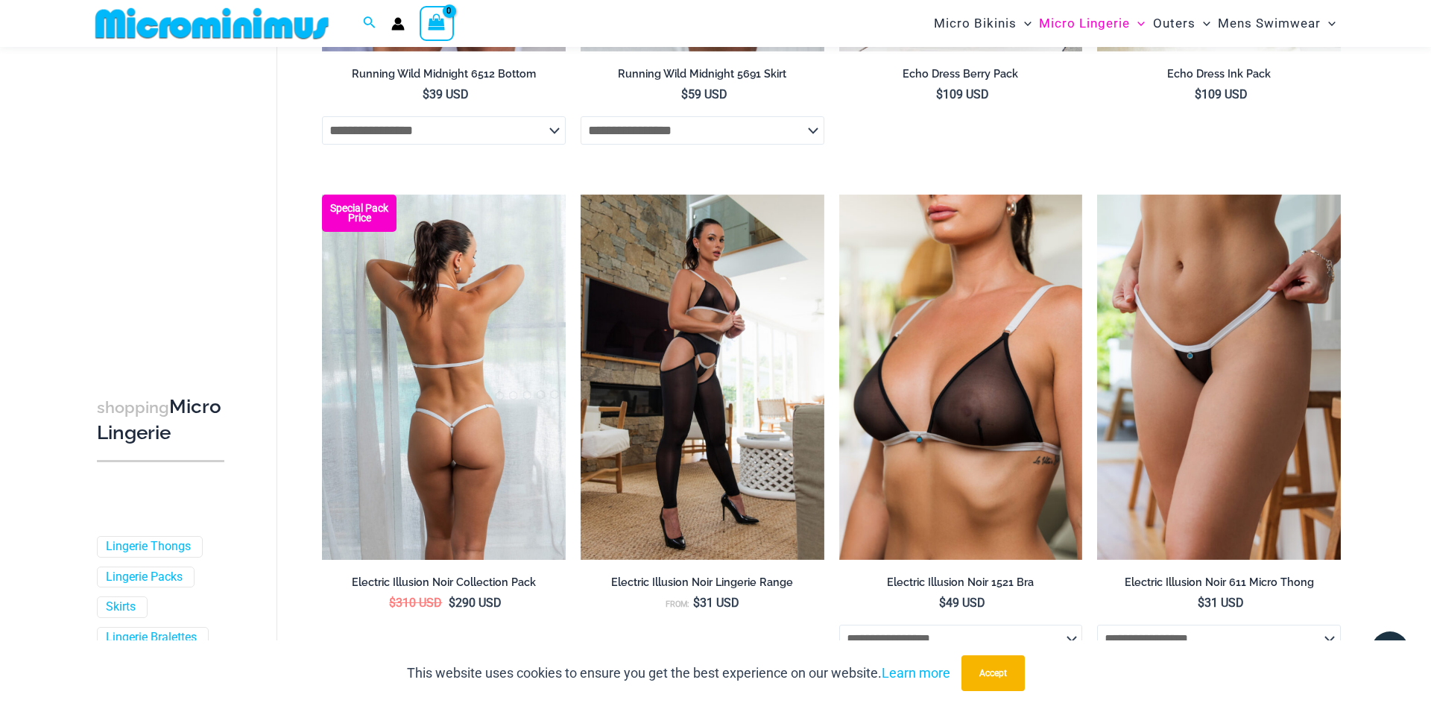
click at [446, 402] on img at bounding box center [444, 377] width 244 height 365
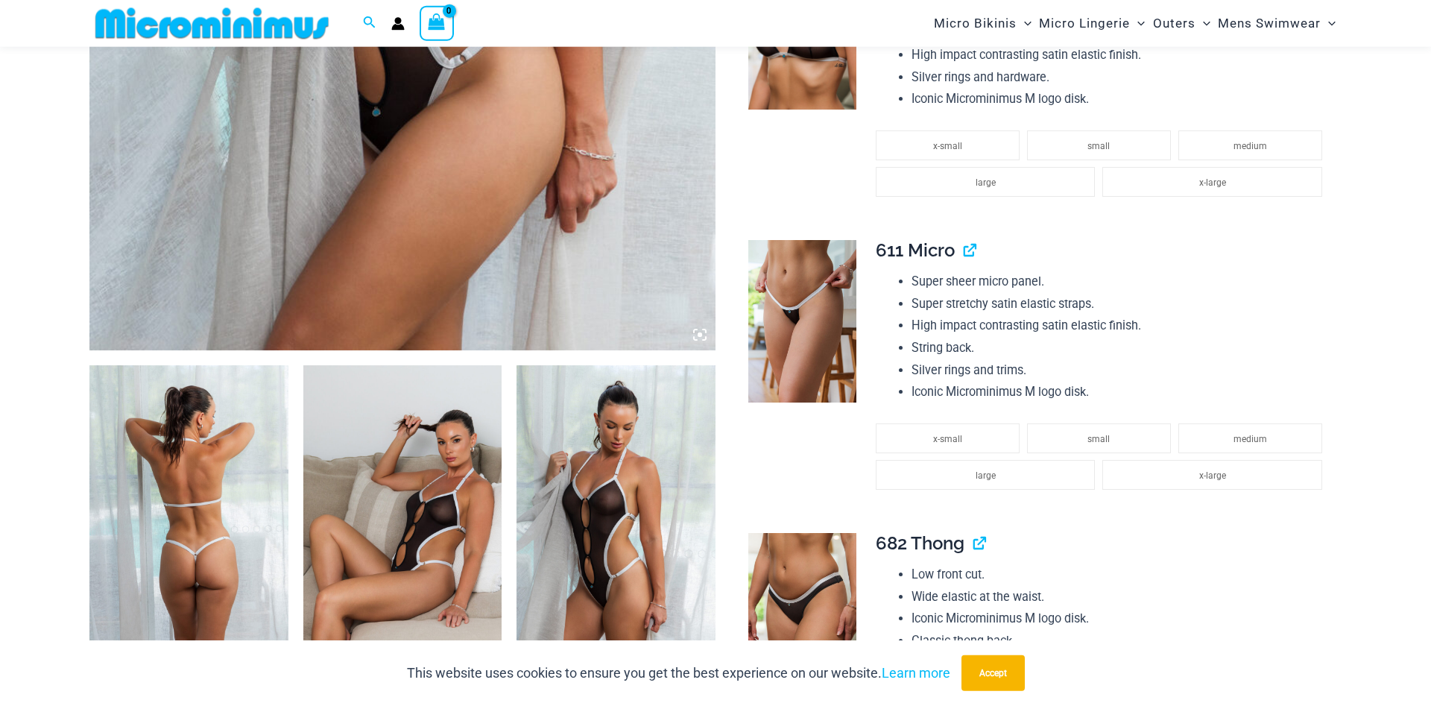
scroll to position [747, 0]
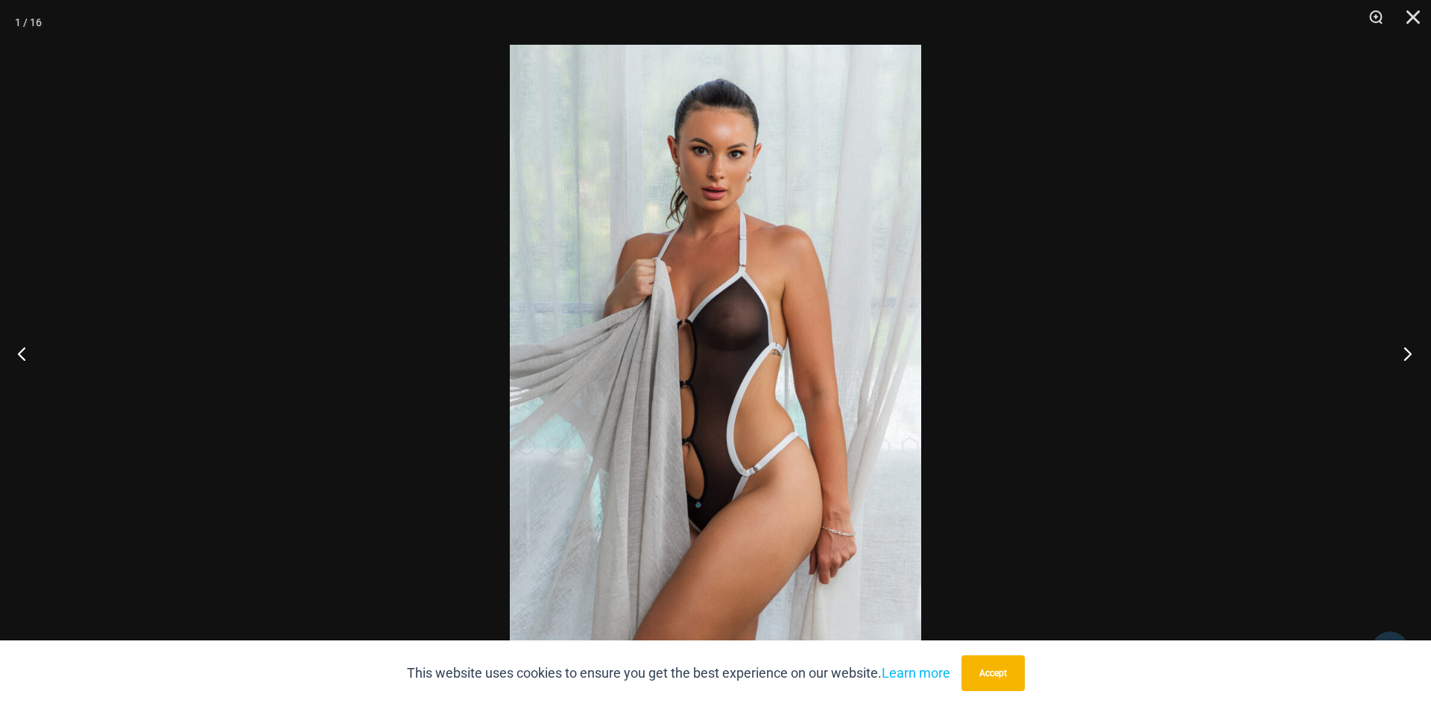
click at [1408, 357] on button "Next" at bounding box center [1404, 353] width 56 height 75
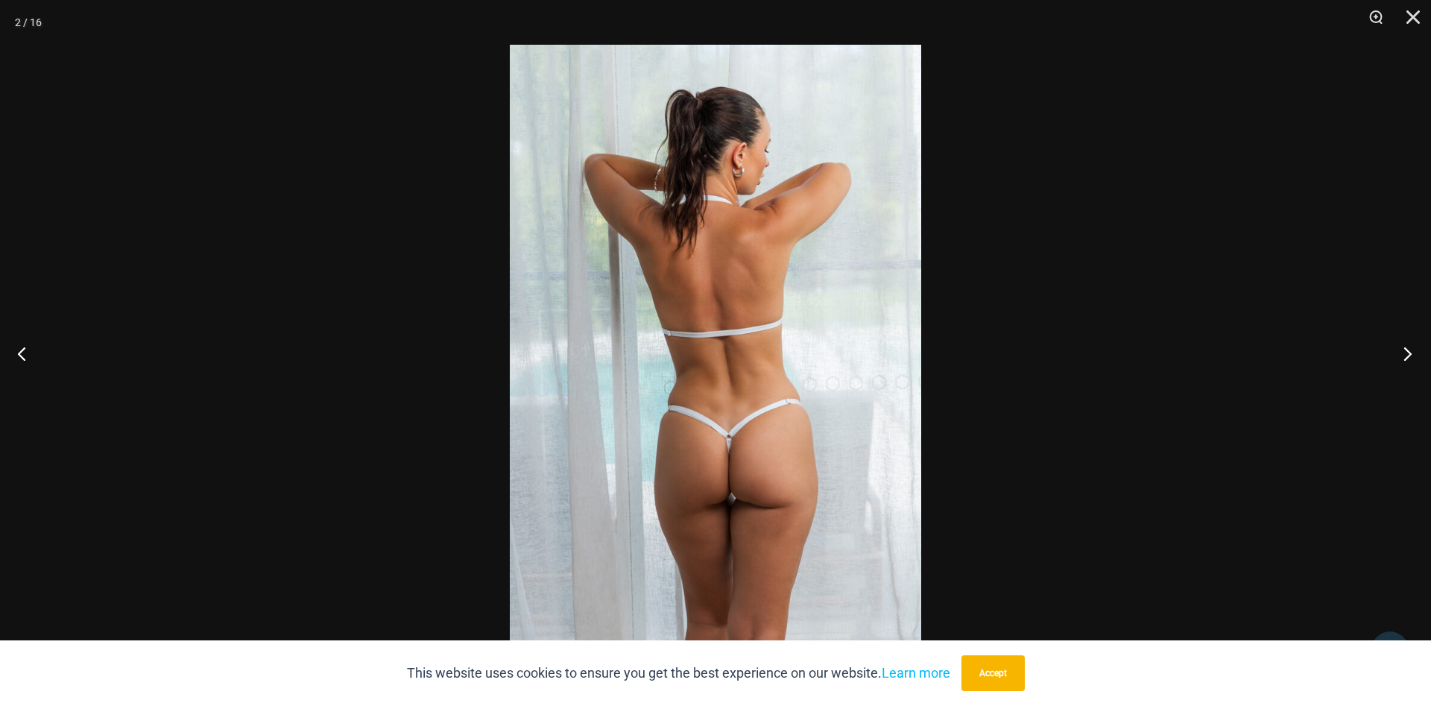
click at [1408, 356] on button "Next" at bounding box center [1404, 353] width 56 height 75
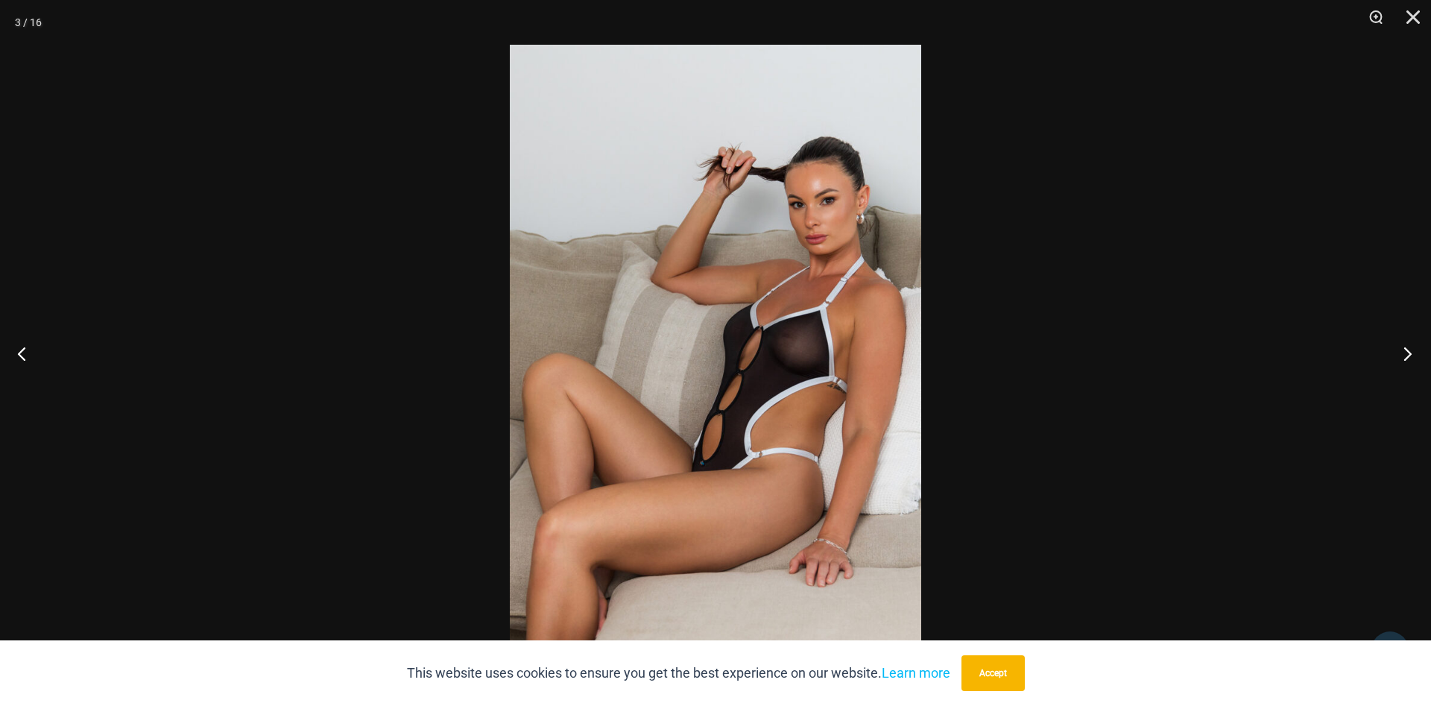
click at [1408, 356] on button "Next" at bounding box center [1404, 353] width 56 height 75
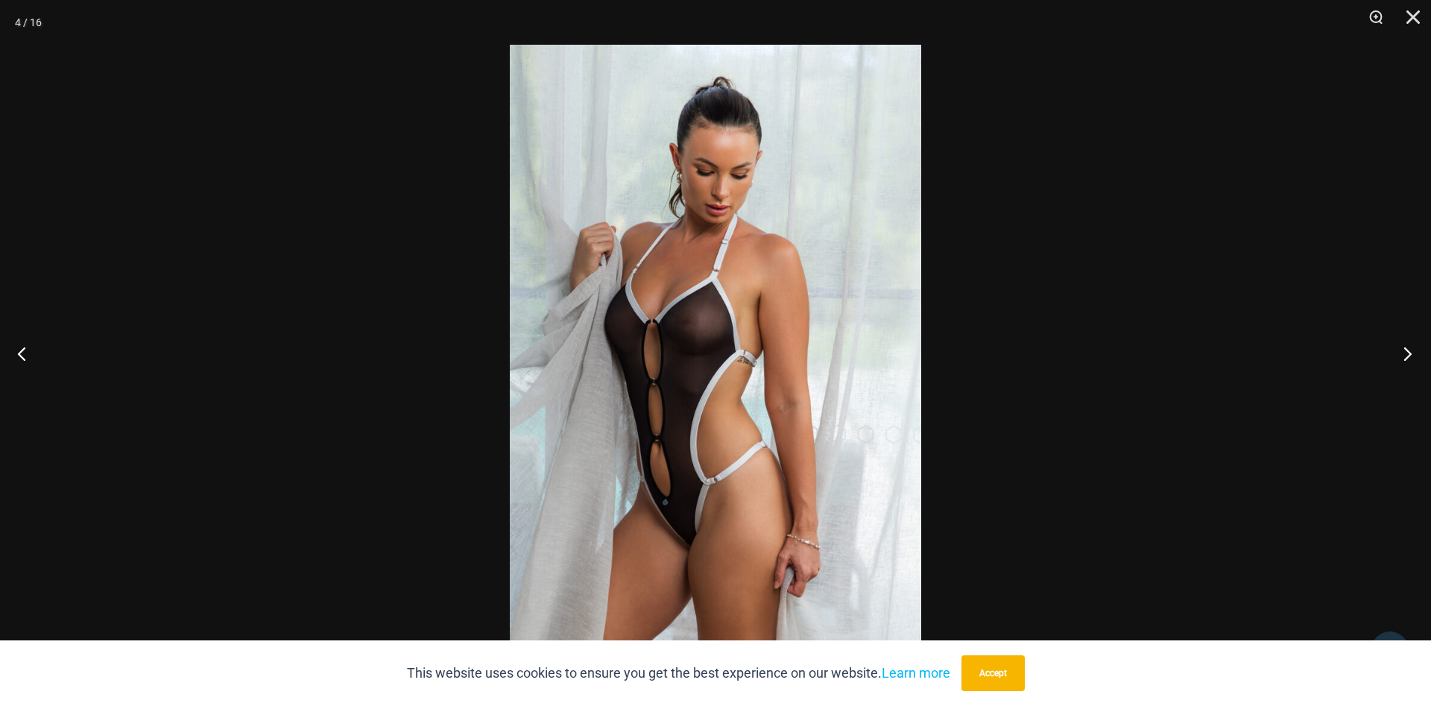
click at [1408, 356] on button "Next" at bounding box center [1404, 353] width 56 height 75
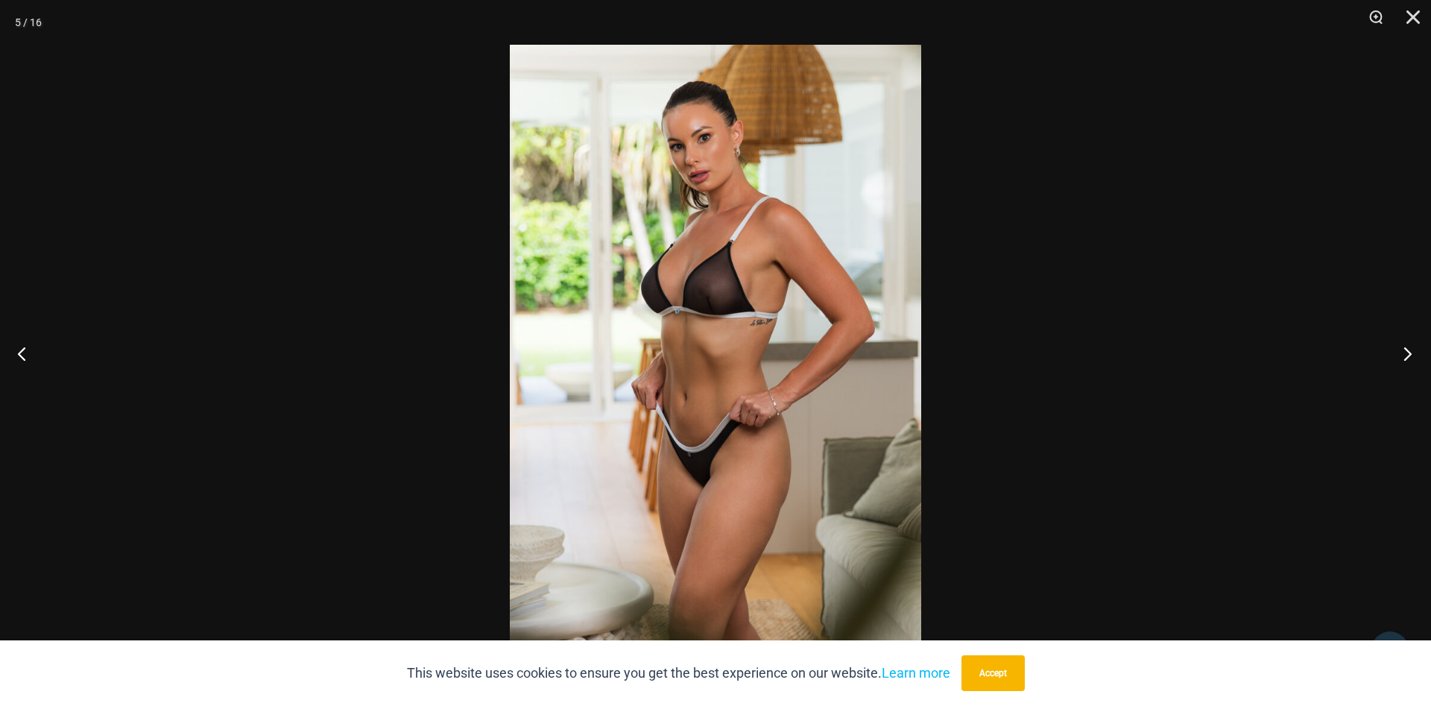
click at [1408, 356] on button "Next" at bounding box center [1404, 353] width 56 height 75
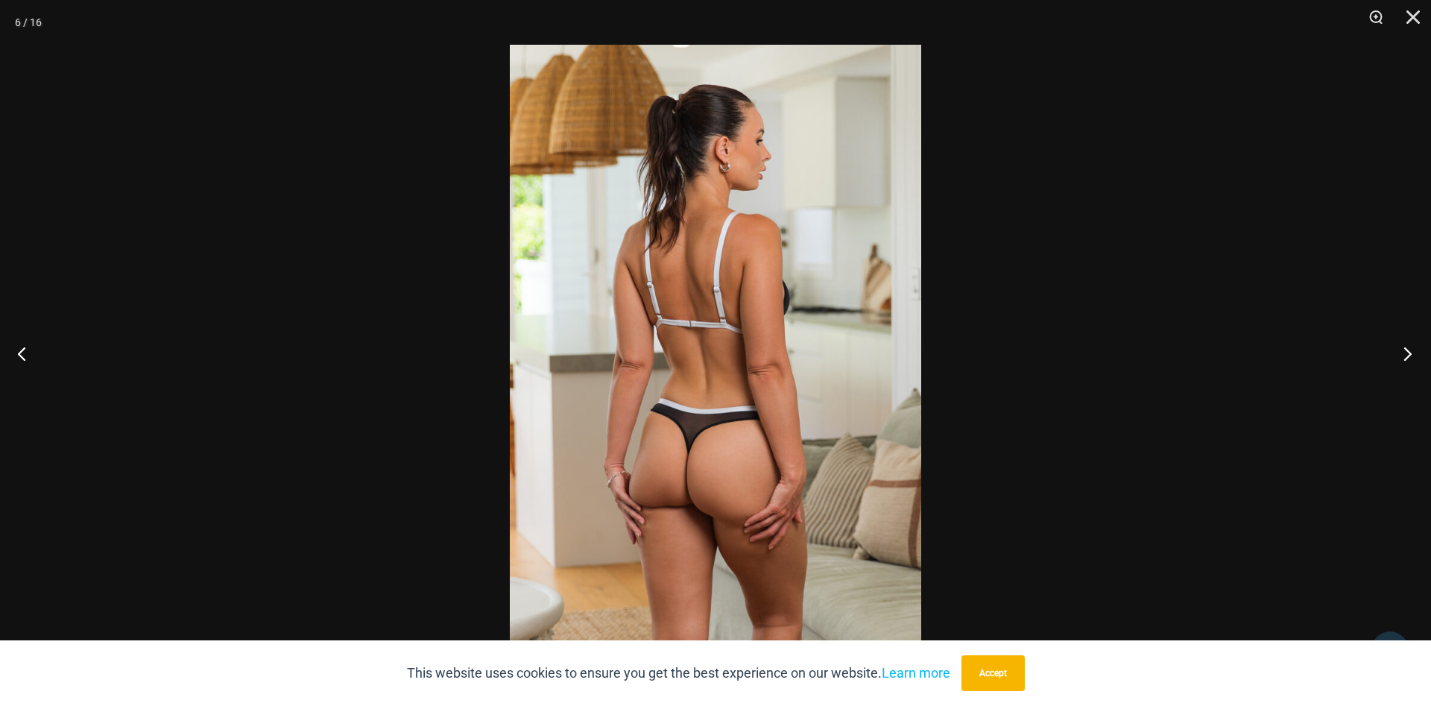
click at [1408, 356] on button "Next" at bounding box center [1404, 353] width 56 height 75
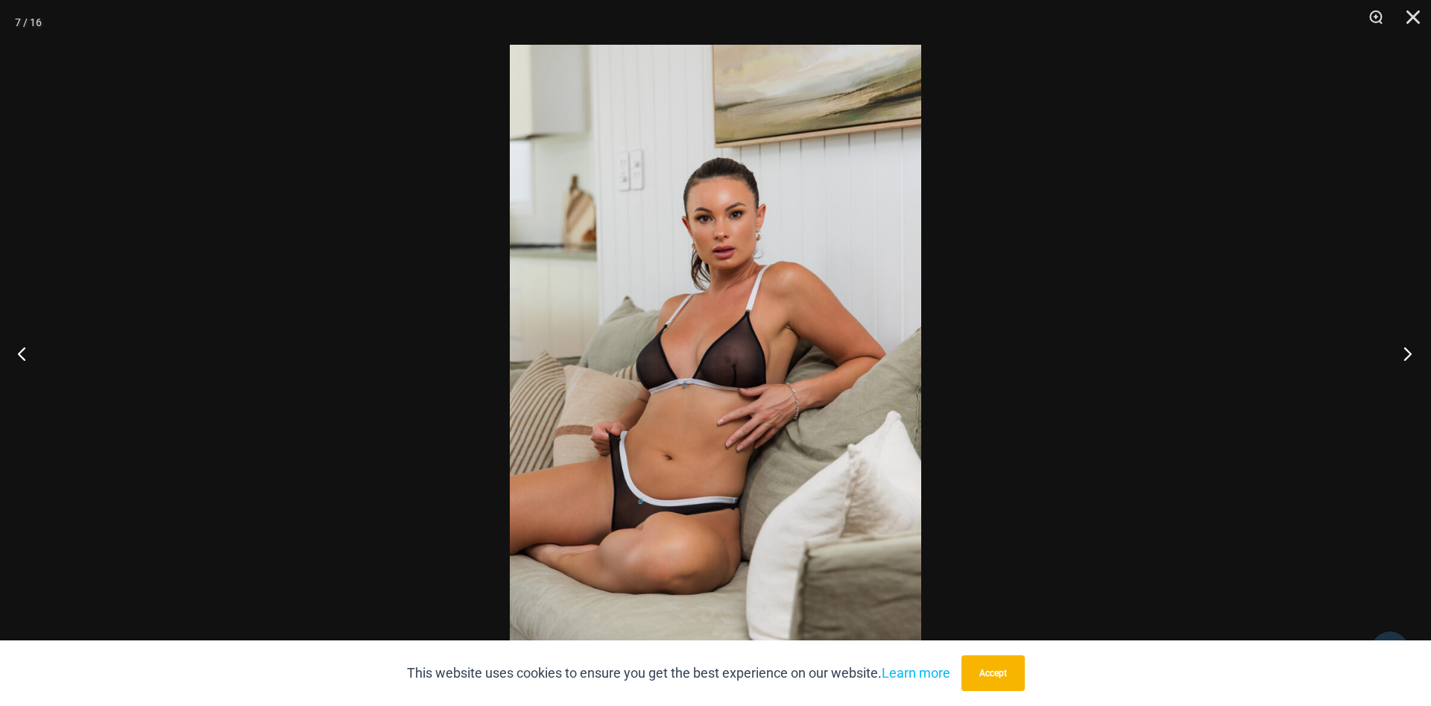
click at [1408, 356] on button "Next" at bounding box center [1404, 353] width 56 height 75
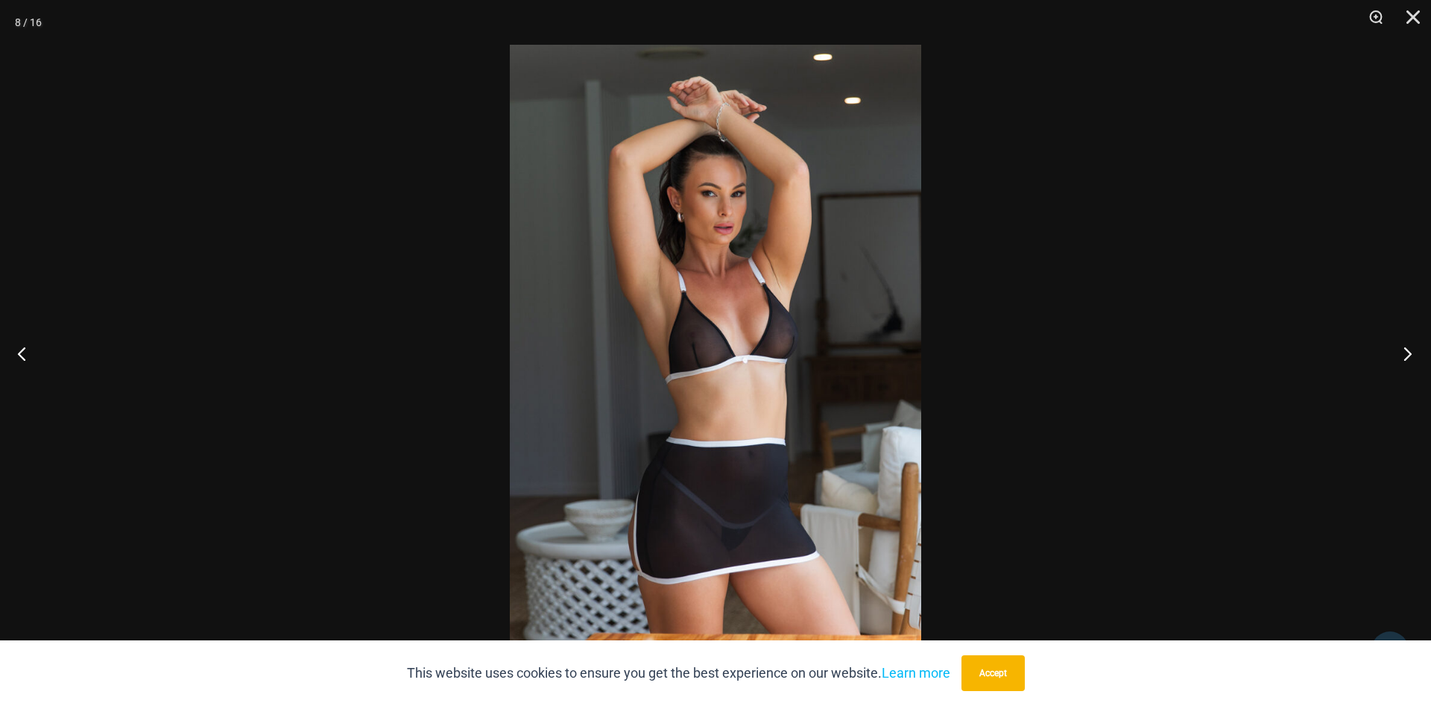
click at [1408, 356] on button "Next" at bounding box center [1404, 353] width 56 height 75
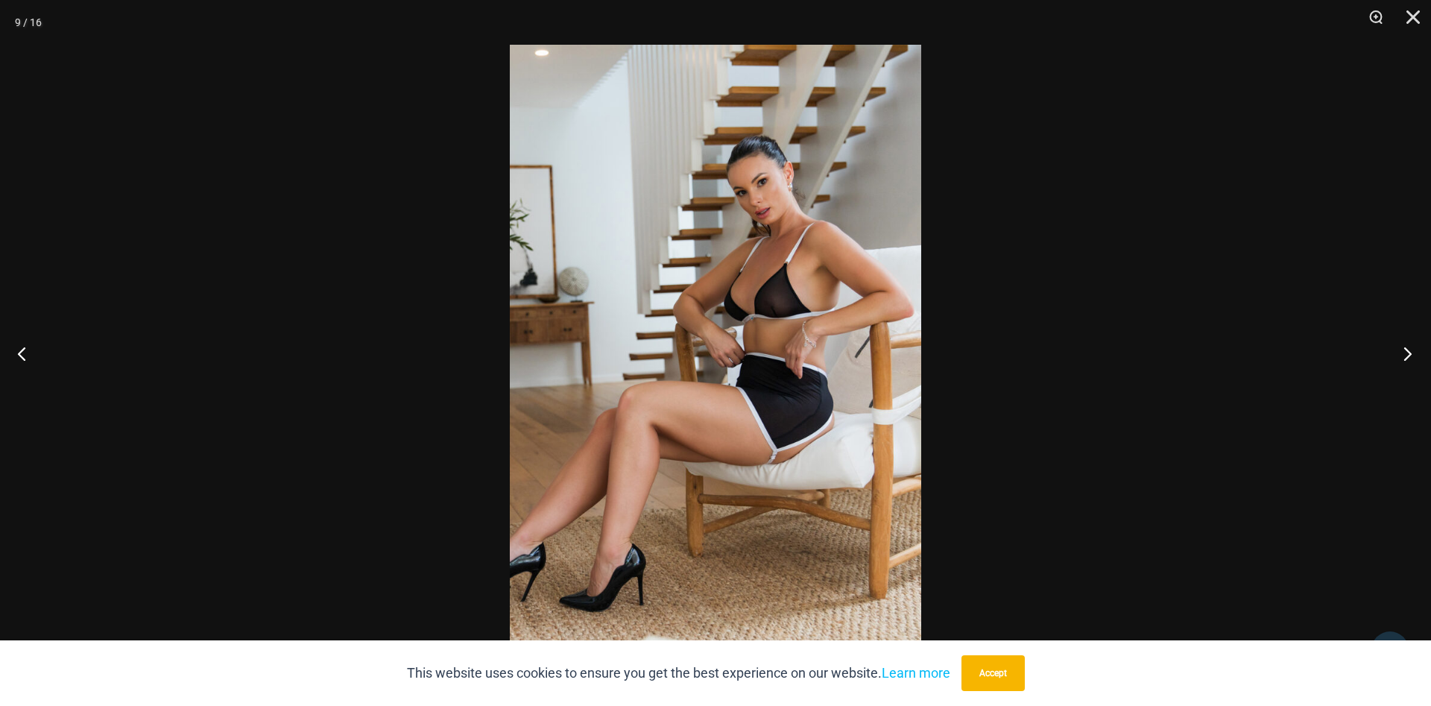
click at [1408, 356] on button "Next" at bounding box center [1404, 353] width 56 height 75
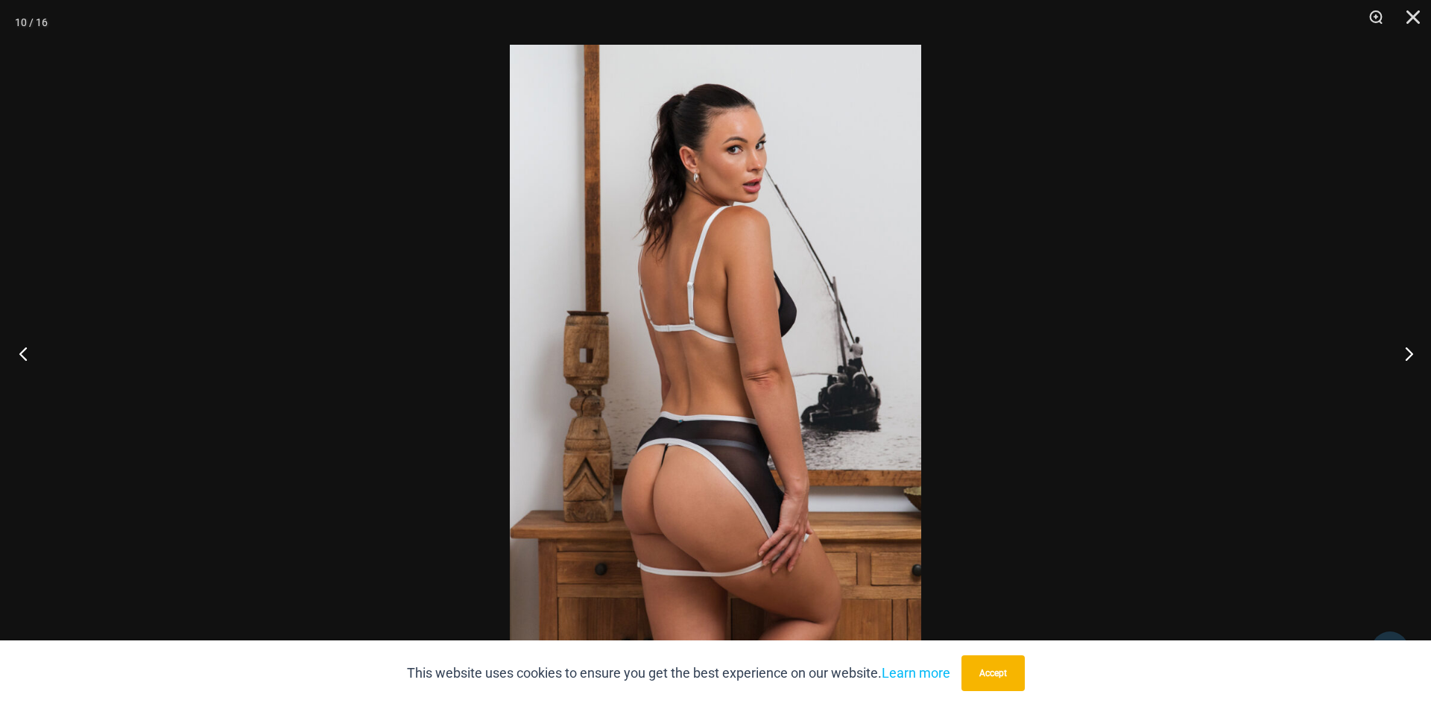
click at [24, 350] on button "Previous" at bounding box center [28, 353] width 56 height 75
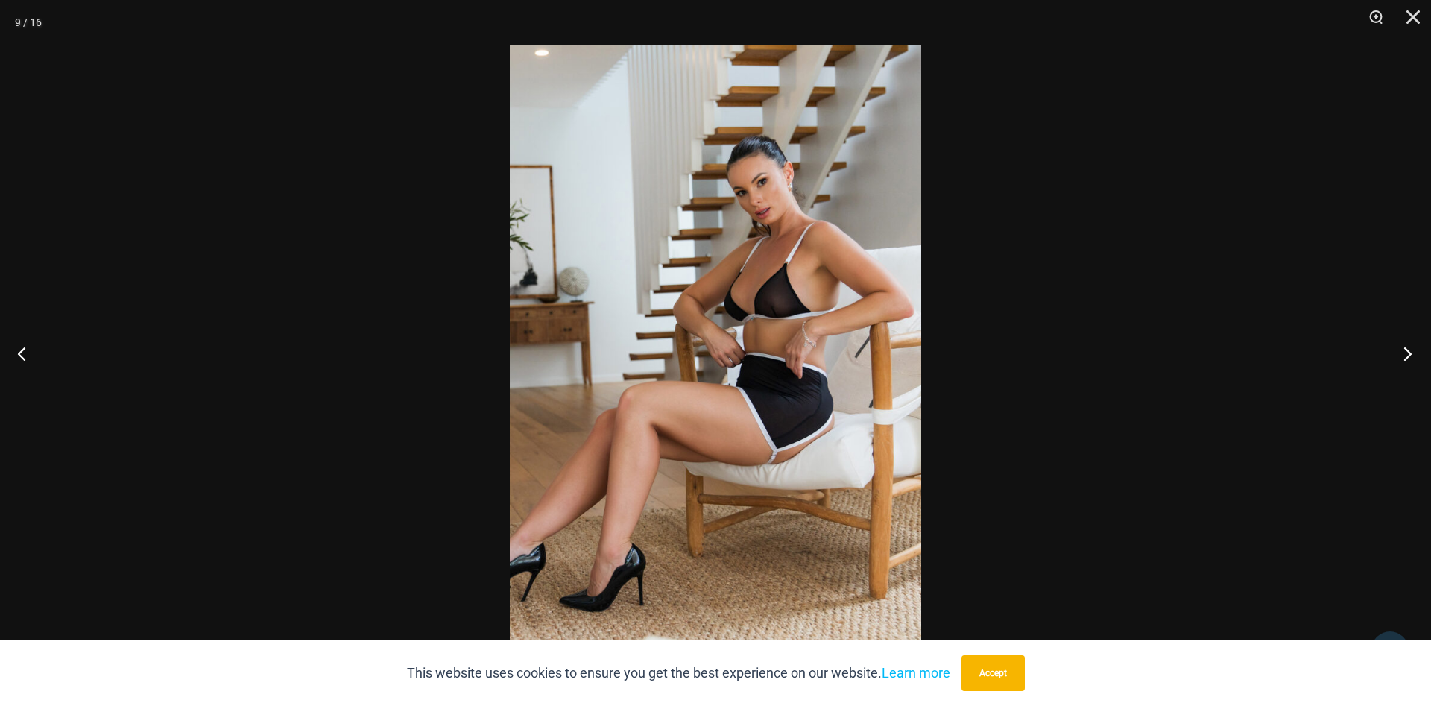
click at [1407, 356] on button "Next" at bounding box center [1404, 353] width 56 height 75
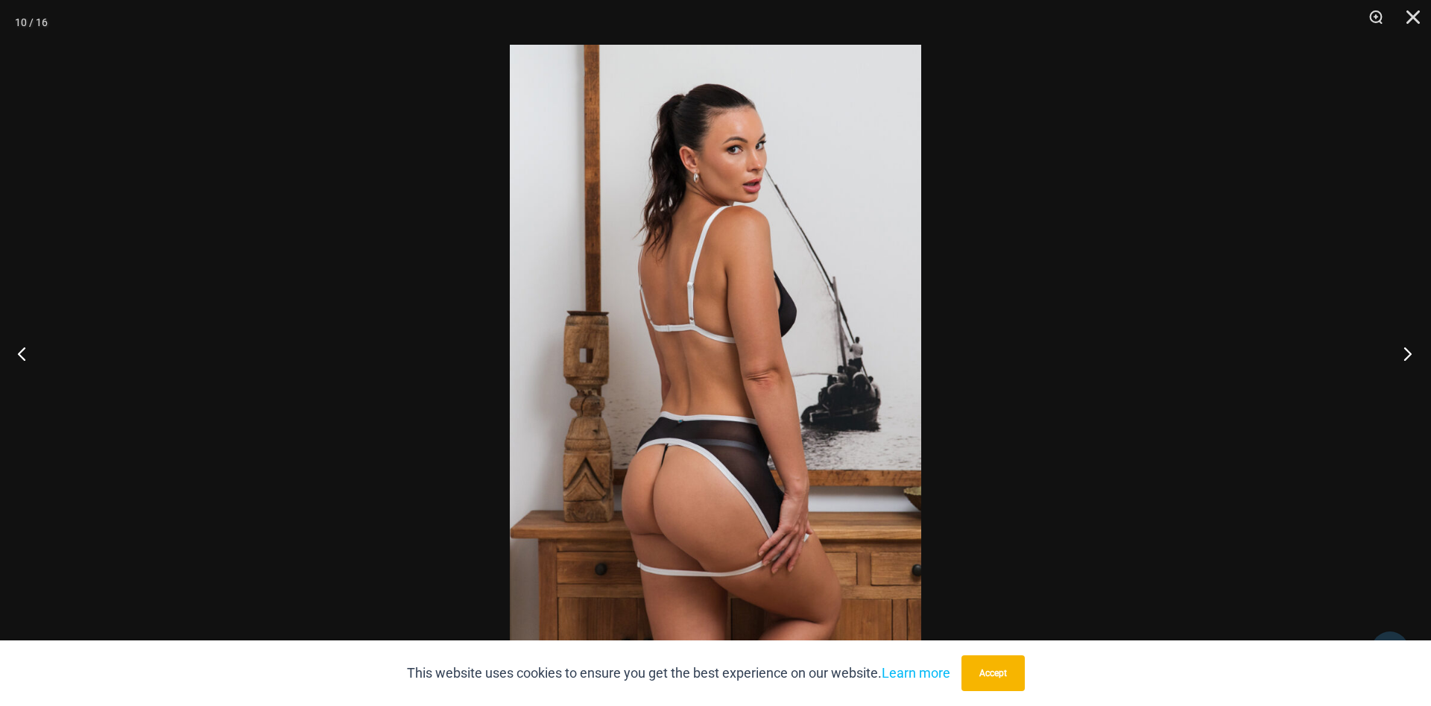
click at [1407, 356] on button "Next" at bounding box center [1404, 353] width 56 height 75
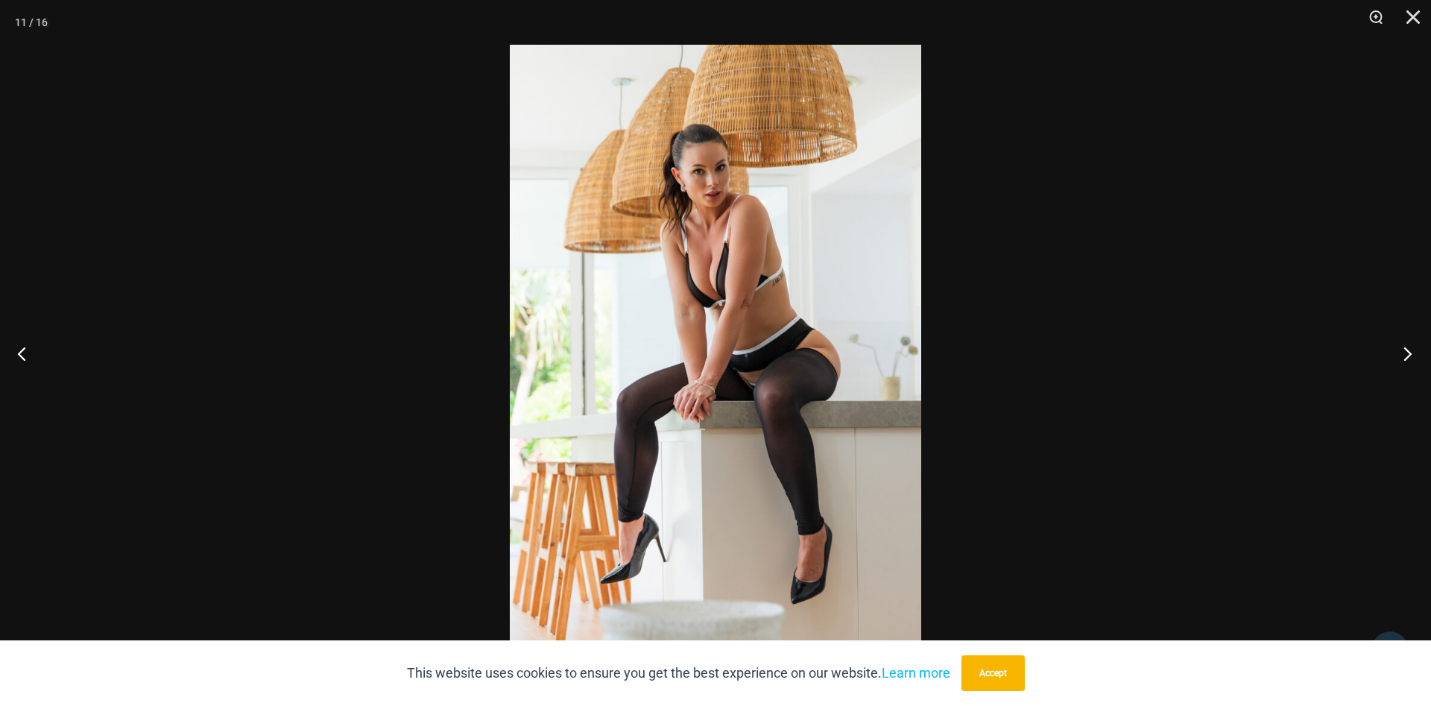
click at [1407, 356] on button "Next" at bounding box center [1404, 353] width 56 height 75
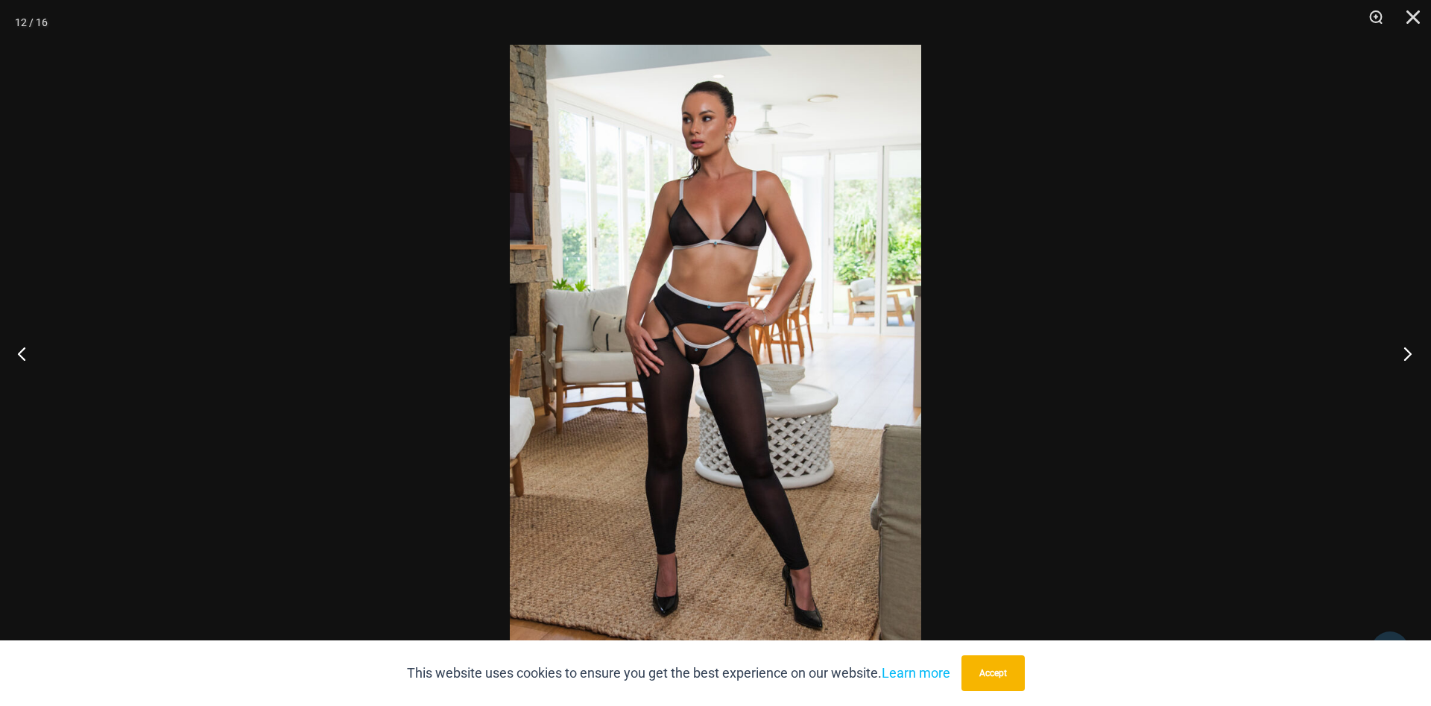
click at [1407, 356] on button "Next" at bounding box center [1404, 353] width 56 height 75
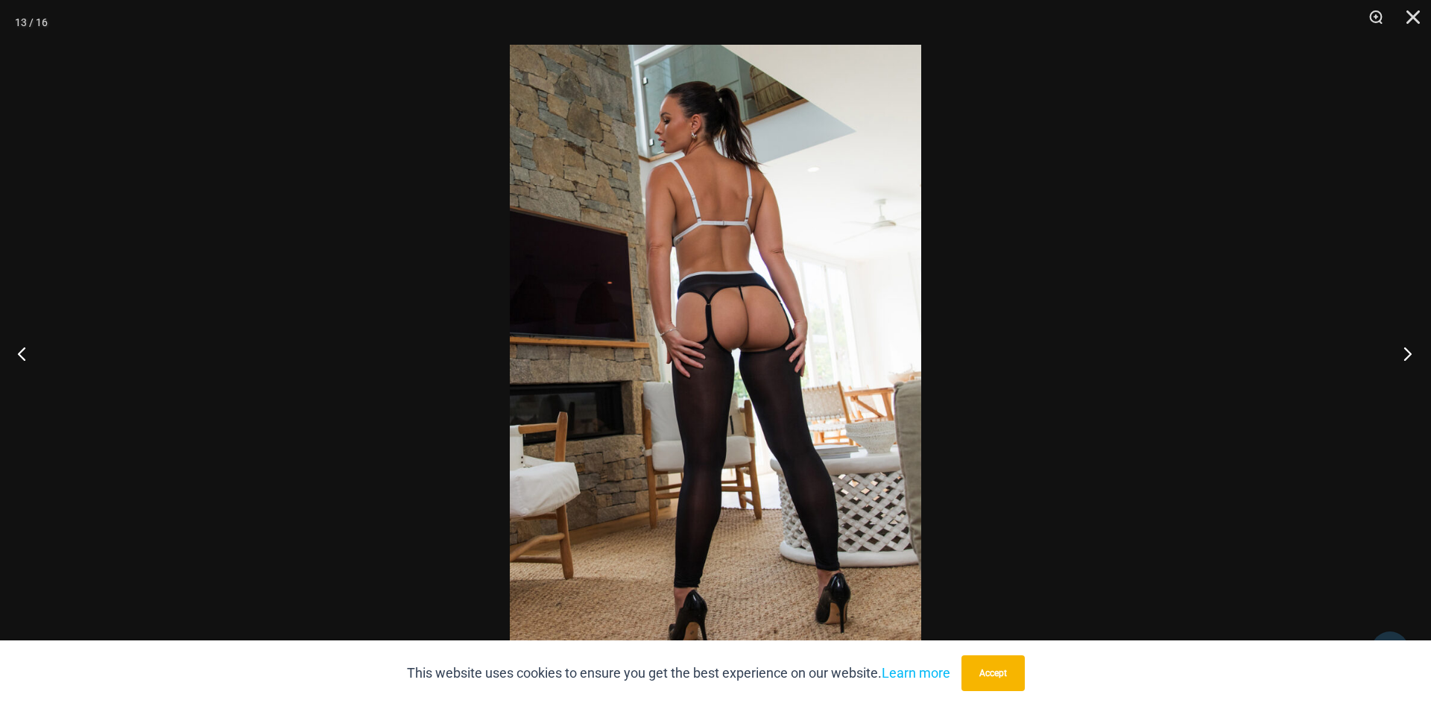
click at [1407, 356] on button "Next" at bounding box center [1404, 353] width 56 height 75
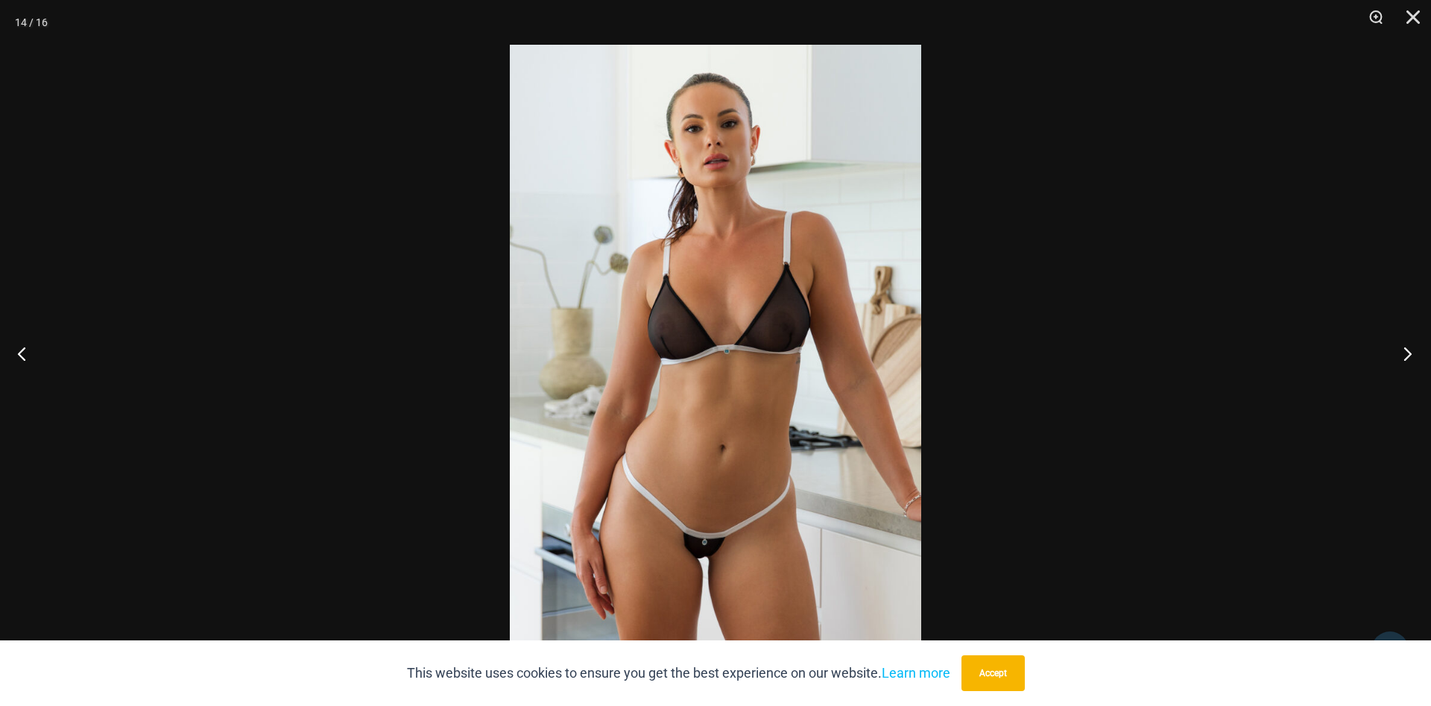
click at [1407, 356] on button "Next" at bounding box center [1404, 353] width 56 height 75
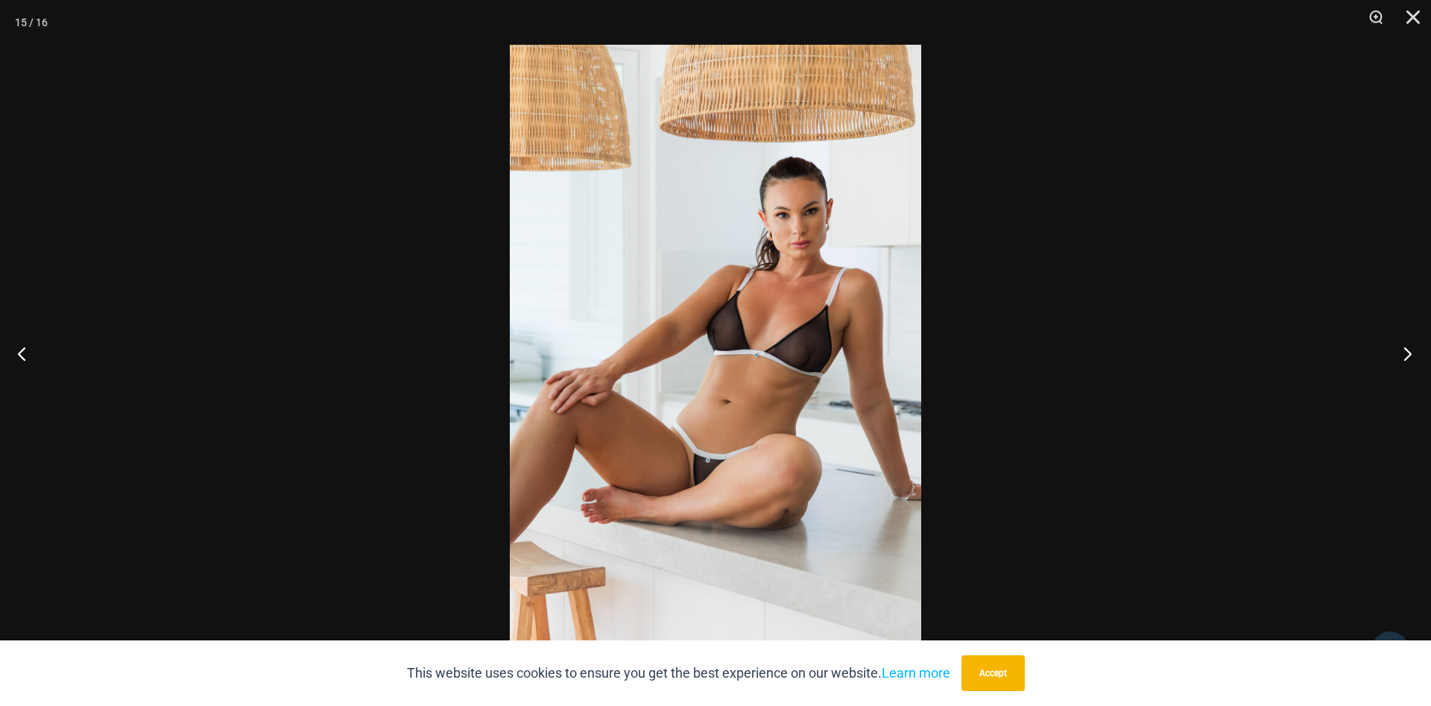
click at [1407, 356] on button "Next" at bounding box center [1404, 353] width 56 height 75
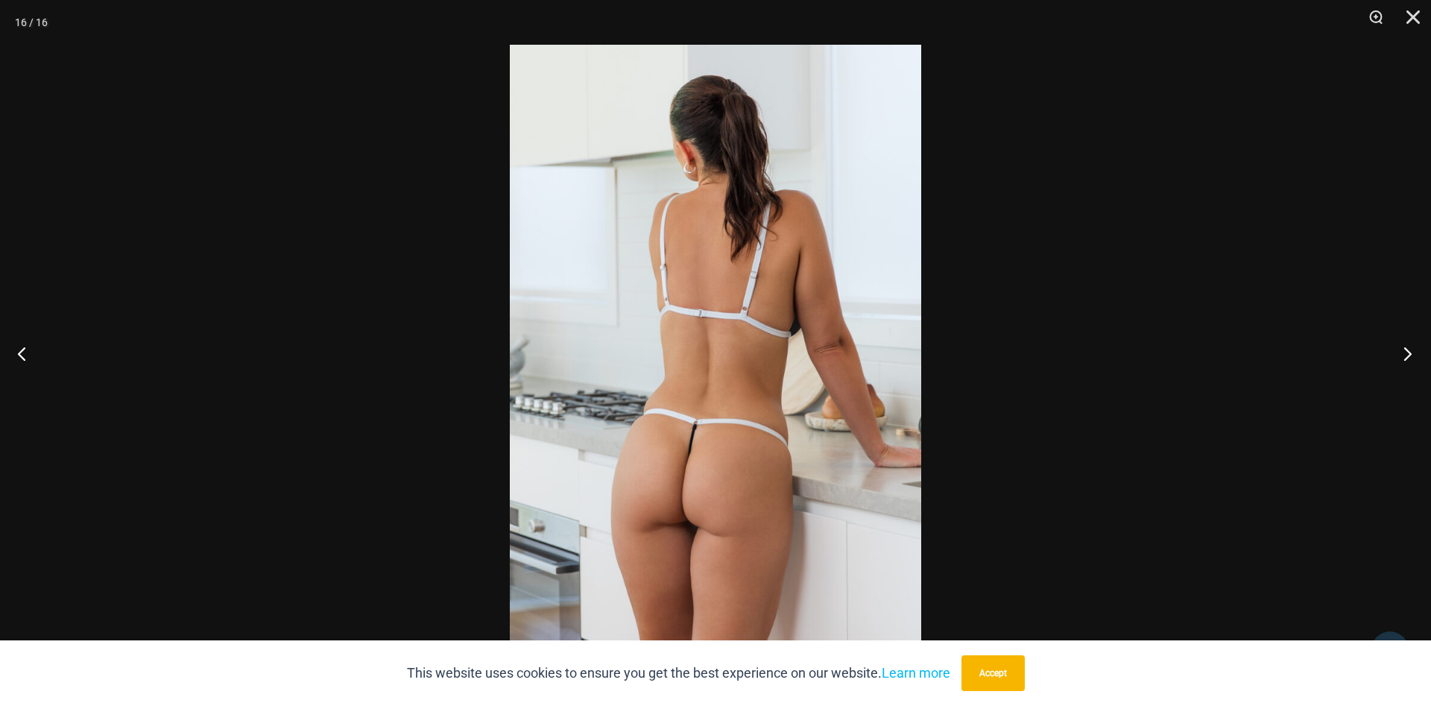
click at [1407, 356] on button "Next" at bounding box center [1404, 353] width 56 height 75
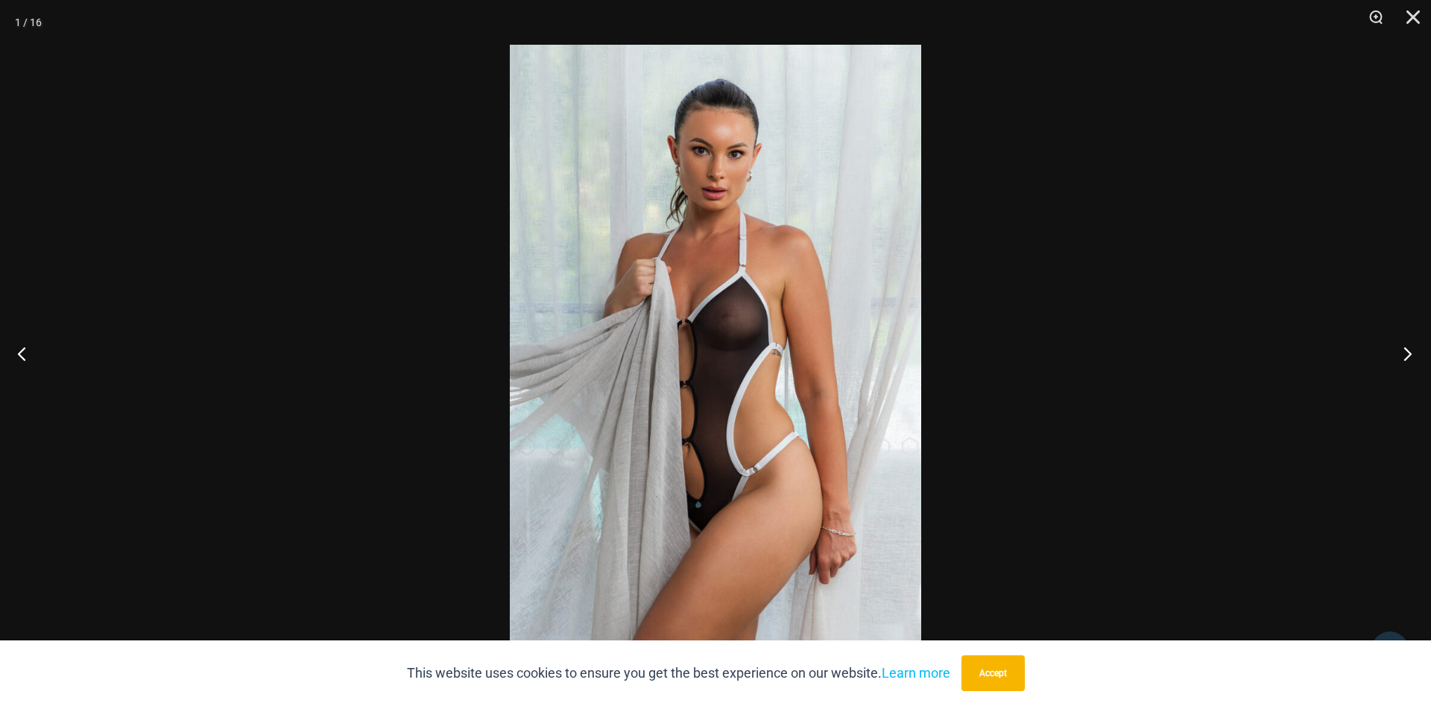
click at [1407, 356] on button "Next" at bounding box center [1404, 353] width 56 height 75
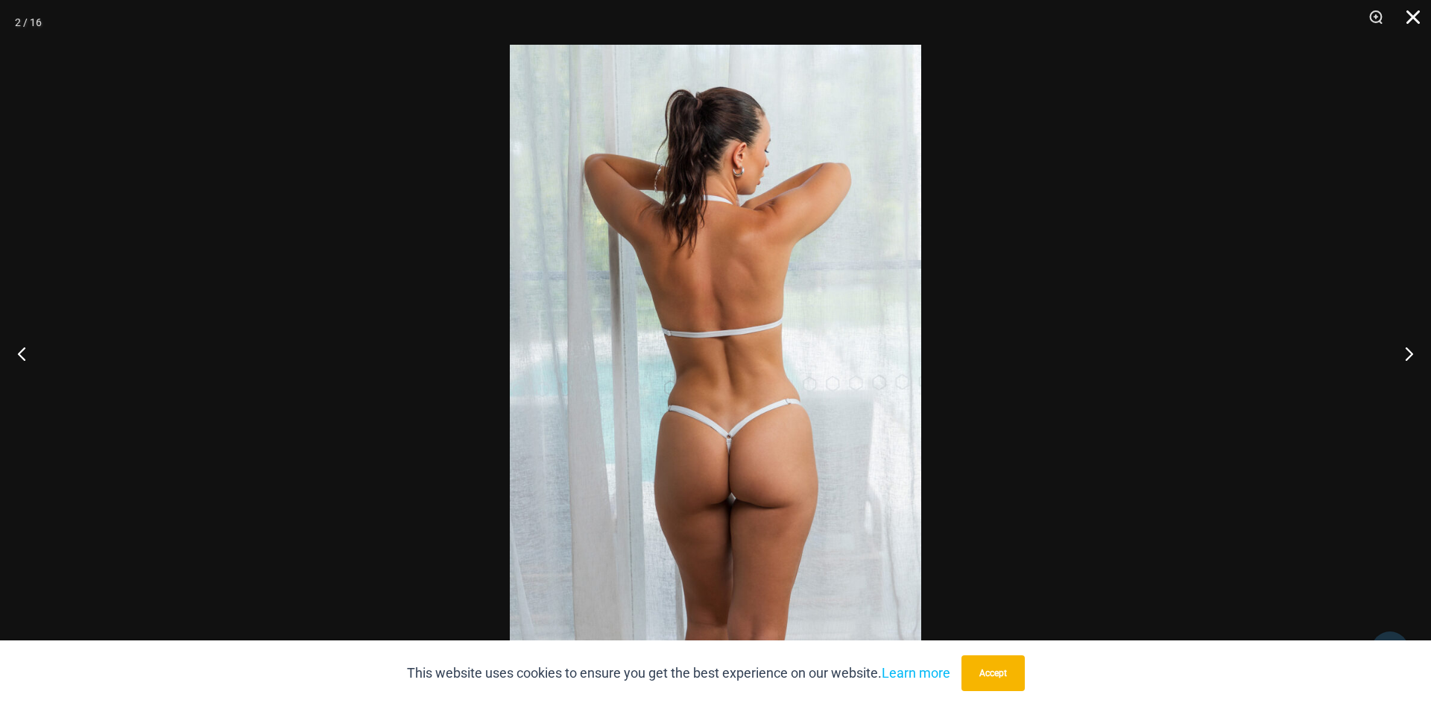
click at [1411, 19] on button "Close" at bounding box center [1408, 22] width 37 height 45
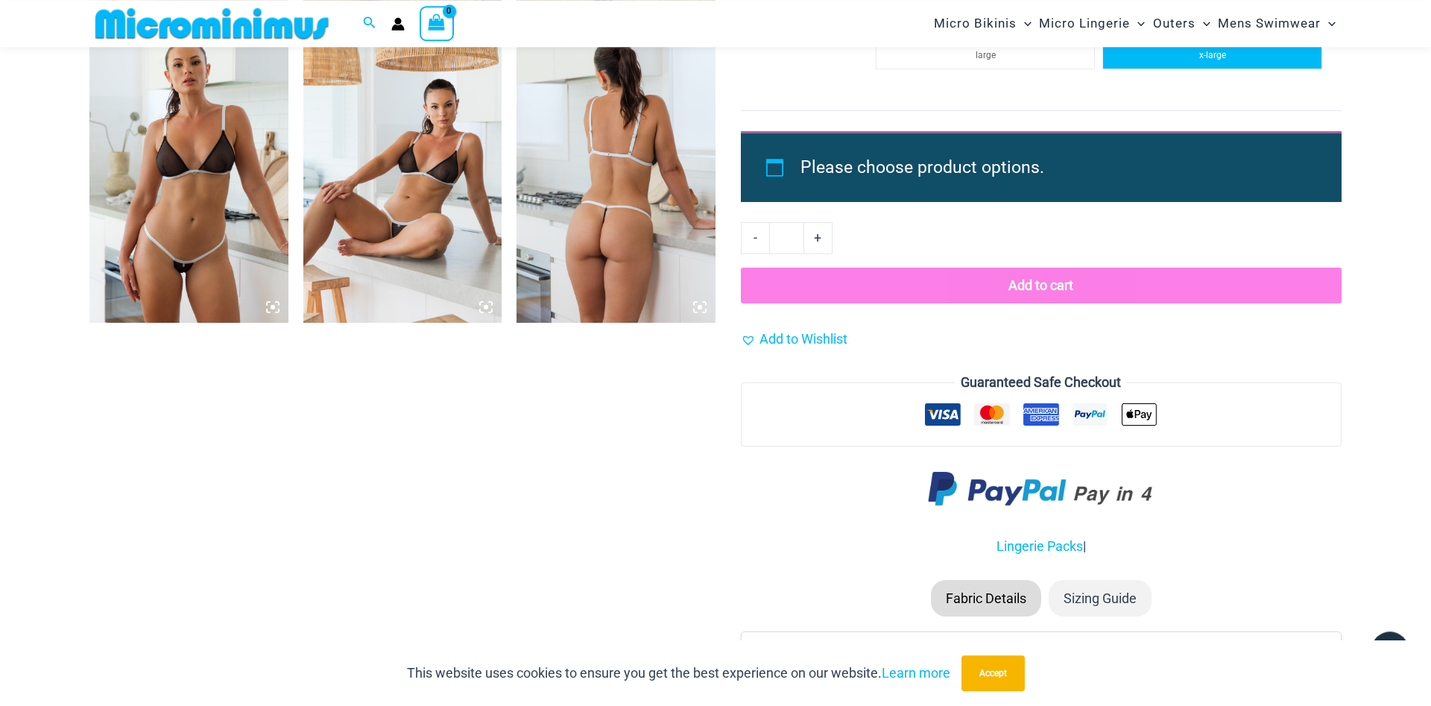
scroll to position [2496, 0]
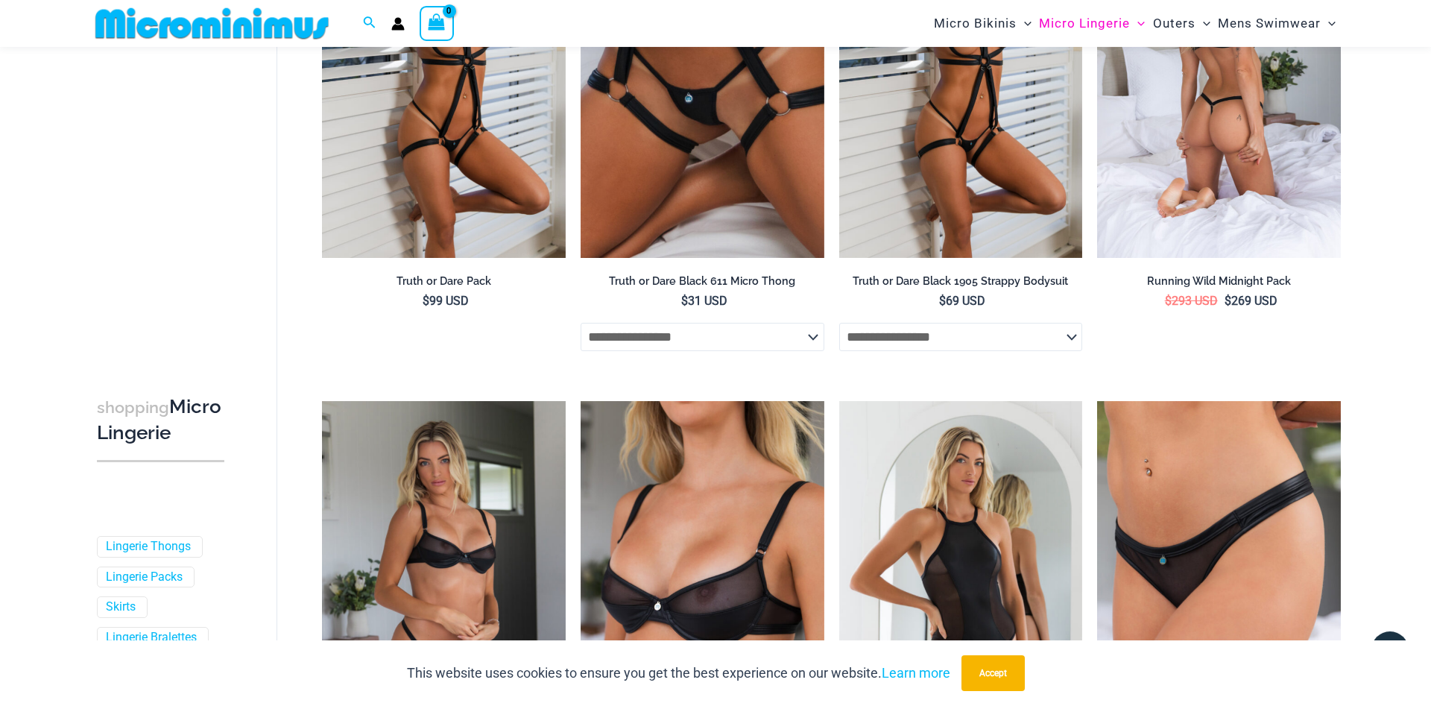
scroll to position [216, 0]
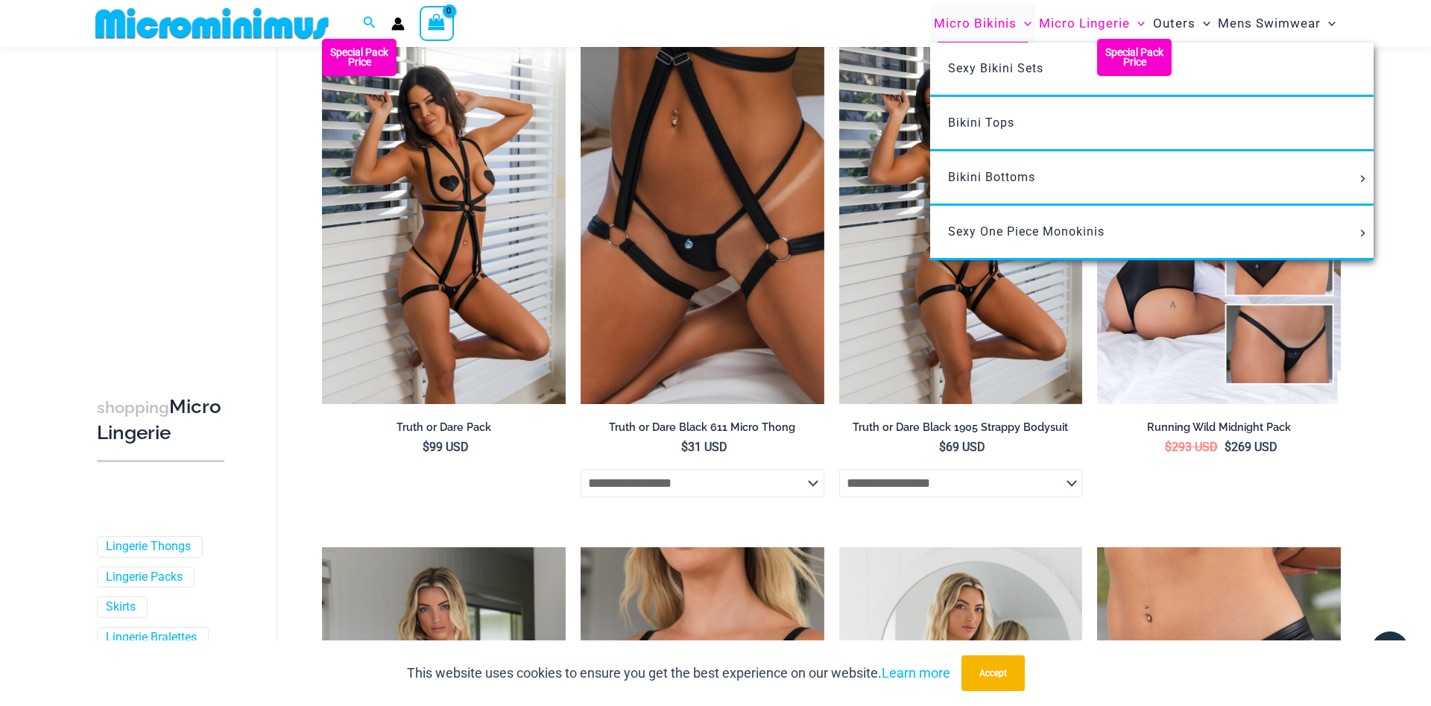
click at [1003, 22] on span "Micro Bikinis" at bounding box center [975, 23] width 83 height 38
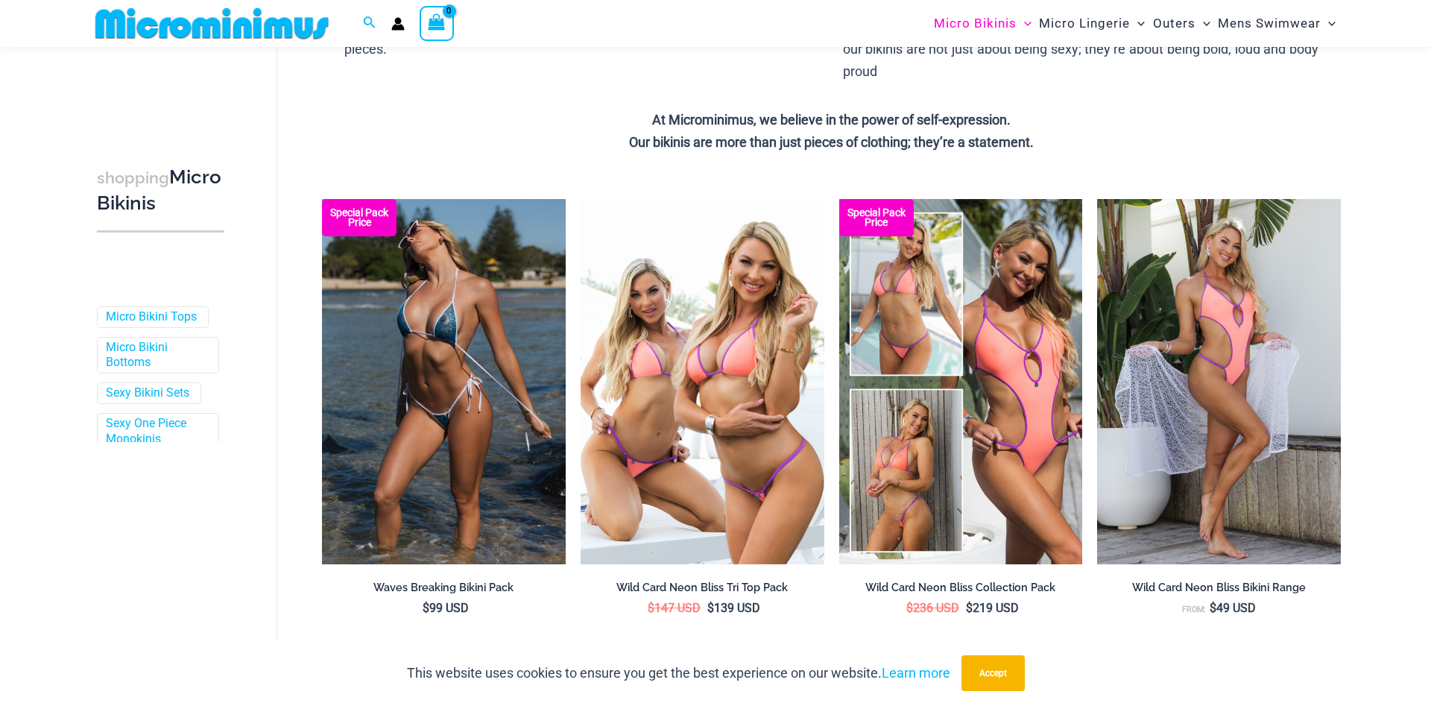
scroll to position [747, 0]
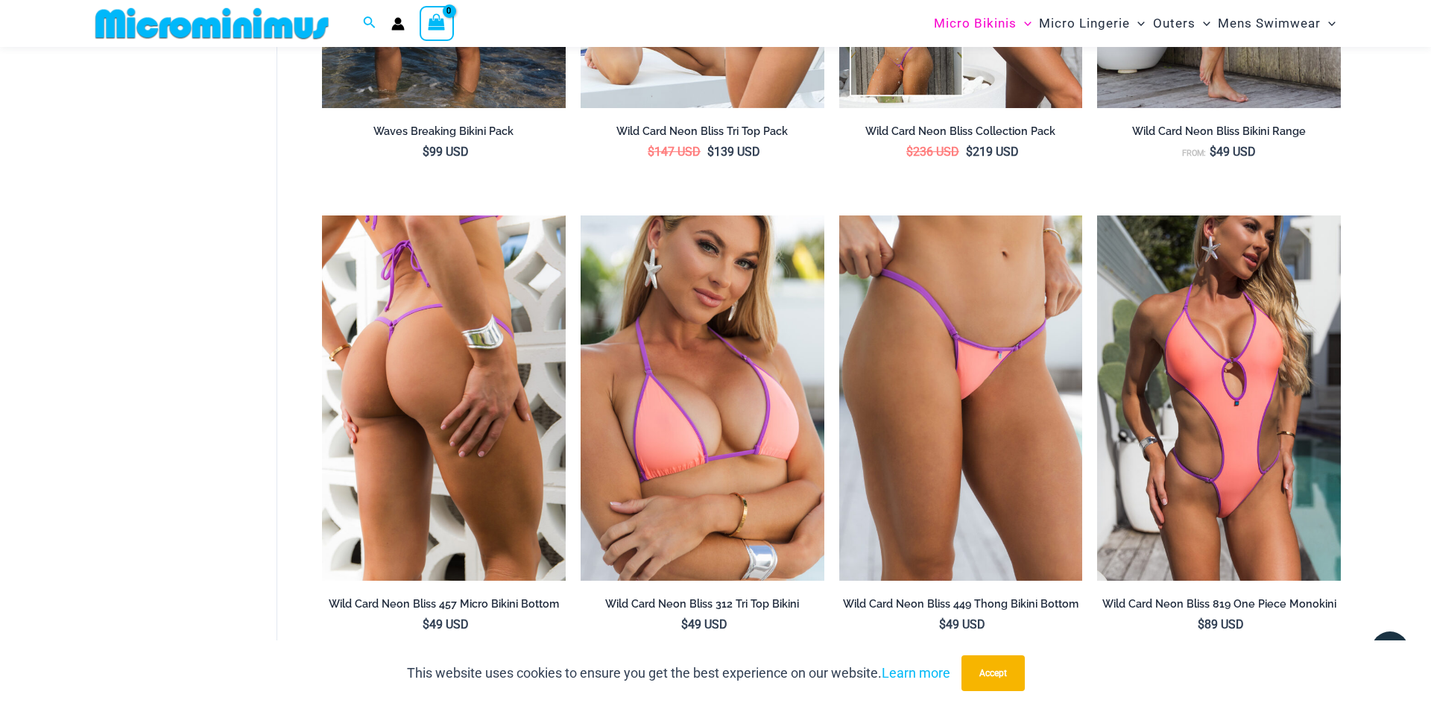
click at [496, 393] on img at bounding box center [444, 397] width 244 height 365
click at [459, 371] on img at bounding box center [444, 397] width 244 height 365
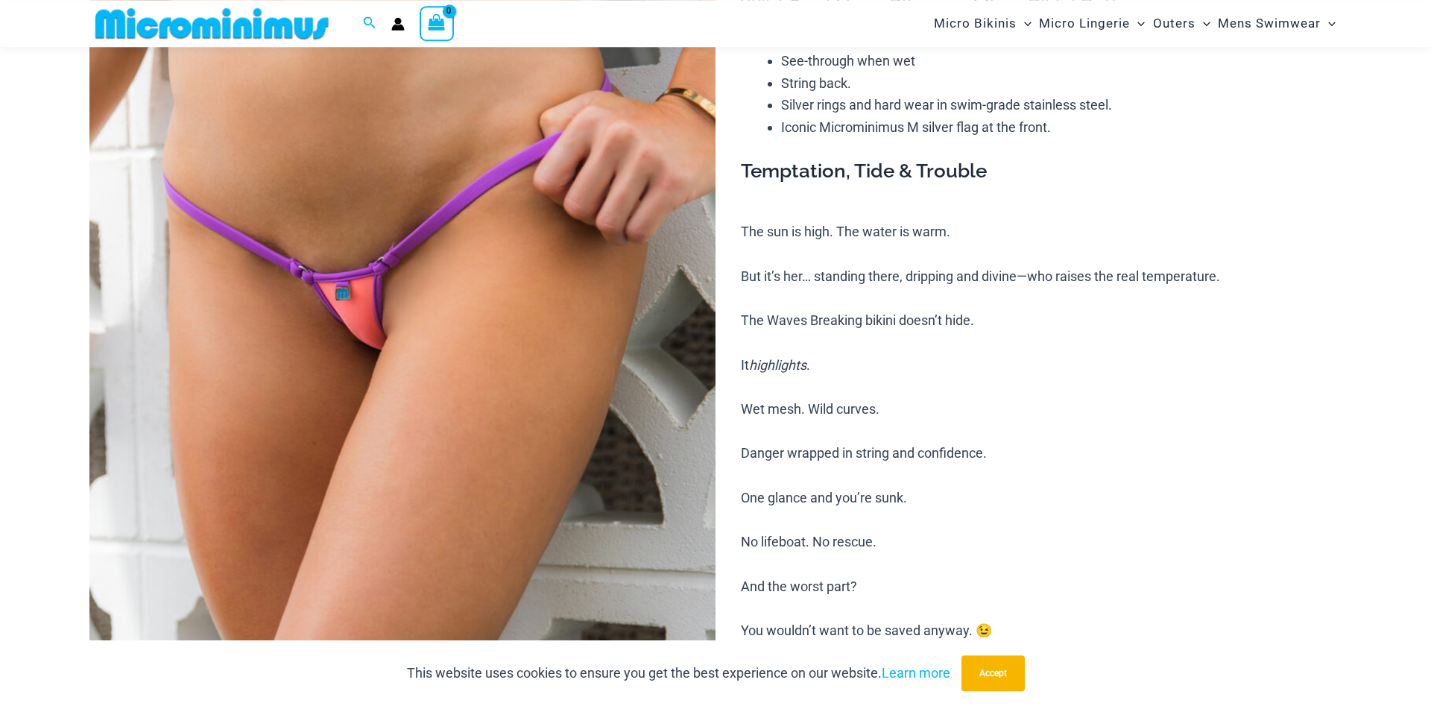
scroll to position [217, 0]
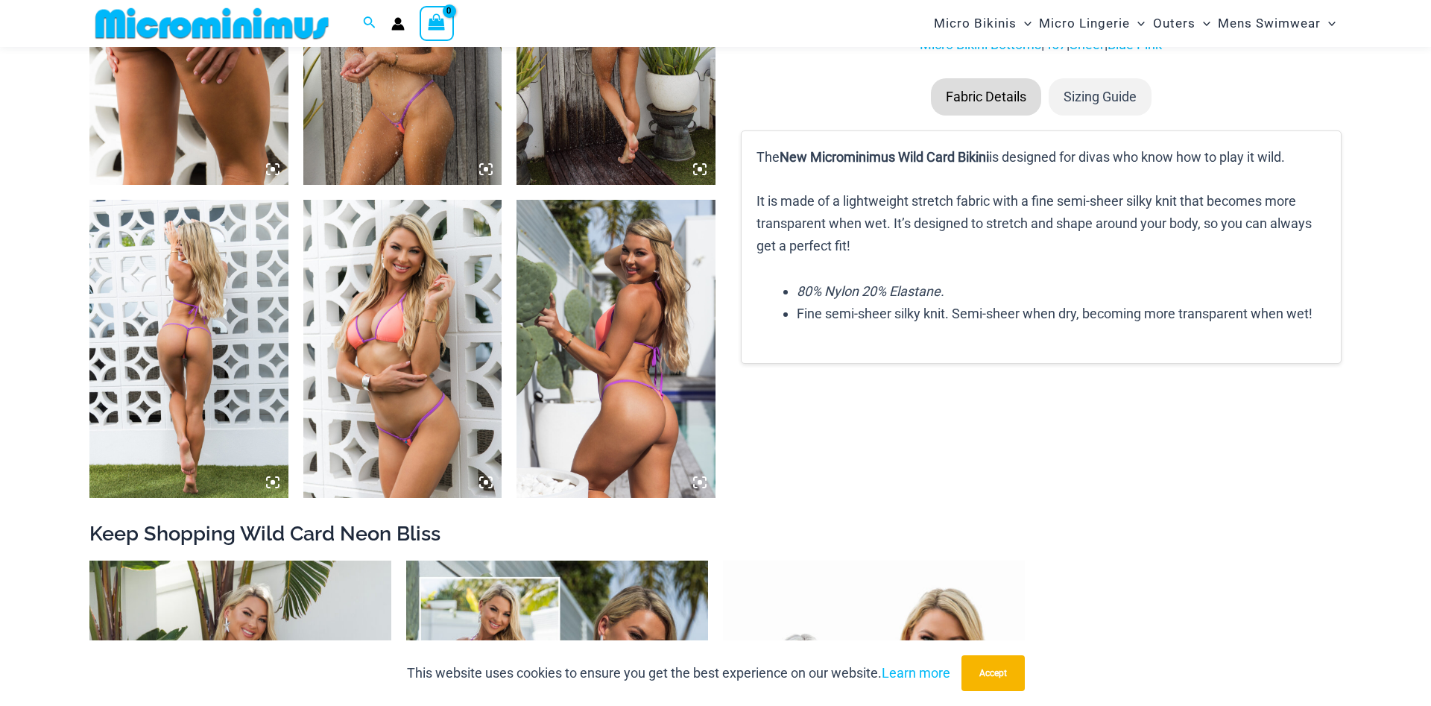
scroll to position [1355, 0]
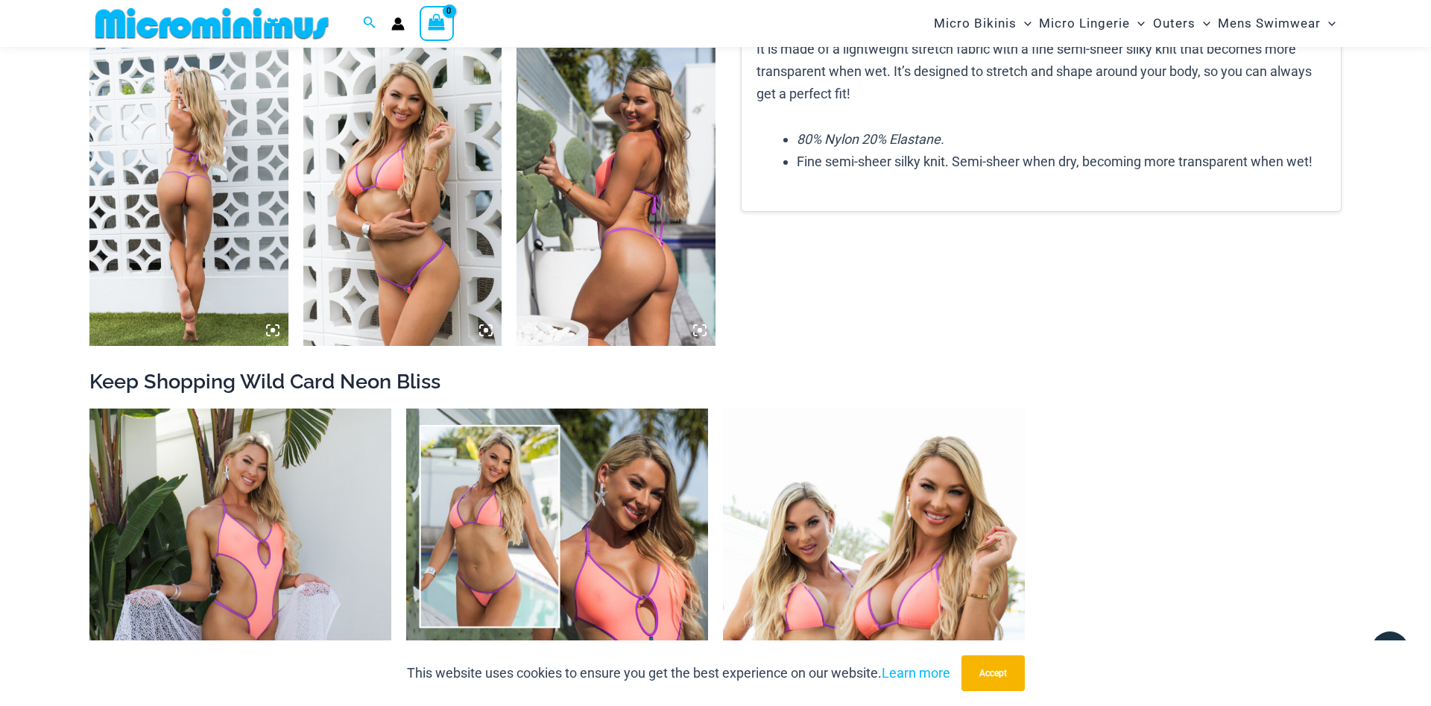
click at [191, 214] on img at bounding box center [188, 197] width 199 height 298
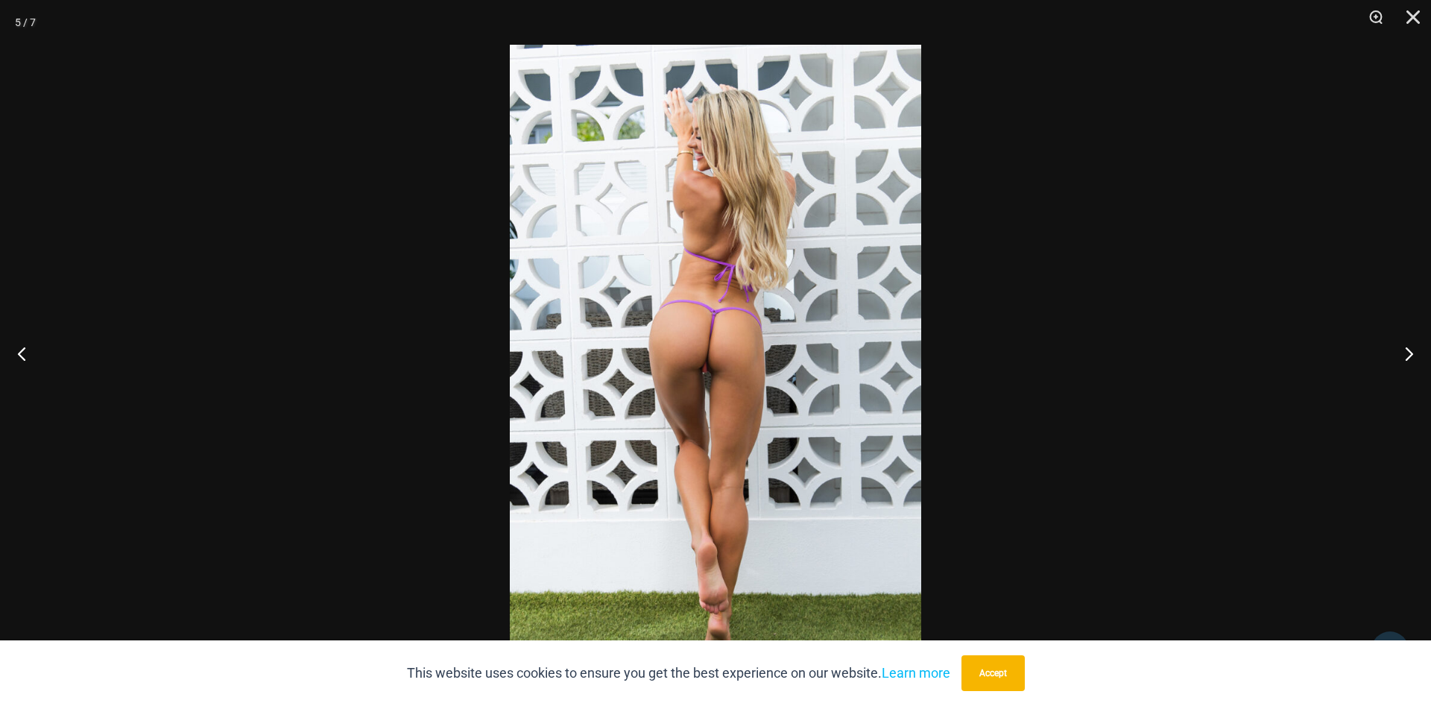
click at [697, 366] on img at bounding box center [716, 353] width 412 height 617
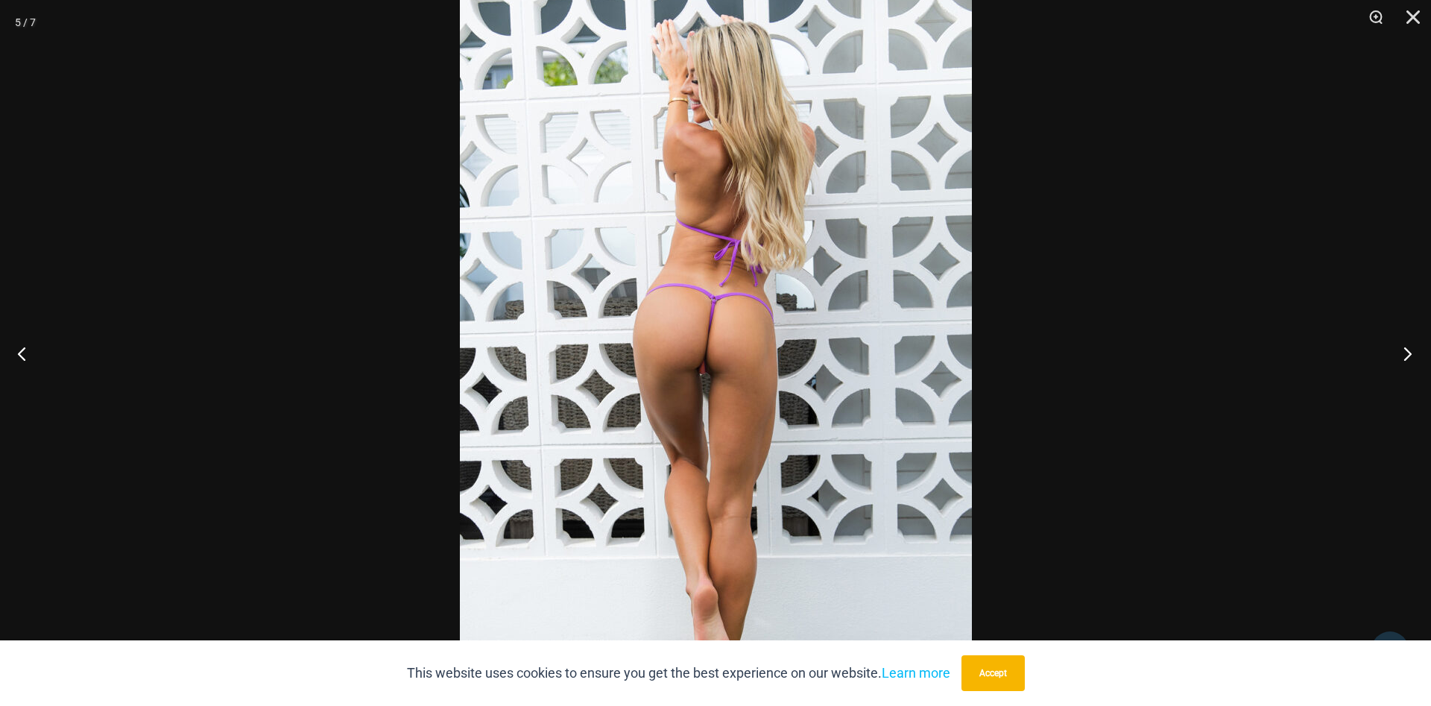
click at [1405, 353] on button "Next" at bounding box center [1404, 353] width 56 height 75
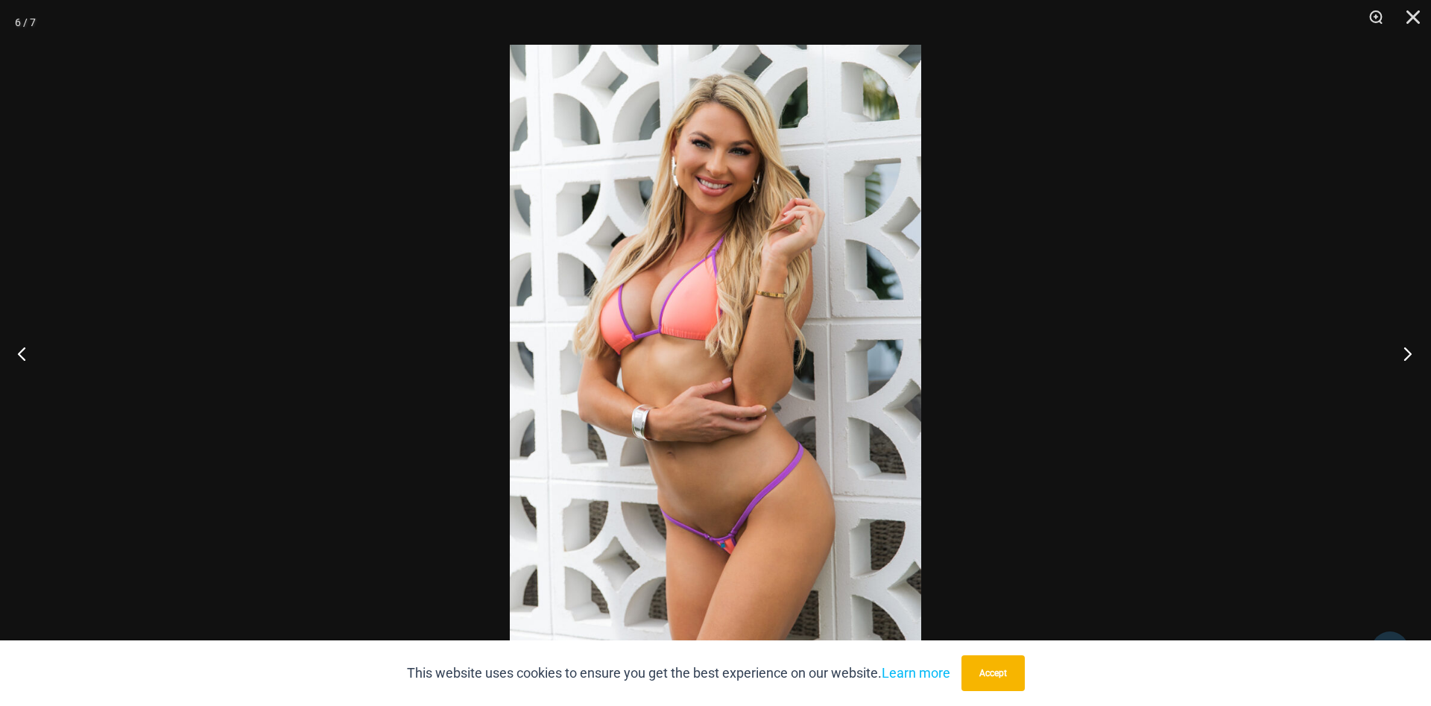
click at [1405, 353] on button "Next" at bounding box center [1404, 353] width 56 height 75
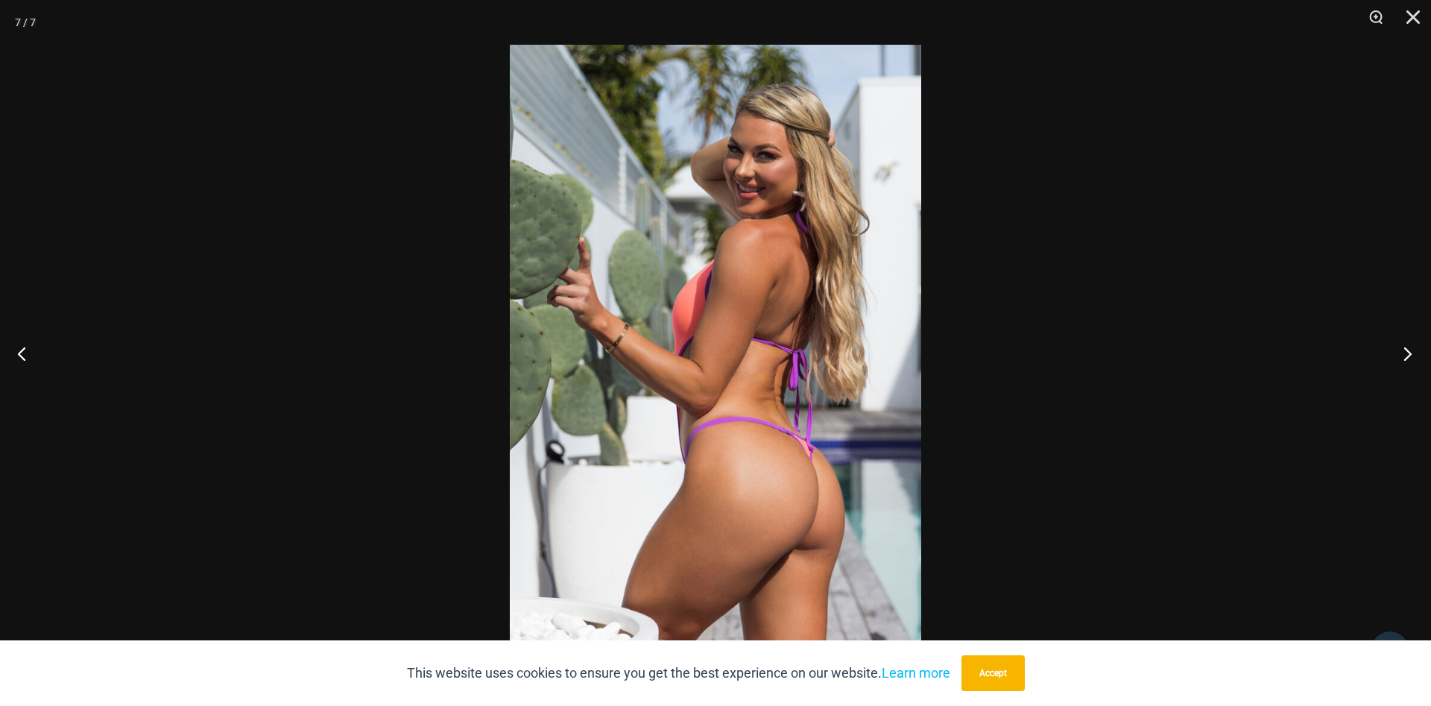
click at [1405, 353] on button "Next" at bounding box center [1404, 353] width 56 height 75
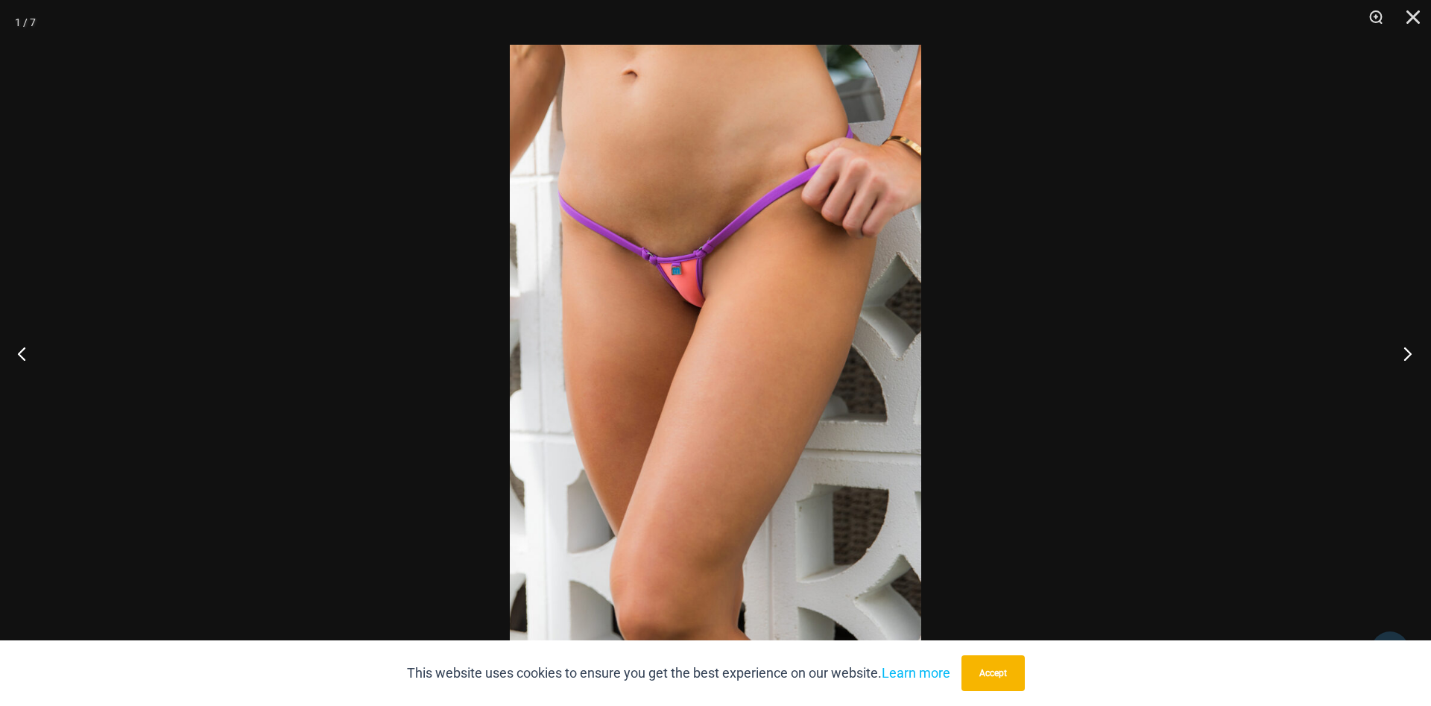
click at [1405, 353] on button "Next" at bounding box center [1404, 353] width 56 height 75
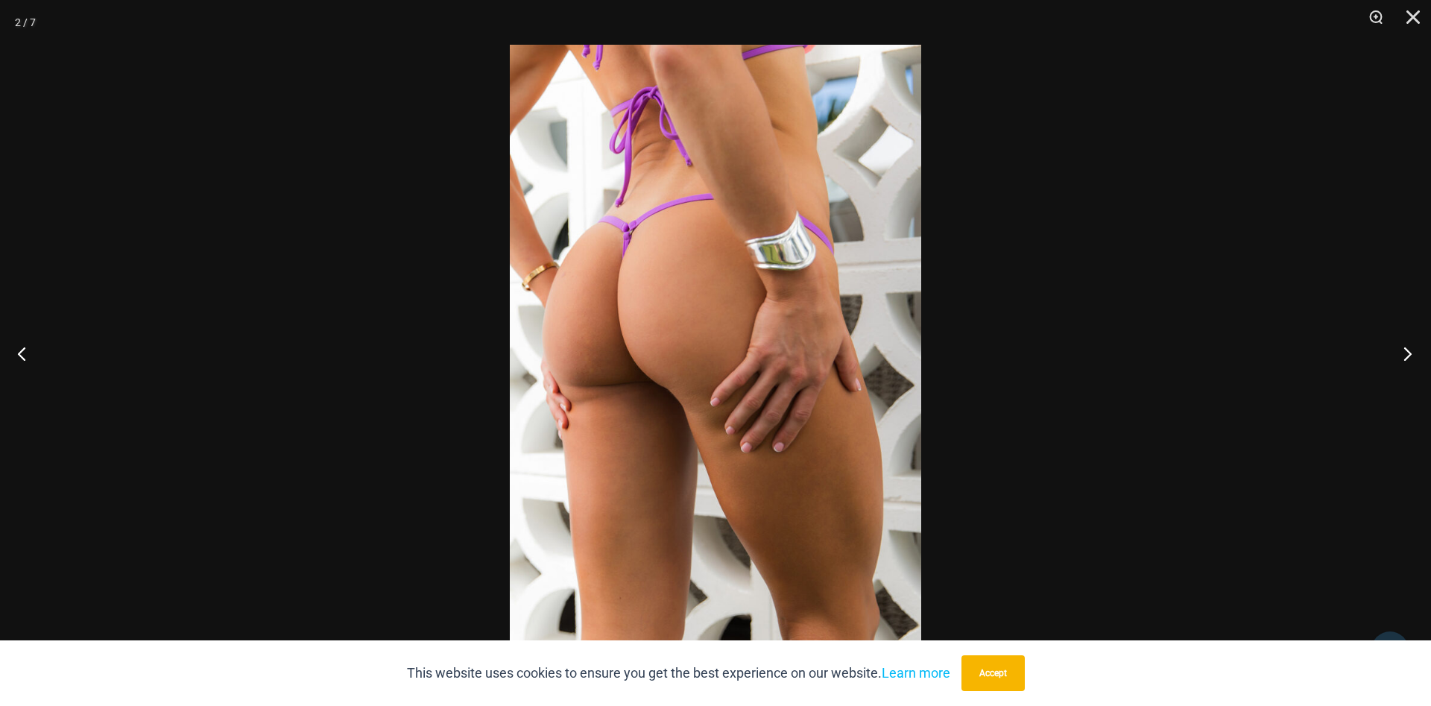
click at [1405, 353] on button "Next" at bounding box center [1404, 353] width 56 height 75
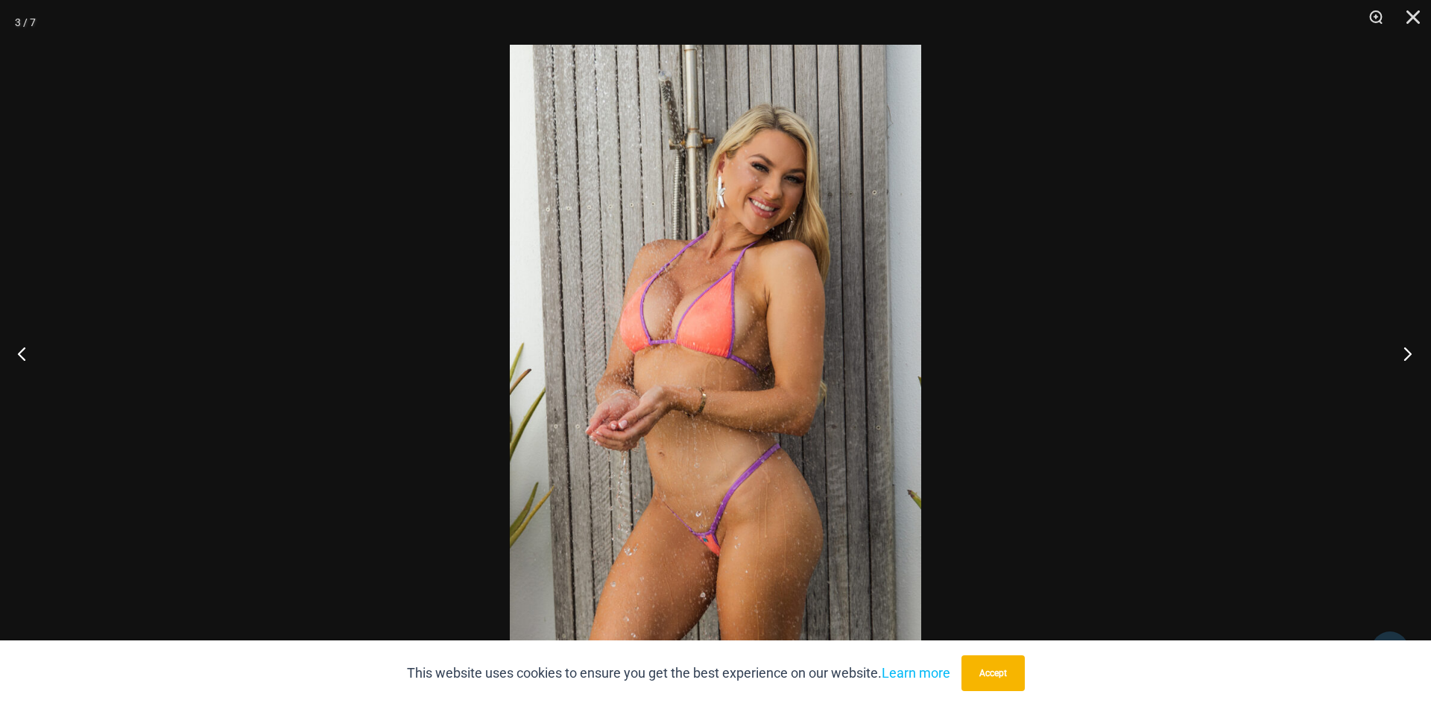
click at [1405, 353] on button "Next" at bounding box center [1404, 353] width 56 height 75
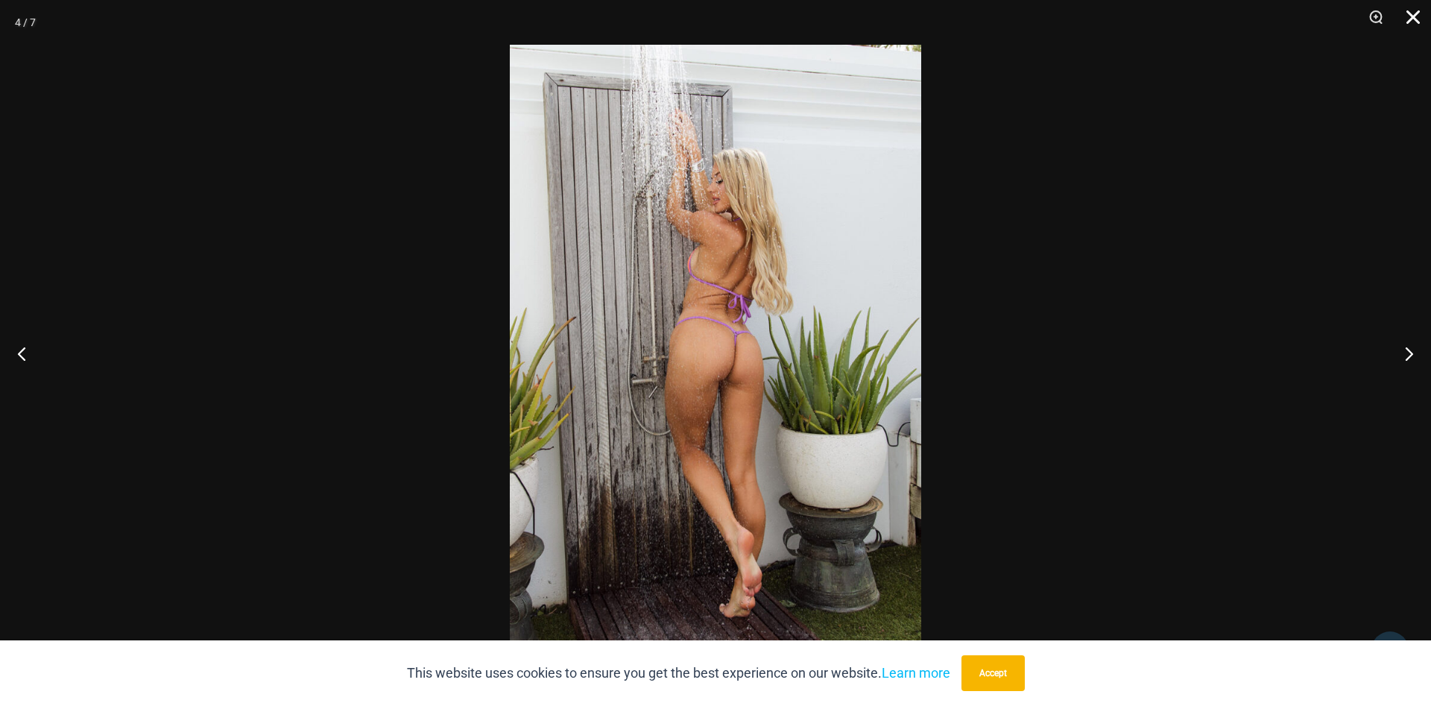
click at [1411, 13] on button "Close" at bounding box center [1408, 22] width 37 height 45
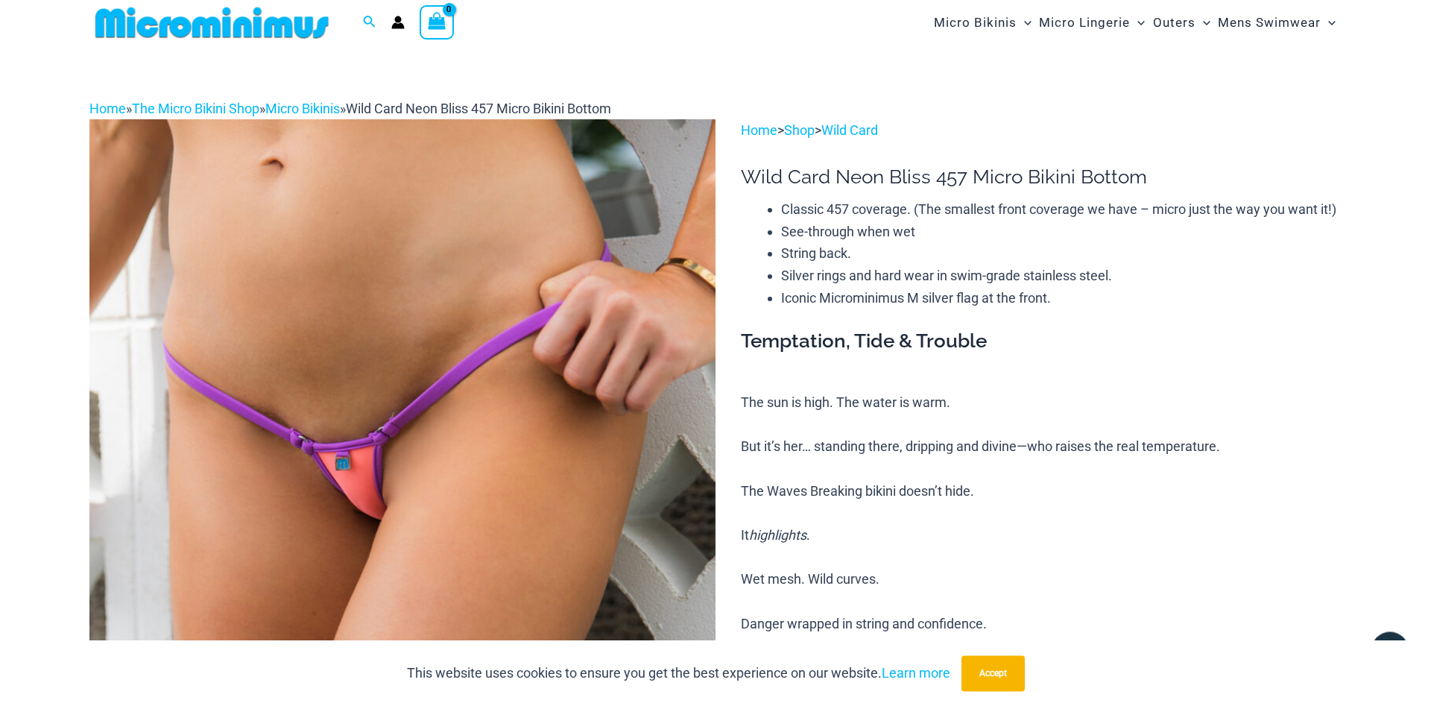
scroll to position [0, 0]
